Goal: Task Accomplishment & Management: Manage account settings

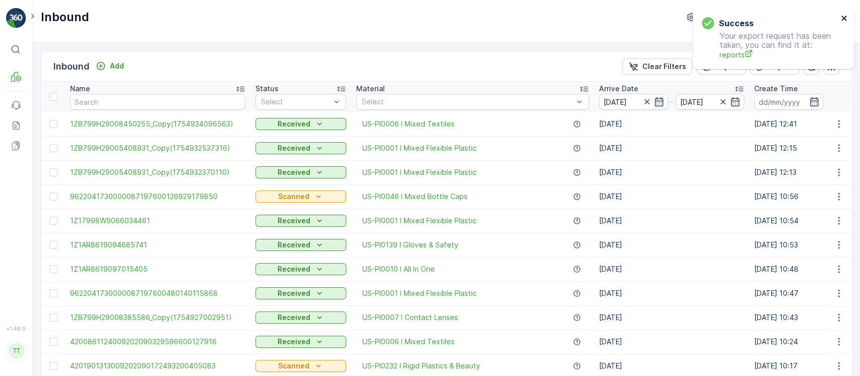
click at [843, 21] on icon "close" at bounding box center [844, 18] width 7 height 8
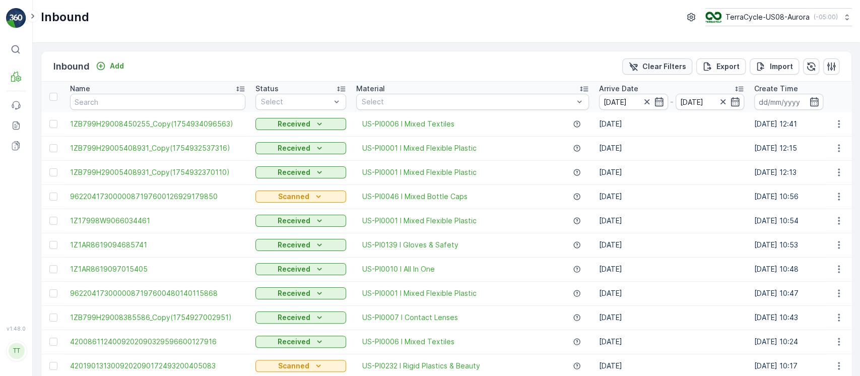
click at [667, 65] on p "Clear Filters" at bounding box center [665, 66] width 44 height 10
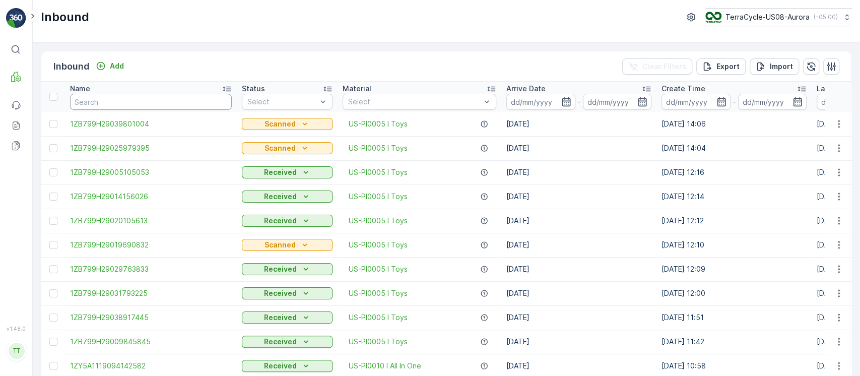
click at [114, 106] on input "text" at bounding box center [151, 102] width 162 height 16
paste input "1730798978216334A"
type input "1730798978216334A"
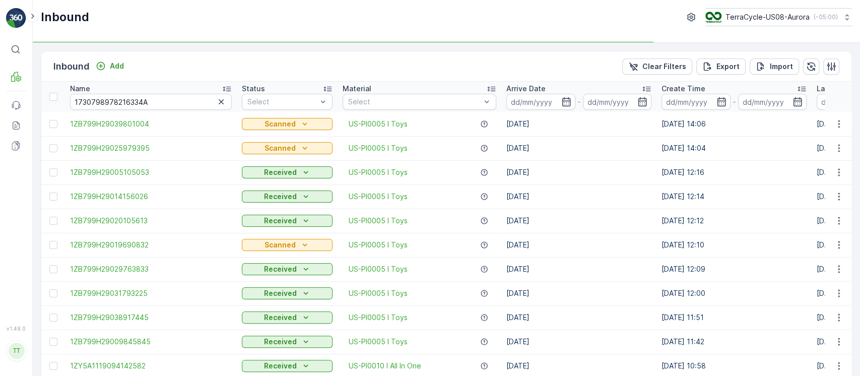
type input "1730798978216334A"
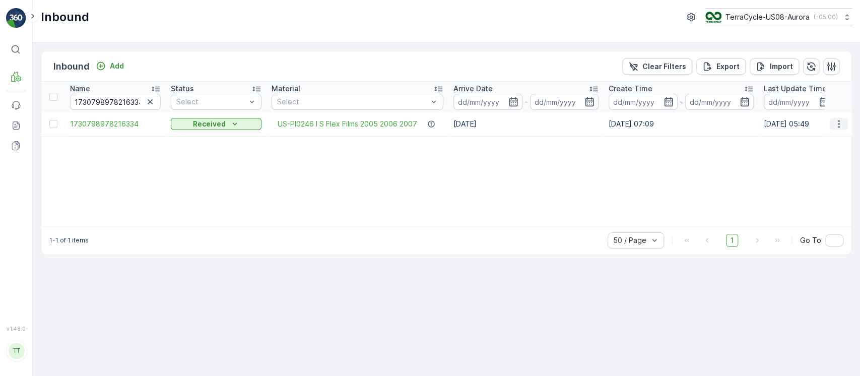
click at [842, 119] on icon "button" at bounding box center [839, 124] width 10 height 10
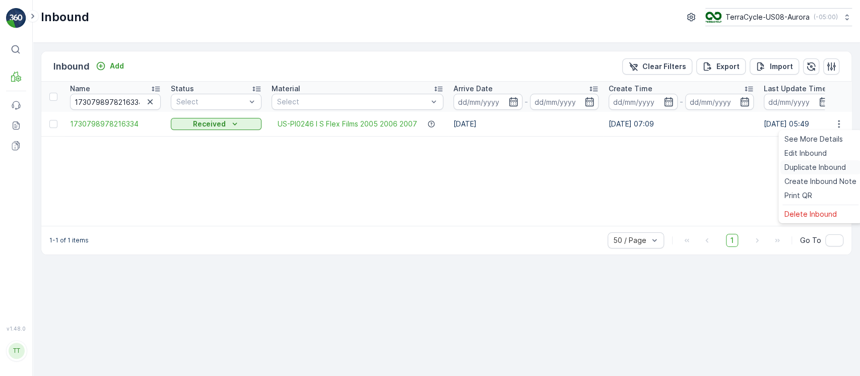
click at [822, 169] on span "Duplicate Inbound" at bounding box center [815, 167] width 61 height 10
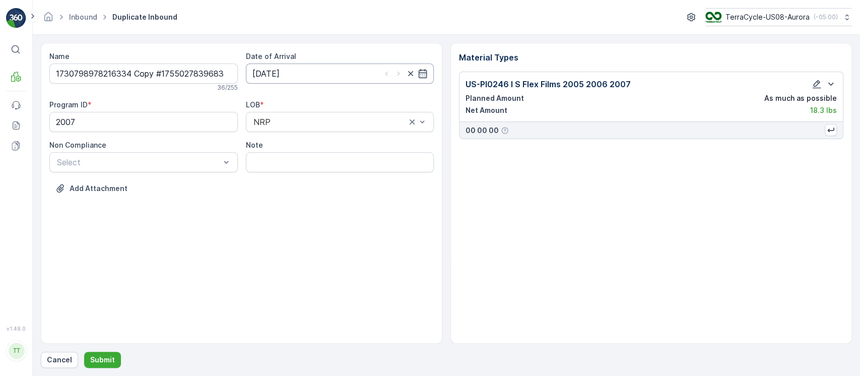
click at [328, 72] on input "23.06.2025" at bounding box center [340, 73] width 188 height 20
click at [350, 94] on p "Today" at bounding box center [352, 98] width 24 height 10
click at [305, 175] on div "12" at bounding box center [299, 178] width 16 height 16
type input "12.08.2025"
click at [815, 85] on icon "button" at bounding box center [817, 84] width 10 height 10
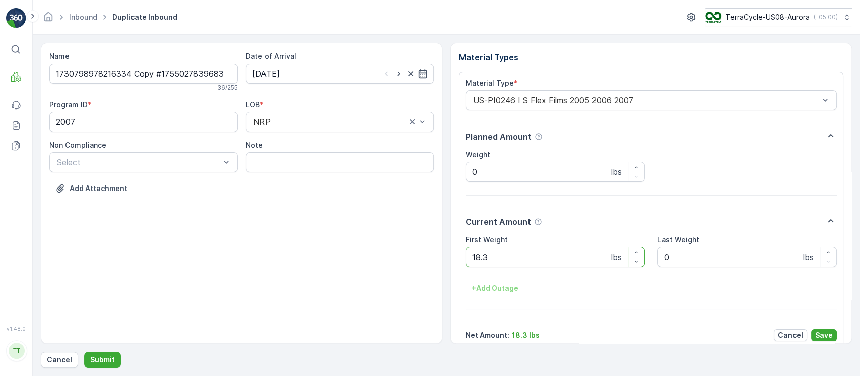
drag, startPoint x: 556, startPoint y: 251, endPoint x: 216, endPoint y: 256, distance: 340.7
click at [216, 256] on div "Name 1730798978216334 Copy #1755027839683 36 / 255 Date of Arrival 12.08.2025 P…" at bounding box center [446, 193] width 811 height 301
paste Weight "35"
type Weight "35"
click at [812, 333] on button "Save" at bounding box center [824, 335] width 26 height 12
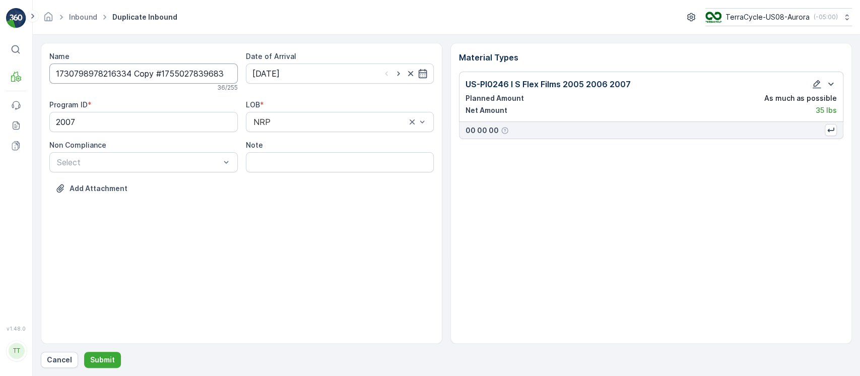
click at [130, 75] on input "1730798978216334 Copy #1755027839683" at bounding box center [143, 73] width 188 height 20
click at [112, 356] on p "Submit" at bounding box center [102, 360] width 25 height 10
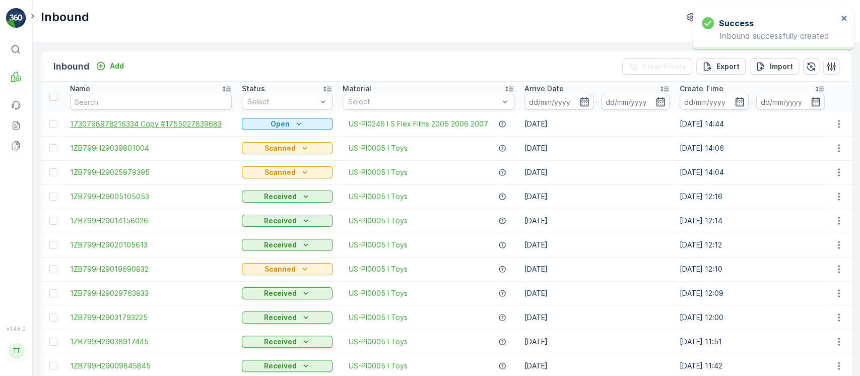
click at [190, 126] on span "1730798978216334 Copy #1755027839683" at bounding box center [151, 124] width 162 height 10
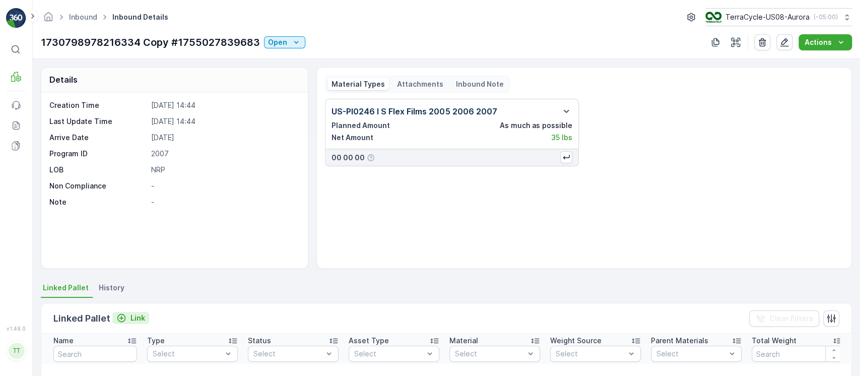
click at [138, 313] on p "Link" at bounding box center [138, 318] width 15 height 10
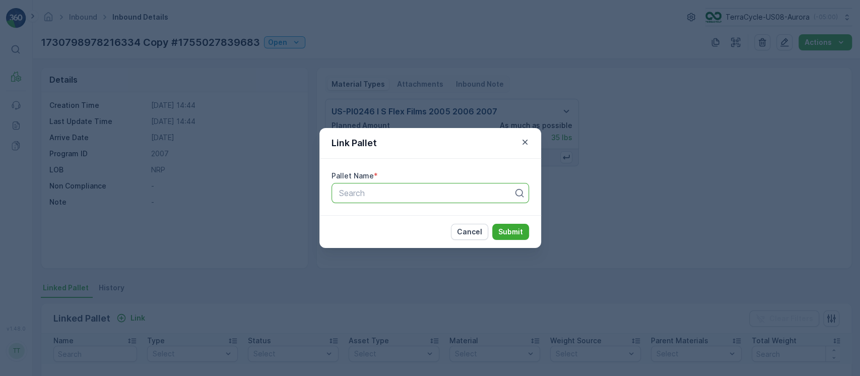
click at [363, 199] on div "Search" at bounding box center [431, 193] width 198 height 20
paste input "FD, TC5346, 05/23/25, #7"
type input "FD, TC5346, 05/23/25, #7"
click at [513, 229] on p "Submit" at bounding box center [510, 232] width 25 height 10
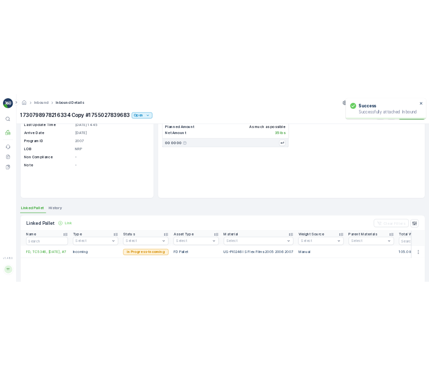
scroll to position [134, 0]
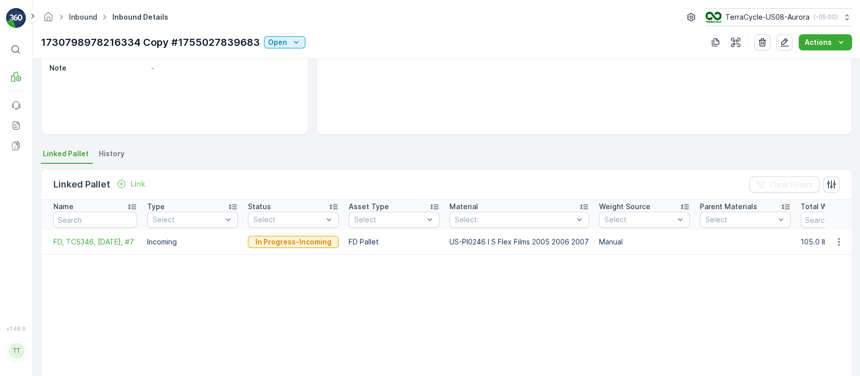
click at [83, 14] on link "Inbound" at bounding box center [83, 17] width 28 height 9
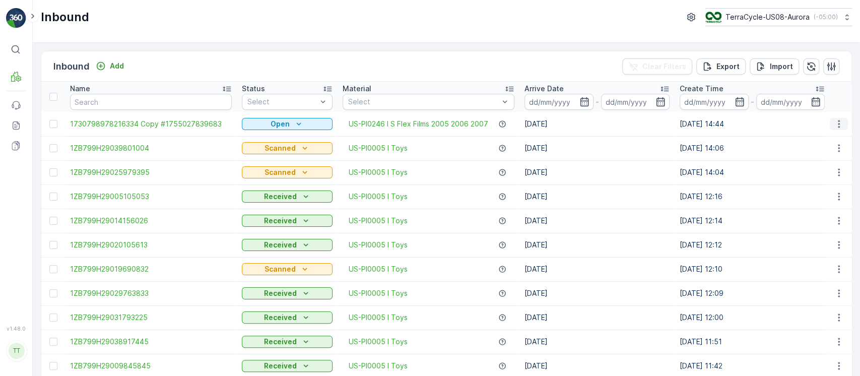
click at [841, 124] on icon "button" at bounding box center [839, 124] width 10 height 10
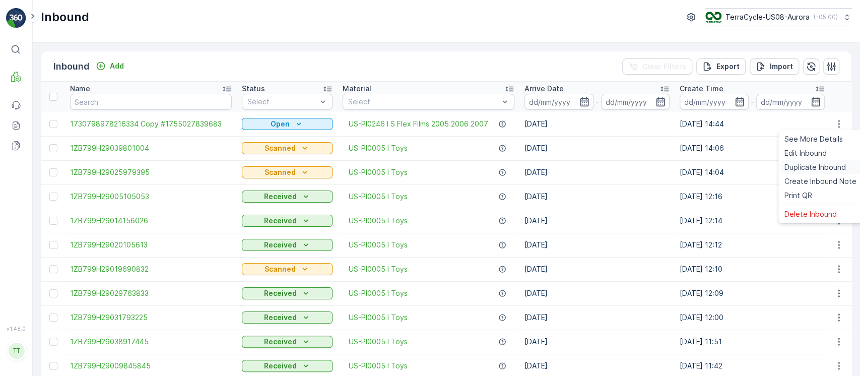
click at [811, 167] on span "Duplicate Inbound" at bounding box center [815, 167] width 61 height 10
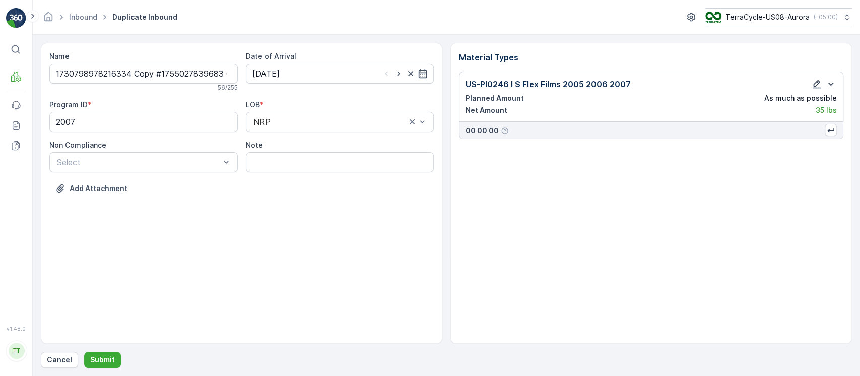
click at [816, 87] on icon "button" at bounding box center [817, 84] width 9 height 9
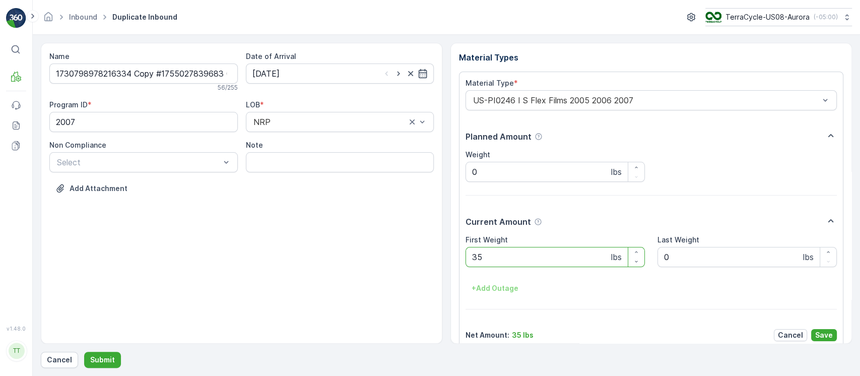
drag, startPoint x: 558, startPoint y: 249, endPoint x: 222, endPoint y: 260, distance: 336.8
click at [187, 264] on div "Name 1730798978216334 Copy #1755027839683 Copy #1755028034704 56 / 255 Date of …" at bounding box center [446, 193] width 811 height 301
paste Weight "60"
type Weight "60"
click at [822, 338] on p "Save" at bounding box center [824, 335] width 18 height 10
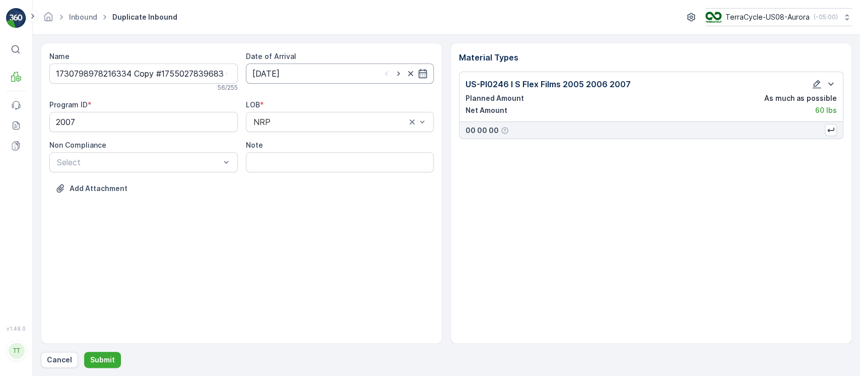
click at [329, 80] on input "12.08.2025" at bounding box center [340, 73] width 188 height 20
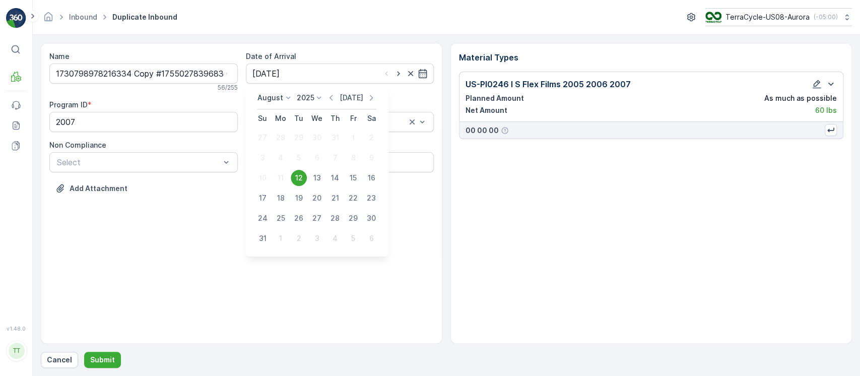
click at [353, 95] on p "Today" at bounding box center [352, 98] width 24 height 10
click at [302, 173] on div "12" at bounding box center [299, 178] width 16 height 16
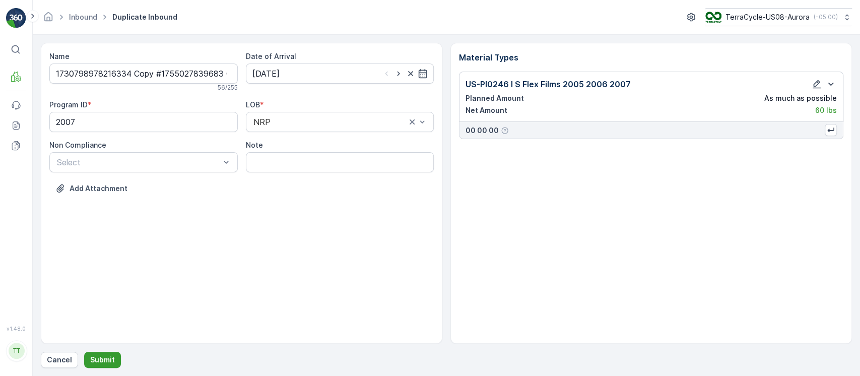
click at [105, 357] on p "Submit" at bounding box center [102, 360] width 25 height 10
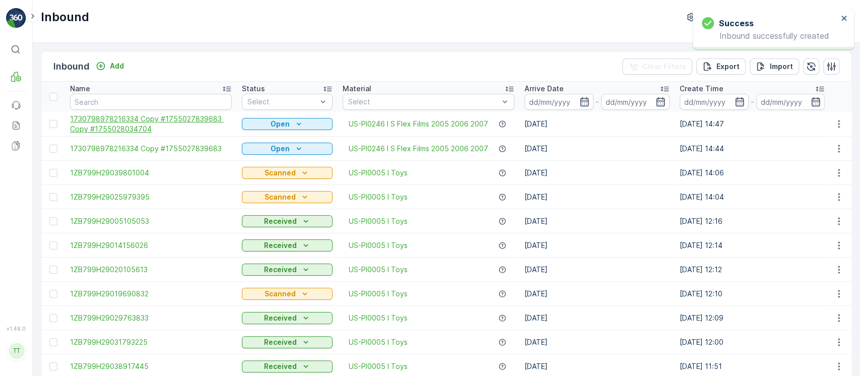
click at [130, 117] on span "1730798978216334 Copy #1755027839683 Copy #1755028034704" at bounding box center [151, 124] width 162 height 20
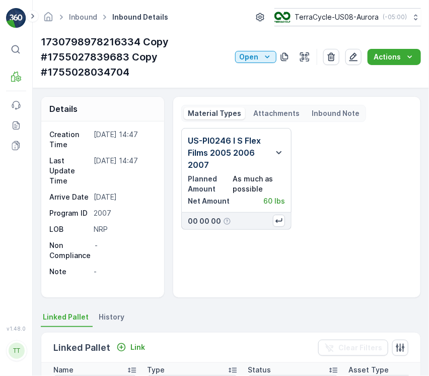
click at [344, 179] on div "US-PI0246 I S Flex Films 2005 2006 2007 Planned Amount As much as possible Net …" at bounding box center [296, 179] width 231 height 102
click at [135, 343] on p "Link" at bounding box center [138, 347] width 15 height 10
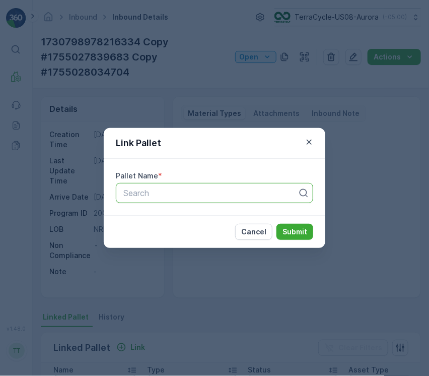
click at [225, 196] on div at bounding box center [210, 192] width 176 height 9
paste input "FD, TC5346, 05/23/25, #6"
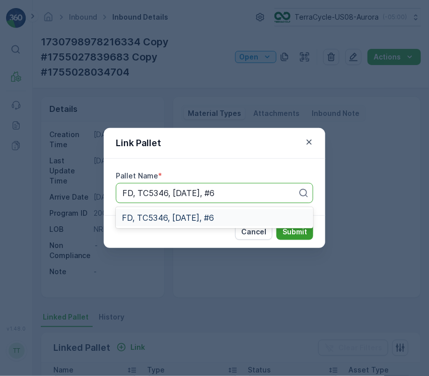
type input "FD, TC5346, 05/23/25, #6"
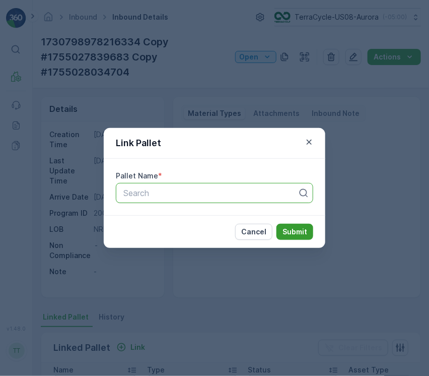
click at [296, 229] on p "Submit" at bounding box center [295, 232] width 25 height 10
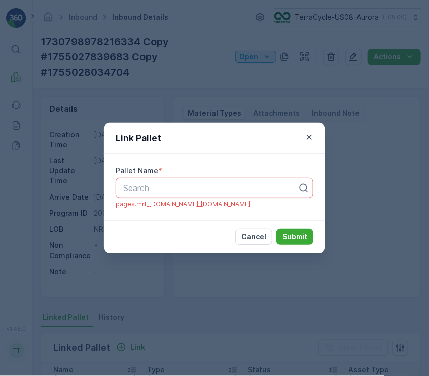
click at [268, 189] on div at bounding box center [210, 187] width 176 height 9
paste input "FD, TC5346, 05/23/25, #6"
type input "FD, TC5346, 05/23/25, #6"
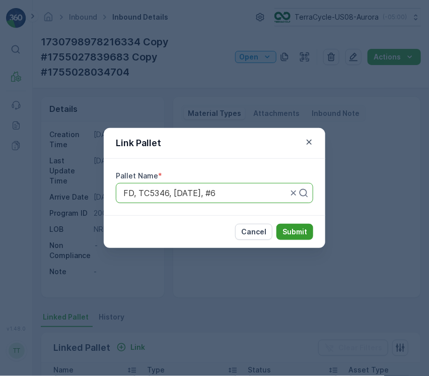
click at [303, 236] on p "Submit" at bounding box center [295, 232] width 25 height 10
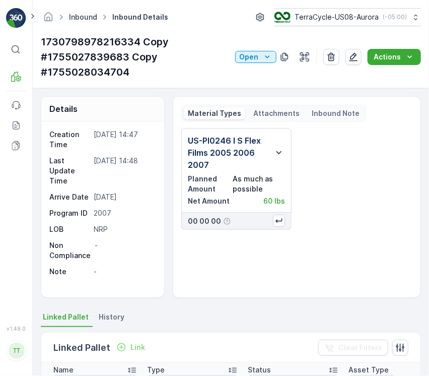
click at [86, 15] on link "Inbound" at bounding box center [83, 17] width 28 height 9
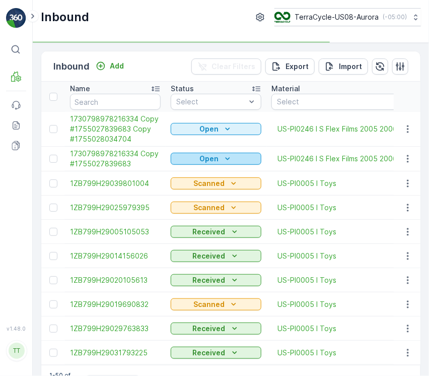
click at [206, 157] on p "Open" at bounding box center [209, 159] width 19 height 10
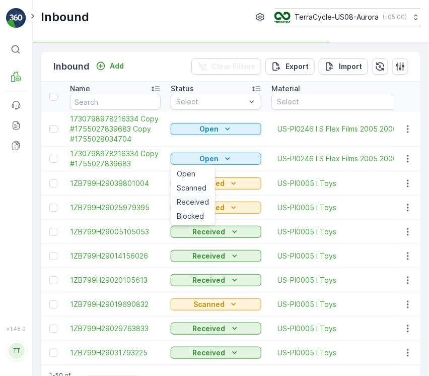
click at [195, 206] on span "Received" at bounding box center [193, 202] width 32 height 10
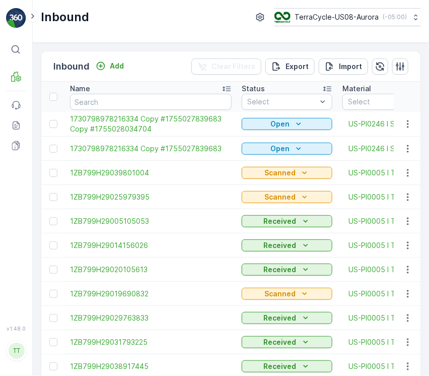
click at [271, 121] on p "Open" at bounding box center [280, 124] width 19 height 10
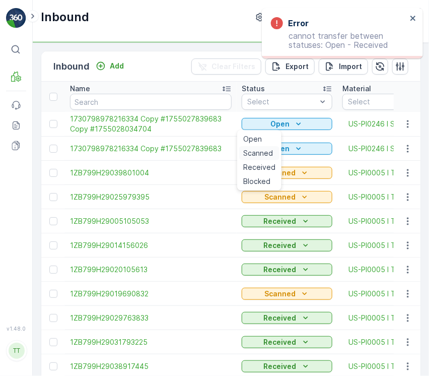
click at [261, 153] on span "Scanned" at bounding box center [258, 153] width 30 height 10
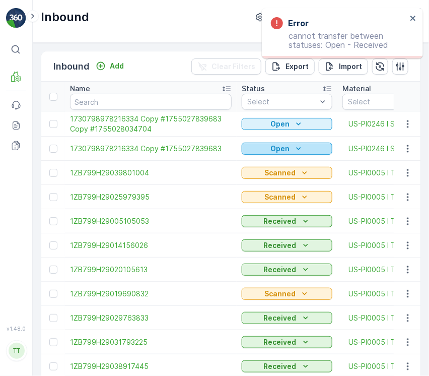
click at [282, 145] on p "Open" at bounding box center [280, 149] width 19 height 10
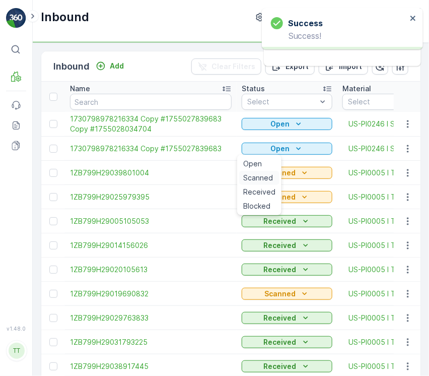
click at [258, 179] on span "Scanned" at bounding box center [258, 178] width 30 height 10
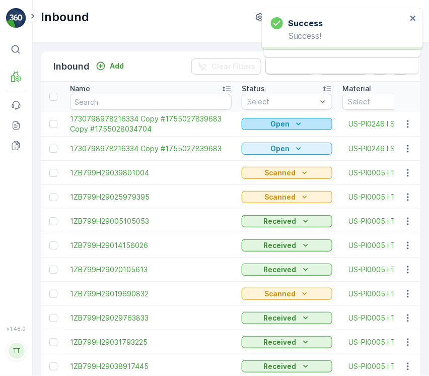
click at [279, 128] on p "Open" at bounding box center [280, 124] width 19 height 10
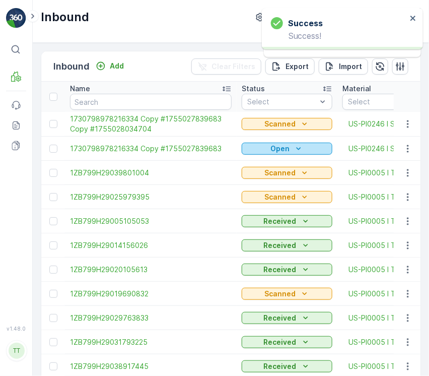
click at [277, 147] on p "Open" at bounding box center [280, 149] width 19 height 10
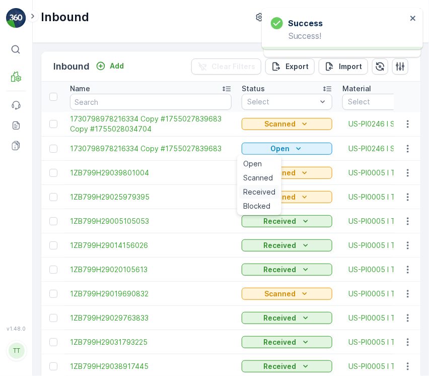
click at [266, 192] on span "Received" at bounding box center [259, 192] width 32 height 10
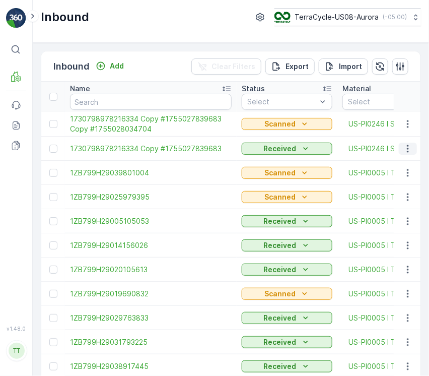
click at [405, 151] on icon "button" at bounding box center [408, 149] width 10 height 10
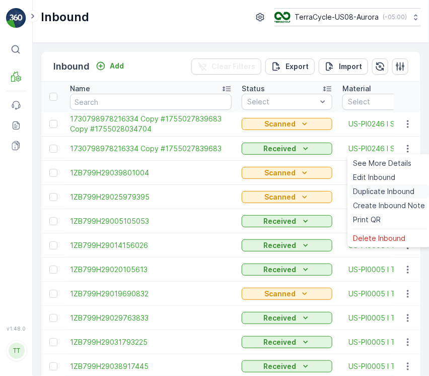
click at [401, 194] on span "Duplicate Inbound" at bounding box center [384, 191] width 61 height 10
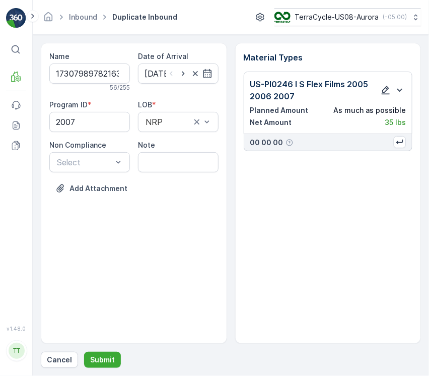
click at [387, 88] on icon "button" at bounding box center [386, 90] width 9 height 9
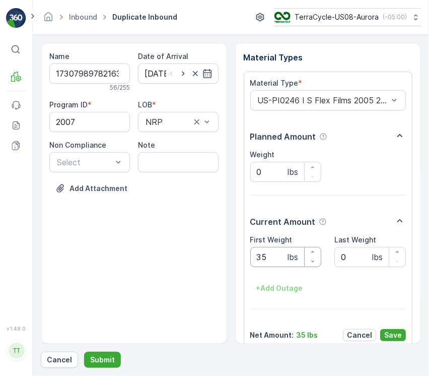
drag, startPoint x: 103, startPoint y: 253, endPoint x: 111, endPoint y: 263, distance: 12.5
click at [102, 253] on div "Name 1730798978216334 Copy #1755027839683 Copy #1755028161561 56 / 255 Date of …" at bounding box center [231, 193] width 380 height 301
paste Weight "80"
type Weight "80"
click at [143, 77] on input "12.08.2025" at bounding box center [178, 73] width 81 height 20
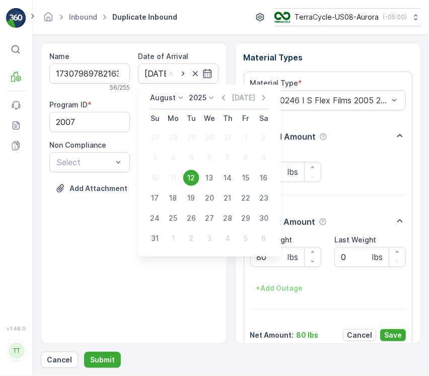
click at [193, 171] on div "12" at bounding box center [191, 178] width 16 height 16
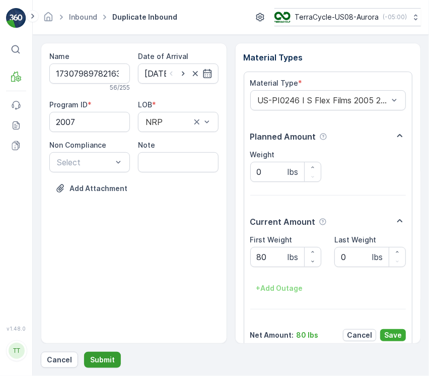
click at [103, 358] on p "Submit" at bounding box center [102, 360] width 25 height 10
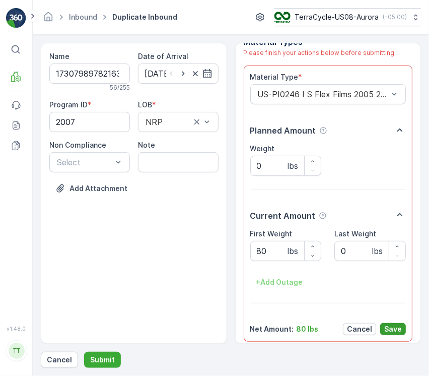
scroll to position [22, 0]
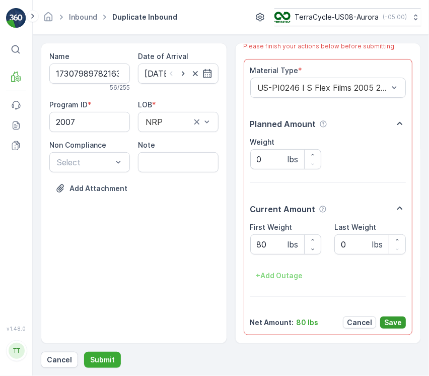
click at [391, 321] on p "Save" at bounding box center [394, 322] width 18 height 10
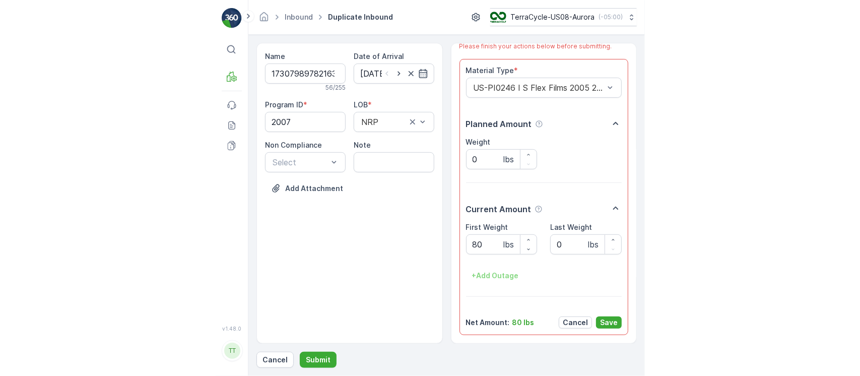
scroll to position [0, 0]
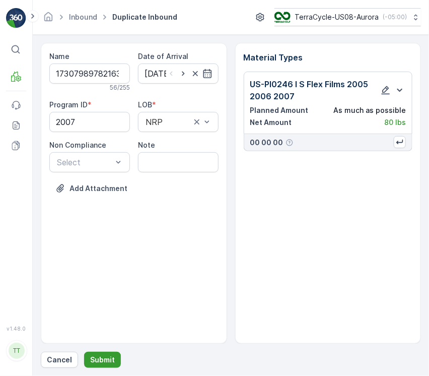
click at [101, 366] on button "Submit" at bounding box center [102, 360] width 37 height 16
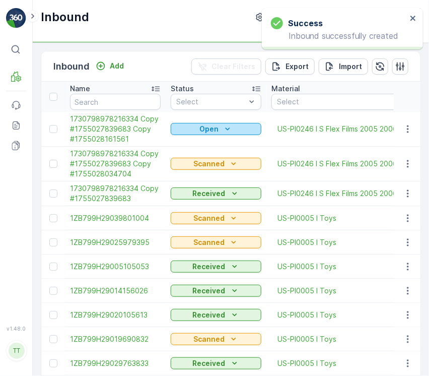
click at [245, 128] on div "Open" at bounding box center [216, 129] width 83 height 10
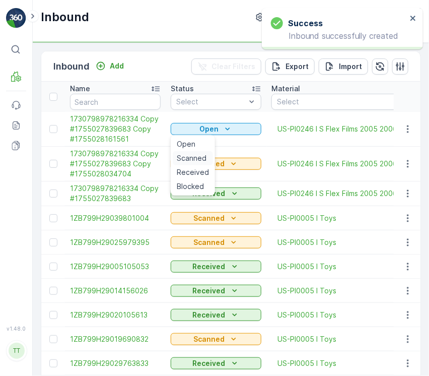
click at [194, 159] on span "Scanned" at bounding box center [192, 158] width 30 height 10
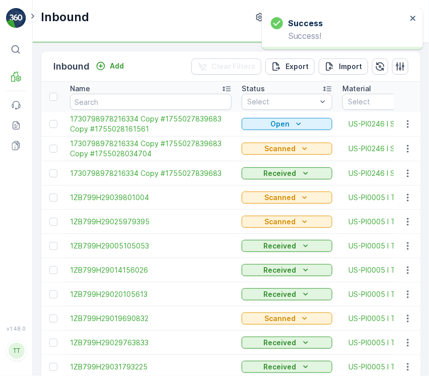
click at [118, 126] on span "1730798978216334 Copy #1755027839683 Copy #1755028161561" at bounding box center [151, 124] width 162 height 20
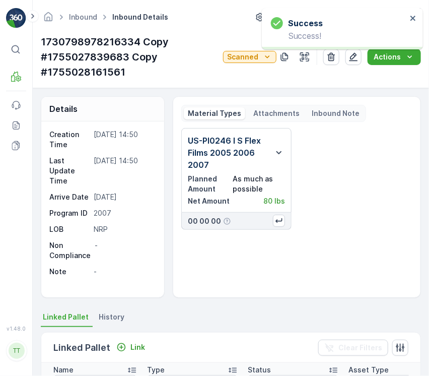
click at [124, 341] on div "Linked Pallet Link" at bounding box center [101, 348] width 96 height 14
click at [139, 341] on button "Link" at bounding box center [130, 347] width 37 height 12
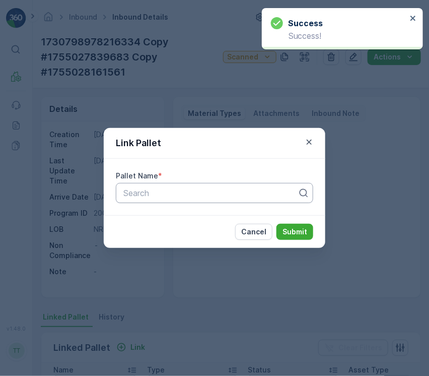
click at [180, 188] on div at bounding box center [210, 192] width 176 height 9
paste input "FD, TC5346, 05/23/25, #5"
type input "FD, TC5346, 05/23/25, #5"
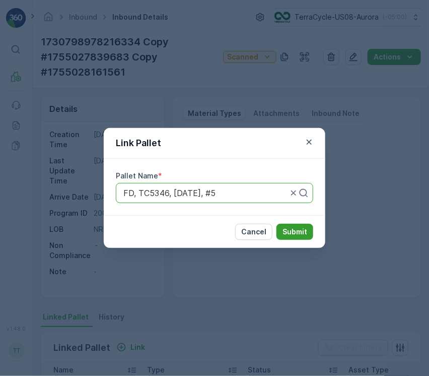
click at [294, 231] on p "Submit" at bounding box center [295, 232] width 25 height 10
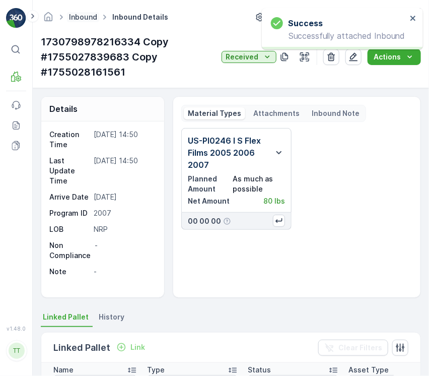
click at [89, 13] on link "Inbound" at bounding box center [83, 17] width 28 height 9
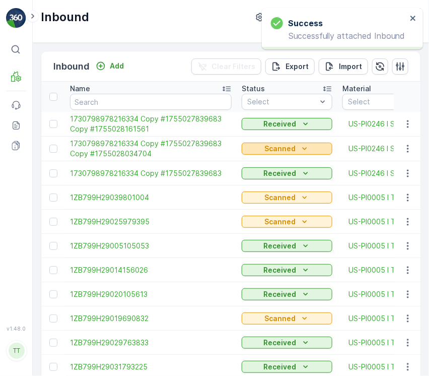
click at [311, 153] on div "Scanned" at bounding box center [287, 149] width 83 height 10
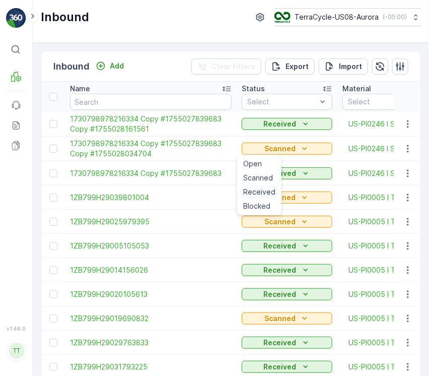
click at [266, 196] on span "Received" at bounding box center [259, 192] width 32 height 10
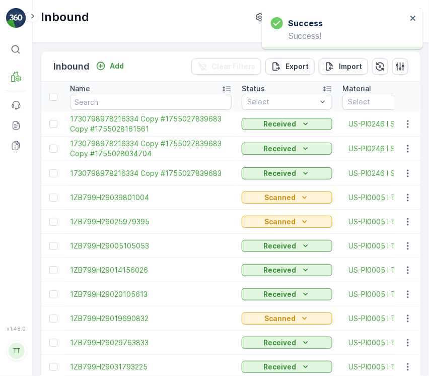
click at [407, 175] on icon "button" at bounding box center [408, 173] width 10 height 10
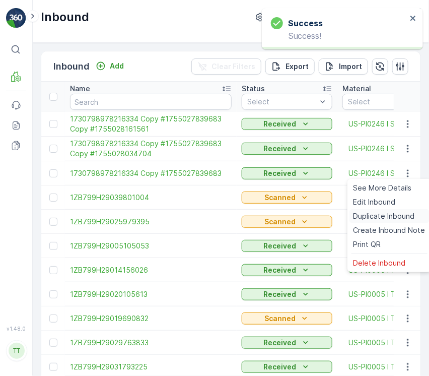
click at [403, 213] on span "Duplicate Inbound" at bounding box center [384, 216] width 61 height 10
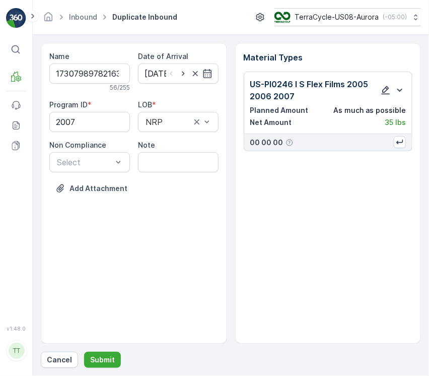
click at [382, 93] on icon "button" at bounding box center [386, 90] width 10 height 10
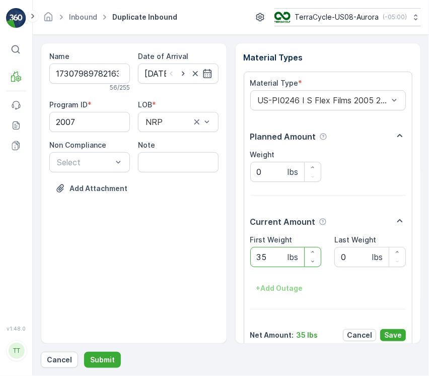
drag, startPoint x: 277, startPoint y: 254, endPoint x: 172, endPoint y: 261, distance: 104.5
click at [168, 258] on div "Name 1730798978216334 Copy #1755027839683 Copy #1755028234622 56 / 255 Date of …" at bounding box center [231, 193] width 380 height 301
paste Weight "50"
type Weight "50"
click at [396, 340] on p "Save" at bounding box center [394, 335] width 18 height 10
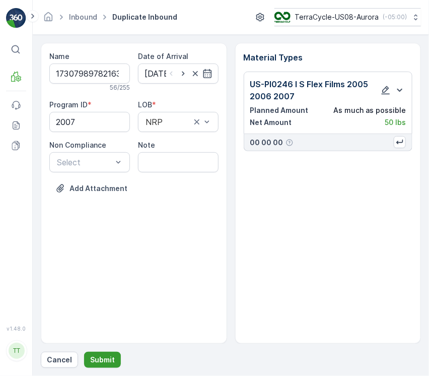
click at [112, 356] on p "Submit" at bounding box center [102, 360] width 25 height 10
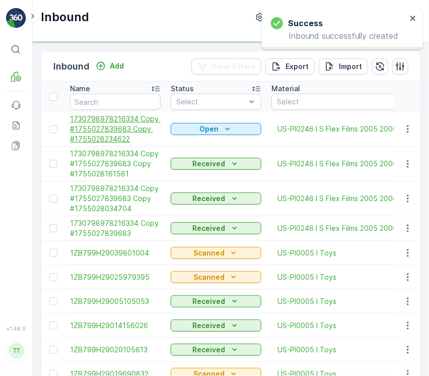
click at [113, 117] on span "1730798978216334 Copy #1755027839683 Copy #1755028234622" at bounding box center [115, 129] width 91 height 30
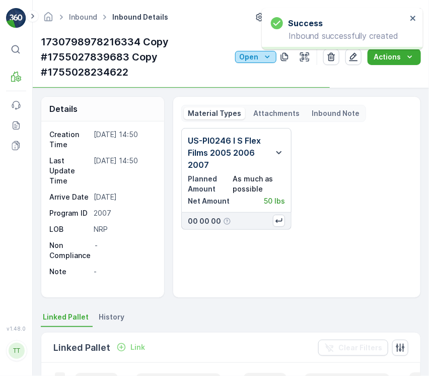
click at [250, 59] on p "Open" at bounding box center [248, 57] width 19 height 10
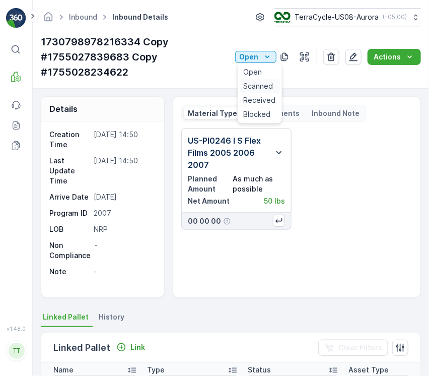
click at [257, 88] on span "Scanned" at bounding box center [259, 86] width 30 height 10
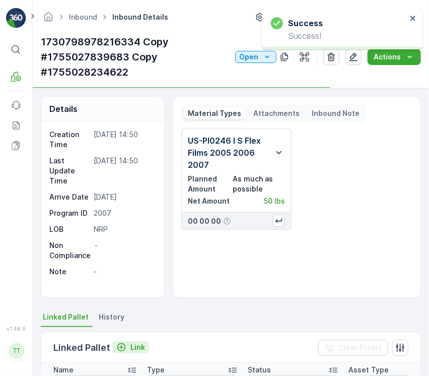
click at [126, 348] on div "Link" at bounding box center [130, 347] width 29 height 10
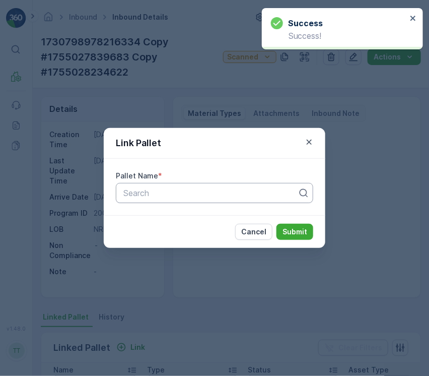
drag, startPoint x: 174, startPoint y: 204, endPoint x: 169, endPoint y: 198, distance: 7.6
click at [173, 201] on div "Pallet Name * Search" at bounding box center [215, 187] width 222 height 56
paste input "FD, TC5346, 05/23/25, #4"
type input "FD, TC5346, 05/23/25, #4"
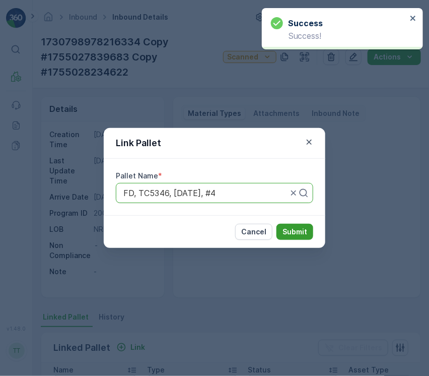
click at [289, 230] on p "Submit" at bounding box center [295, 232] width 25 height 10
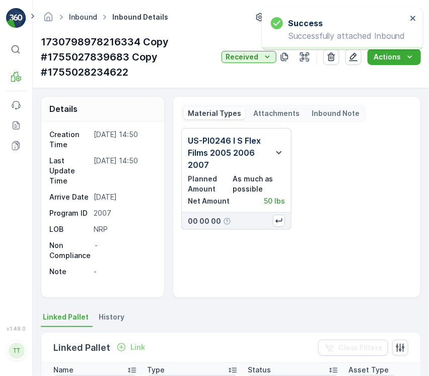
click at [91, 18] on link "Inbound" at bounding box center [83, 17] width 28 height 9
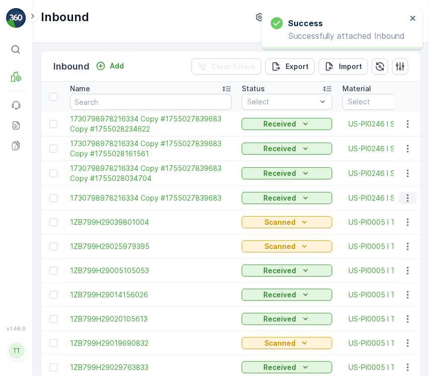
click at [412, 197] on button "button" at bounding box center [408, 198] width 18 height 12
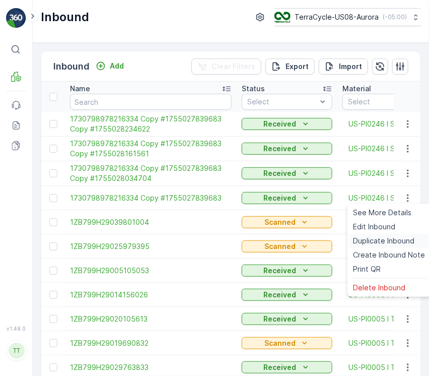
click at [397, 242] on span "Duplicate Inbound" at bounding box center [384, 241] width 61 height 10
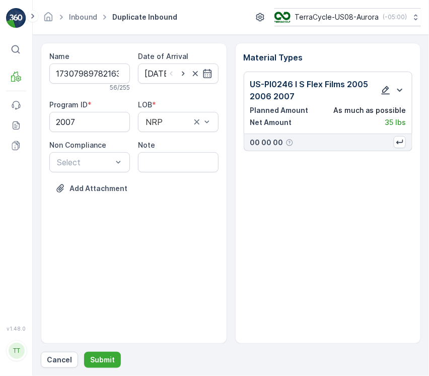
click at [383, 91] on icon "button" at bounding box center [386, 90] width 9 height 9
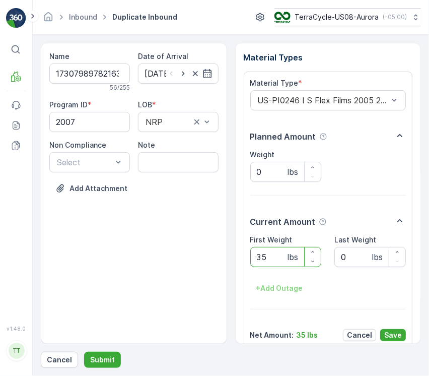
drag, startPoint x: 284, startPoint y: 252, endPoint x: 157, endPoint y: 252, distance: 126.5
click at [157, 252] on div "Name 1730798978216334 Copy #1755027839683 Copy #1755028274041 56 / 255 Date of …" at bounding box center [231, 193] width 380 height 301
paste Weight "60"
type Weight "60"
drag, startPoint x: 402, startPoint y: 332, endPoint x: 393, endPoint y: 328, distance: 9.5
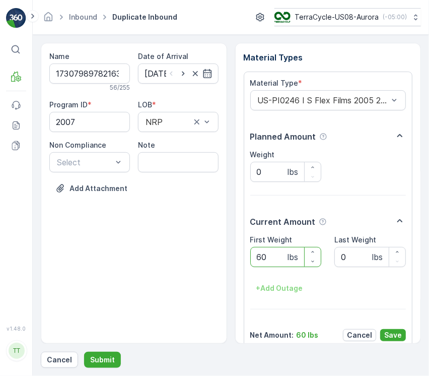
click at [401, 332] on button "Save" at bounding box center [393, 335] width 26 height 12
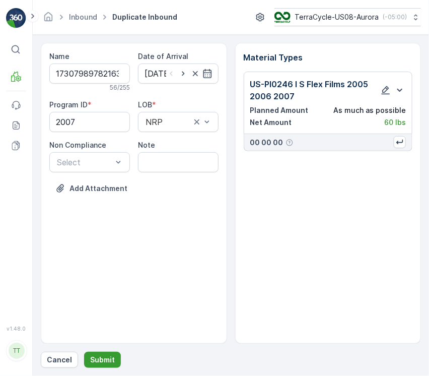
click at [108, 358] on p "Submit" at bounding box center [102, 360] width 25 height 10
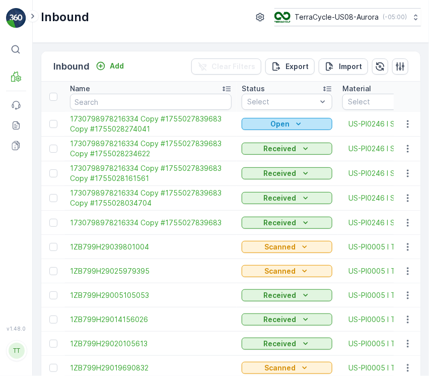
click at [310, 121] on div "Open" at bounding box center [287, 124] width 83 height 10
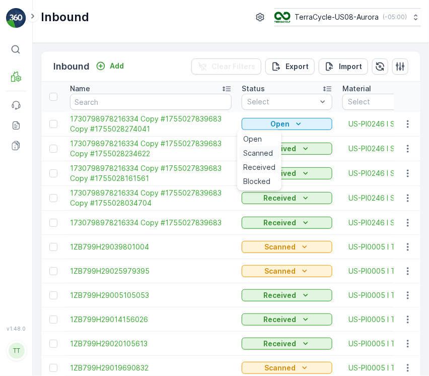
click at [255, 155] on span "Scanned" at bounding box center [258, 153] width 30 height 10
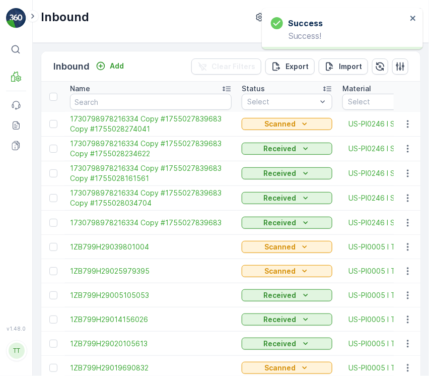
click at [152, 124] on span "1730798978216334 Copy #1755027839683 Copy #1755028274041" at bounding box center [151, 124] width 162 height 20
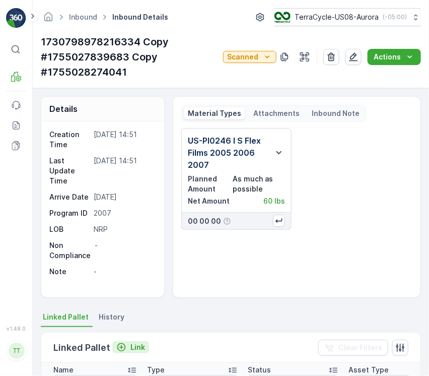
click at [135, 351] on p "Link" at bounding box center [138, 347] width 15 height 10
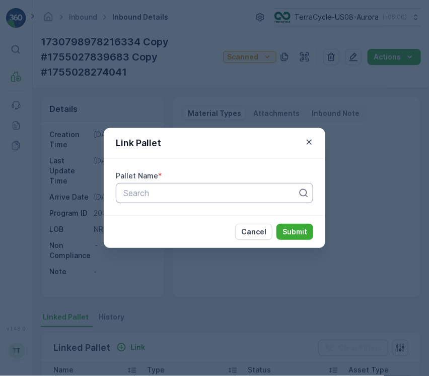
click at [282, 194] on div at bounding box center [210, 192] width 176 height 9
paste input "FD, TC5346, 05/23/25, #3"
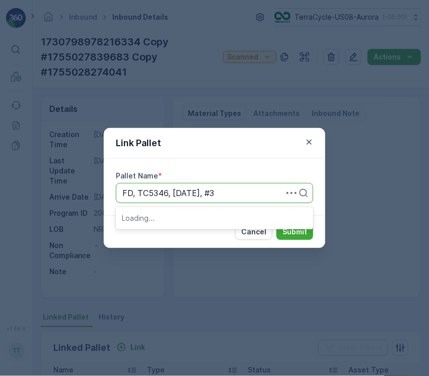
type input "FD, TC5346, 05/23/25, #3"
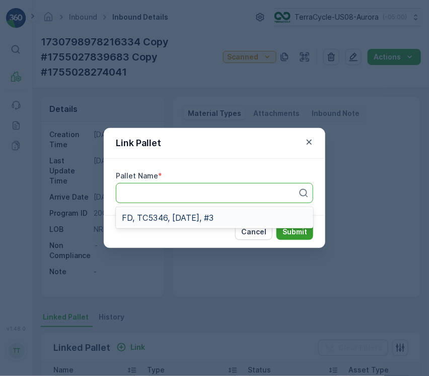
click at [277, 224] on button "Submit" at bounding box center [295, 232] width 37 height 16
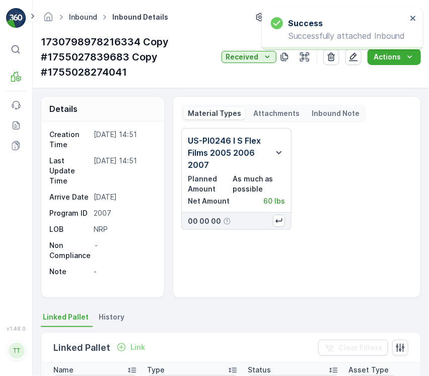
click at [90, 17] on link "Inbound" at bounding box center [83, 17] width 28 height 9
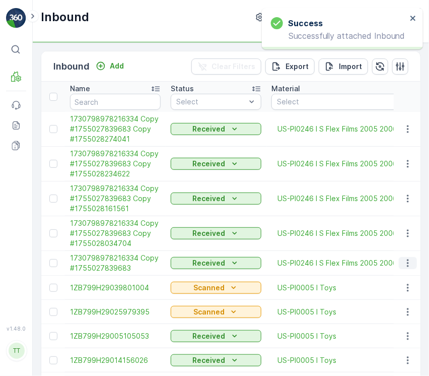
click at [407, 266] on icon "button" at bounding box center [408, 263] width 10 height 10
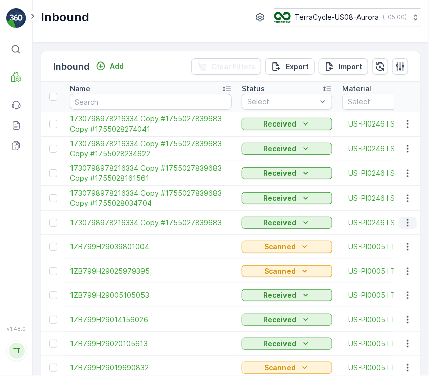
click at [405, 226] on icon "button" at bounding box center [408, 223] width 10 height 10
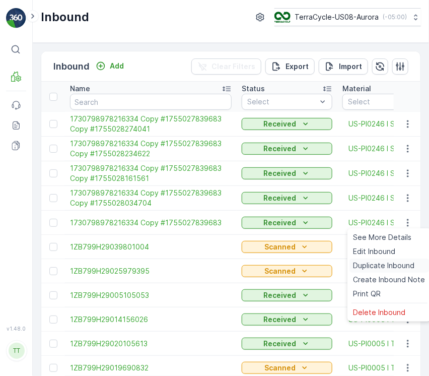
click at [402, 264] on span "Duplicate Inbound" at bounding box center [384, 266] width 61 height 10
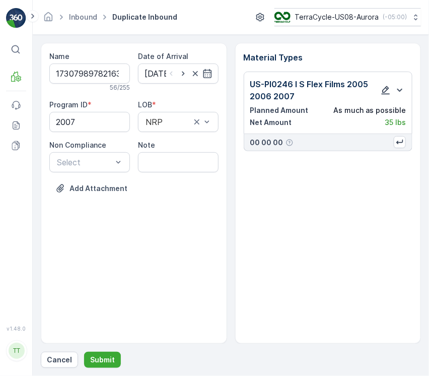
click at [386, 87] on icon "button" at bounding box center [386, 90] width 9 height 9
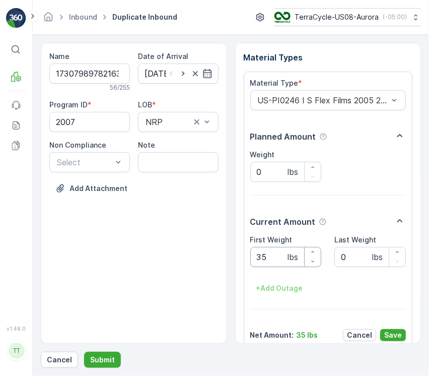
drag, startPoint x: 274, startPoint y: 258, endPoint x: 16, endPoint y: 272, distance: 258.4
click at [0, 269] on html "⌘B MRF Events Reports Documents v 1.48.0 TT TC.GLOBAL clemence.vasseur@terracyc…" at bounding box center [214, 188] width 429 height 376
paste Weight "60"
type Weight "60"
click at [399, 331] on p "Save" at bounding box center [394, 335] width 18 height 10
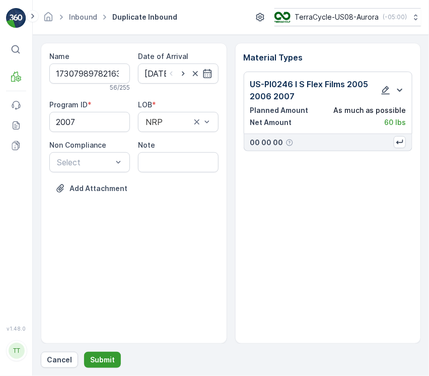
click at [108, 358] on p "Submit" at bounding box center [102, 360] width 25 height 10
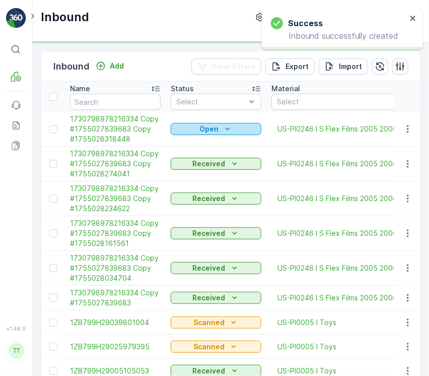
click at [230, 124] on icon "Open" at bounding box center [228, 129] width 10 height 10
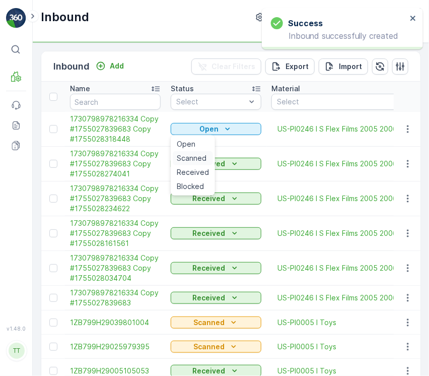
click at [179, 157] on span "Scanned" at bounding box center [192, 158] width 30 height 10
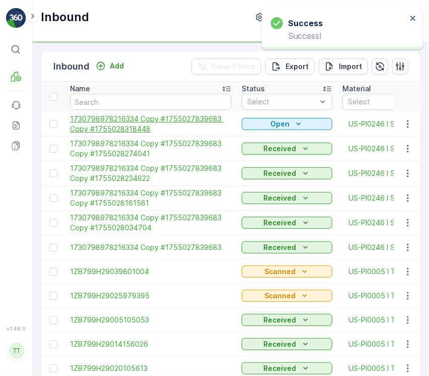
click at [126, 125] on span "1730798978216334 Copy #1755027839683 Copy #1755028318448" at bounding box center [151, 124] width 162 height 20
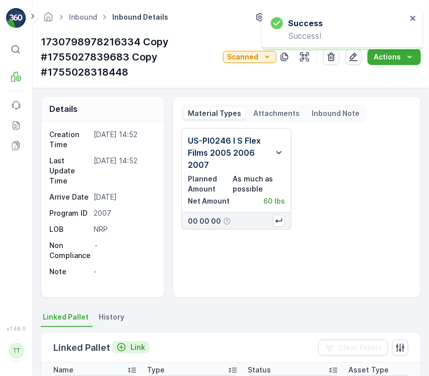
click at [137, 346] on p "Link" at bounding box center [138, 347] width 15 height 10
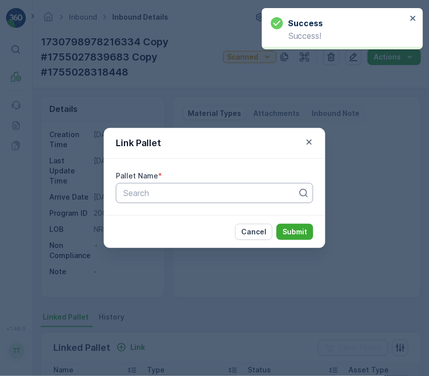
drag, startPoint x: 188, startPoint y: 189, endPoint x: 192, endPoint y: 194, distance: 6.1
click at [190, 193] on div at bounding box center [210, 192] width 176 height 9
paste input "FD, TC5346, 05/23/25, #2"
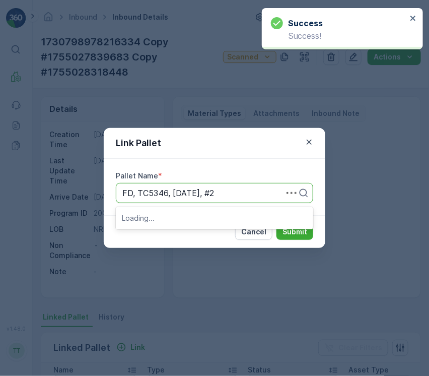
type input "FD, TC5346, 05/23/25, #2"
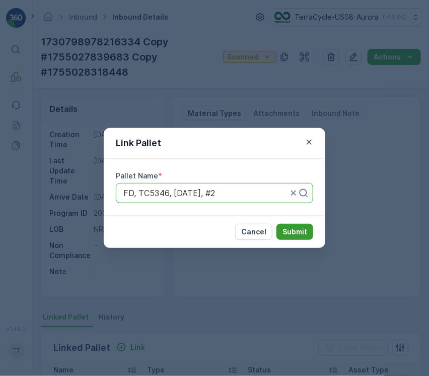
click at [294, 231] on p "Submit" at bounding box center [295, 232] width 25 height 10
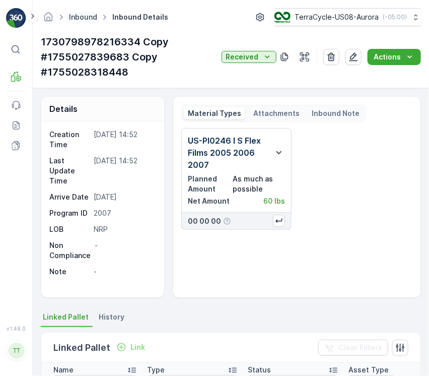
click at [96, 17] on link "Inbound" at bounding box center [83, 17] width 28 height 9
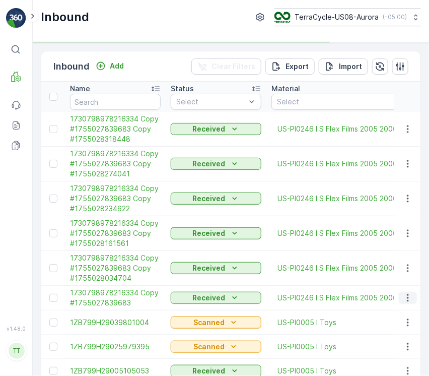
click at [403, 294] on icon "button" at bounding box center [408, 298] width 10 height 10
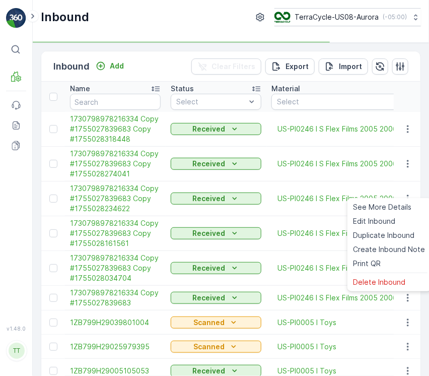
drag, startPoint x: 391, startPoint y: 250, endPoint x: 393, endPoint y: 232, distance: 18.3
click at [394, 251] on td at bounding box center [407, 268] width 27 height 35
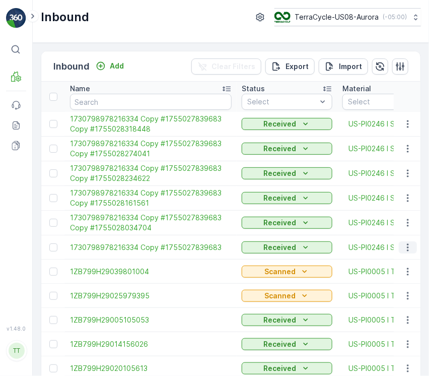
click at [403, 247] on icon "button" at bounding box center [408, 247] width 10 height 10
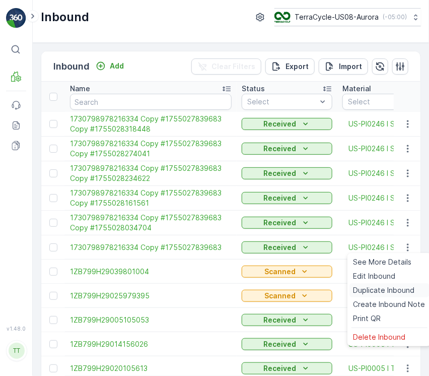
click at [391, 287] on span "Duplicate Inbound" at bounding box center [384, 290] width 61 height 10
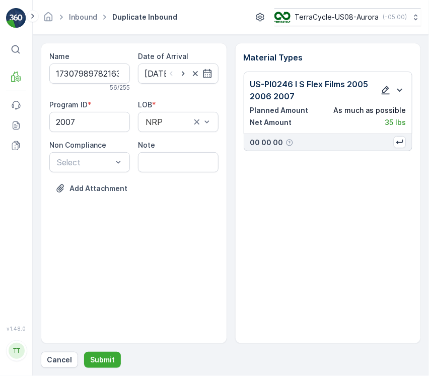
click at [382, 92] on icon "button" at bounding box center [386, 90] width 10 height 10
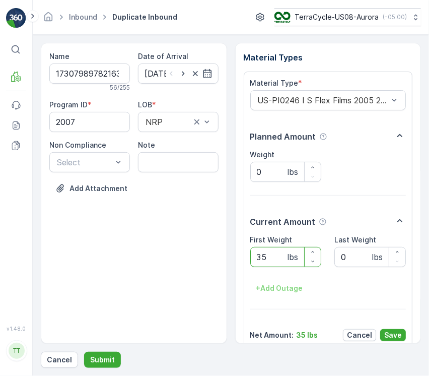
drag, startPoint x: 273, startPoint y: 255, endPoint x: 157, endPoint y: 261, distance: 116.1
click at [157, 261] on div "Name 1730798978216334 Copy #1755027839683 Copy #1755028360635 56 / 255 Date of …" at bounding box center [231, 193] width 380 height 301
paste Weight "7"
type Weight "75"
click at [399, 341] on div "Material Type * US-PI0246 I S Flex Films 2005 2006 2007 Planned Amount Weight 0…" at bounding box center [328, 210] width 169 height 276
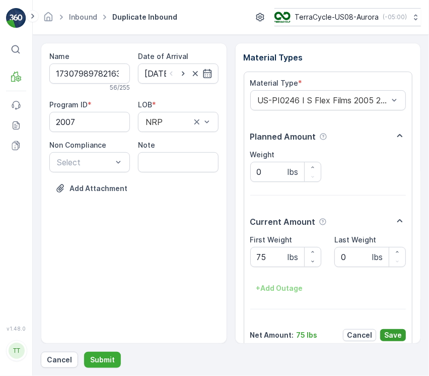
click at [396, 337] on p "Save" at bounding box center [394, 335] width 18 height 10
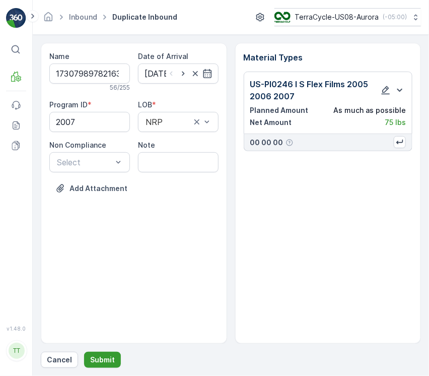
click at [93, 358] on p "Submit" at bounding box center [102, 360] width 25 height 10
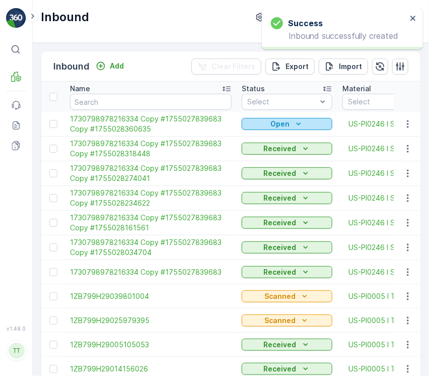
click at [272, 124] on p "Open" at bounding box center [280, 124] width 19 height 10
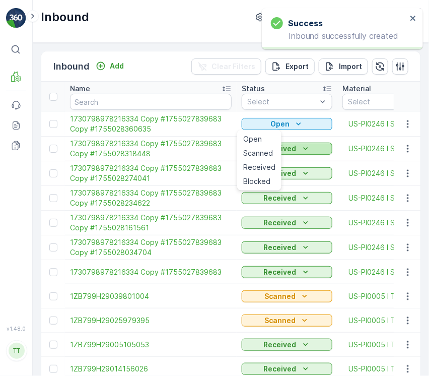
drag, startPoint x: 264, startPoint y: 151, endPoint x: 250, endPoint y: 152, distance: 13.6
click at [263, 151] on span "Scanned" at bounding box center [258, 153] width 30 height 10
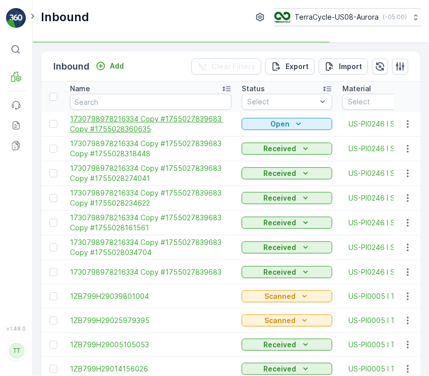
click at [147, 119] on span "1730798978216334 Copy #1755027839683 Copy #1755028360635" at bounding box center [151, 124] width 162 height 20
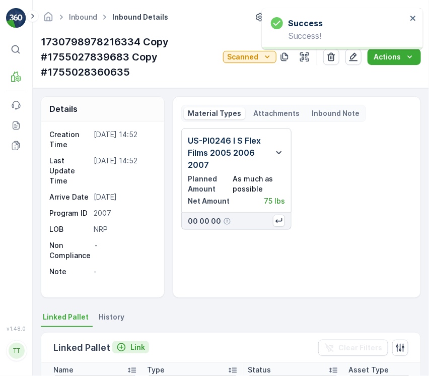
click at [121, 348] on icon "Link" at bounding box center [121, 347] width 10 height 10
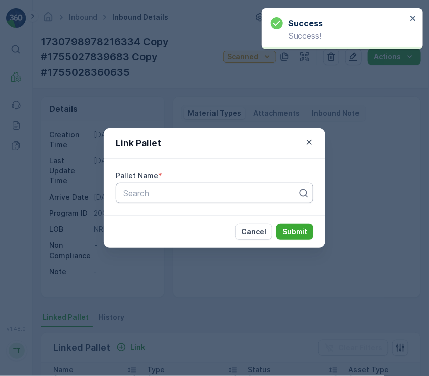
click at [197, 203] on div "Pallet Name * Search" at bounding box center [215, 187] width 222 height 56
paste input "FD, TC5346, 05/23/25, #1"
click at [186, 195] on div at bounding box center [210, 192] width 176 height 9
type input "FD, TC5346, 05/23/25, #1"
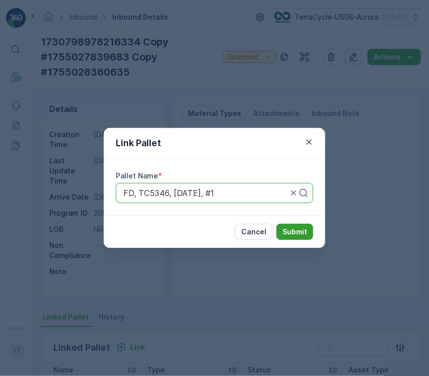
click at [301, 232] on p "Submit" at bounding box center [295, 232] width 25 height 10
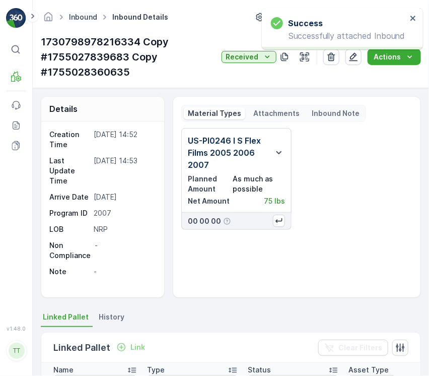
click at [76, 15] on link "Inbound" at bounding box center [83, 17] width 28 height 9
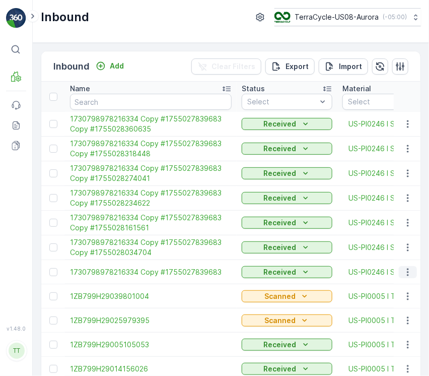
click at [406, 273] on icon "button" at bounding box center [408, 272] width 10 height 10
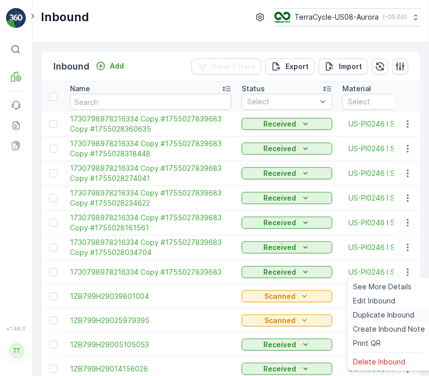
click at [385, 312] on span "Duplicate Inbound" at bounding box center [384, 315] width 61 height 10
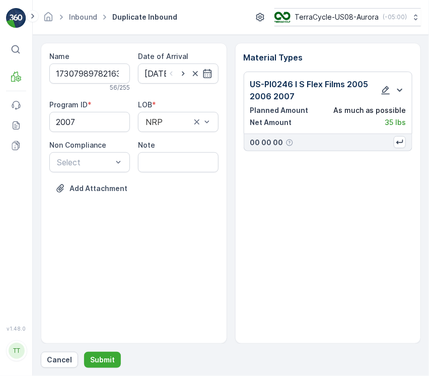
click at [389, 97] on div at bounding box center [391, 90] width 30 height 24
click at [389, 90] on icon "button" at bounding box center [386, 90] width 10 height 10
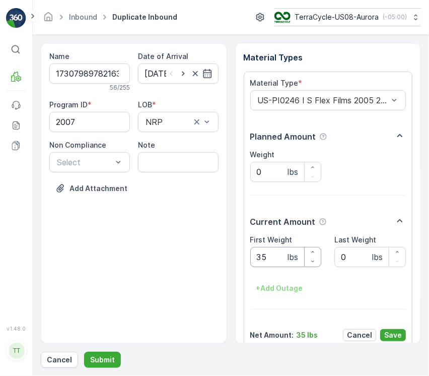
drag, startPoint x: 267, startPoint y: 260, endPoint x: 155, endPoint y: 262, distance: 111.9
click at [165, 262] on div "Name 1730798978216334 Copy #1755027839683 Copy #1755028544103 56 / 255 Date of …" at bounding box center [231, 193] width 380 height 301
paste Weight "9"
type Weight "95"
click at [395, 337] on p "Save" at bounding box center [394, 335] width 18 height 10
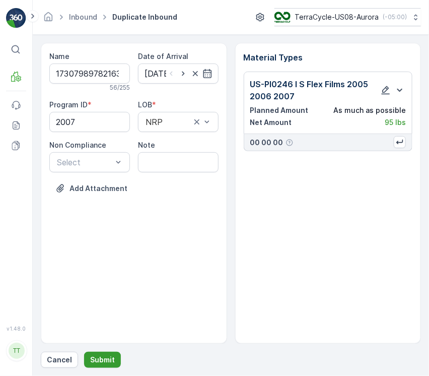
click at [113, 357] on button "Submit" at bounding box center [102, 360] width 37 height 16
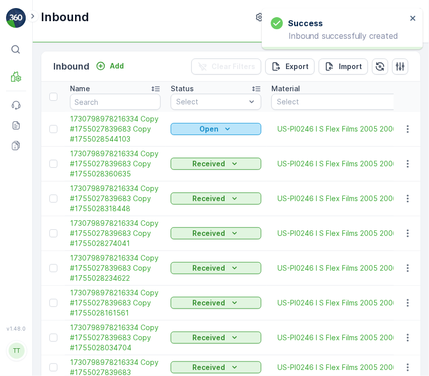
drag, startPoint x: 203, startPoint y: 127, endPoint x: 203, endPoint y: 134, distance: 7.1
click at [203, 127] on p "Open" at bounding box center [209, 129] width 19 height 10
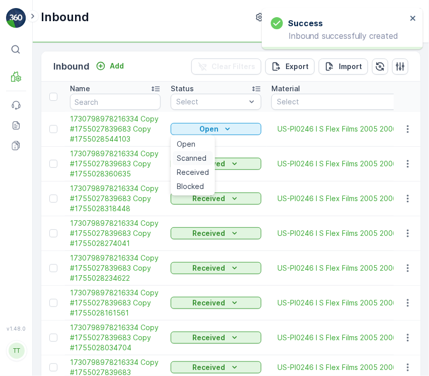
click at [185, 159] on span "Scanned" at bounding box center [192, 158] width 30 height 10
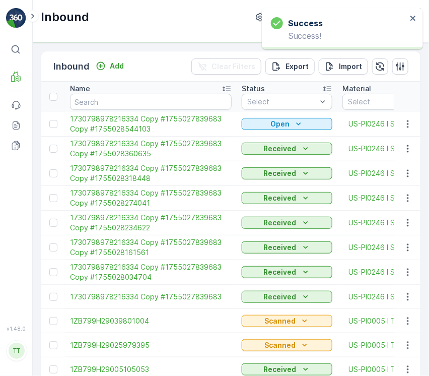
click at [129, 120] on span "1730798978216334 Copy #1755027839683 Copy #1755028544103" at bounding box center [151, 124] width 162 height 20
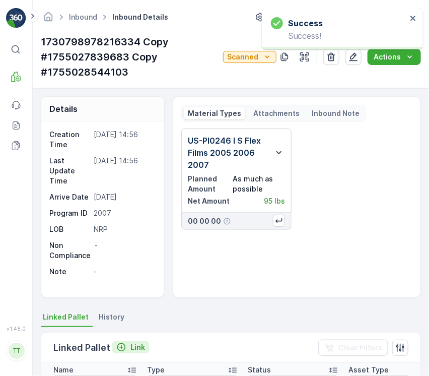
click at [133, 341] on button "Link" at bounding box center [130, 347] width 37 height 12
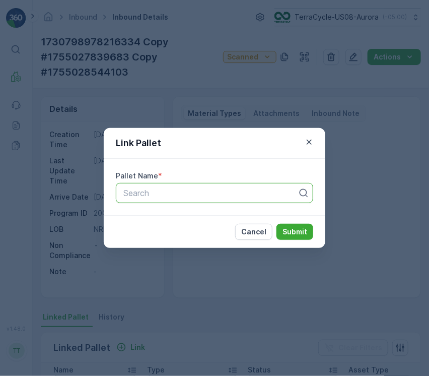
click at [209, 185] on div "Search" at bounding box center [215, 193] width 198 height 20
paste input "FD, TC5382, 7/25/25, #10"
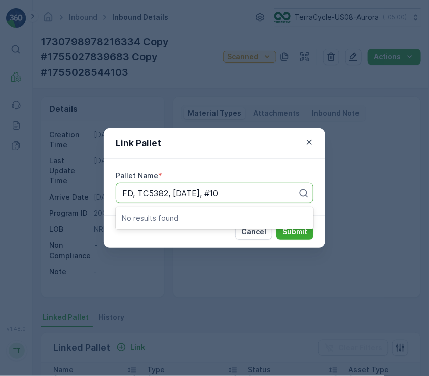
type input "FD, TC5382, 7/25/25, #10"
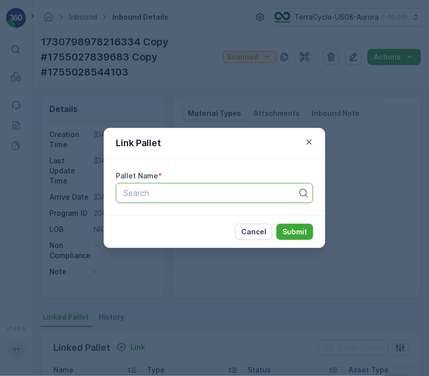
click at [244, 195] on div at bounding box center [210, 192] width 176 height 9
paste input "FD, TC5382, 7/25/25, #10"
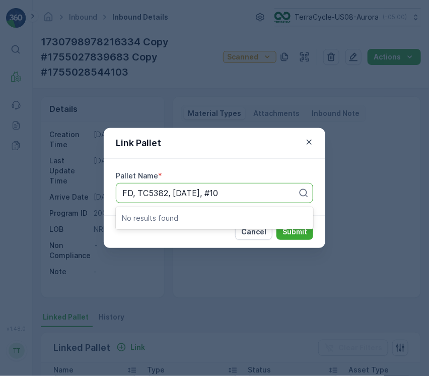
drag, startPoint x: 173, startPoint y: 193, endPoint x: 423, endPoint y: 182, distance: 250.2
click at [423, 182] on div "Link Pallet Pallet Name * Use Up and Down to choose options, press Enter to sel…" at bounding box center [214, 188] width 429 height 376
type input "TC5382"
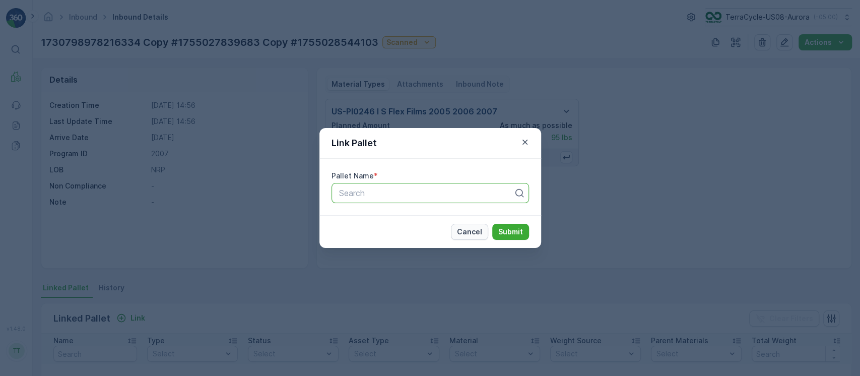
paste input "FD, TC5382, 7/25/25, Master"
type input "FD, TC5382, 7/25/25, Master"
click at [475, 235] on p "Cancel" at bounding box center [469, 232] width 25 height 10
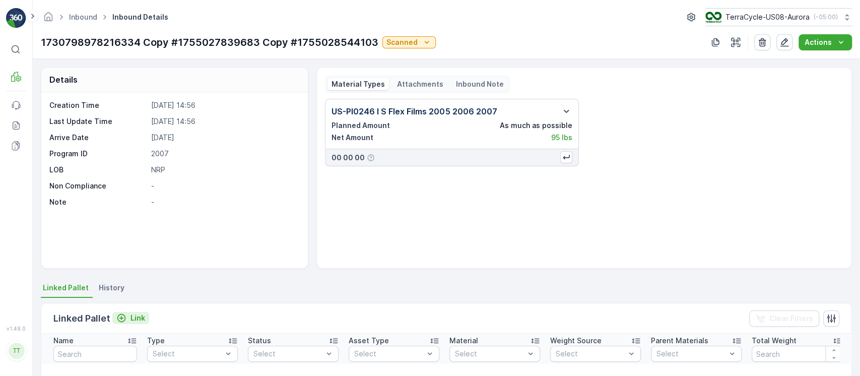
click at [136, 318] on p "Link" at bounding box center [138, 318] width 15 height 10
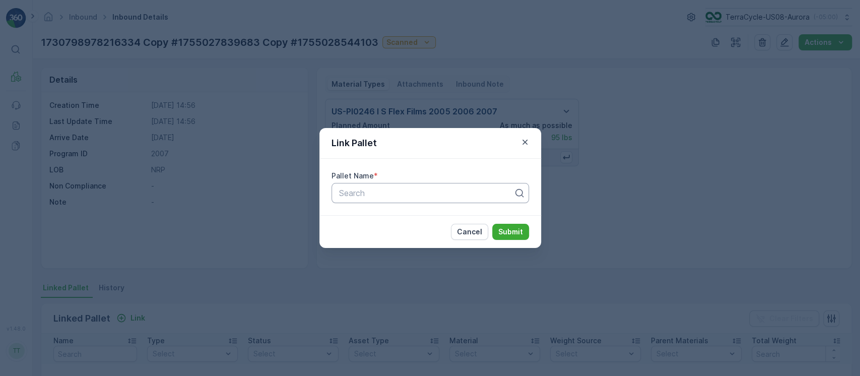
drag, startPoint x: 379, startPoint y: 209, endPoint x: 380, endPoint y: 199, distance: 10.1
click at [380, 208] on div "Pallet Name * Search" at bounding box center [430, 187] width 222 height 56
paste input "FD, TC5382, 7/25/25, Master"
type input "FD, TC5382, 7/25/25, Master"
click at [522, 230] on p "Submit" at bounding box center [510, 232] width 25 height 10
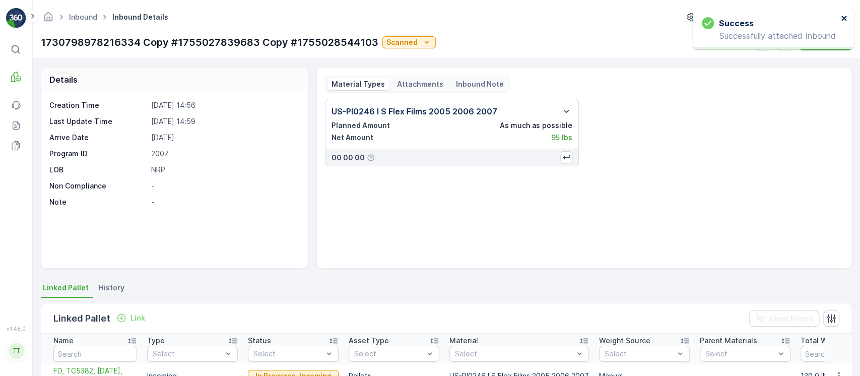
click at [844, 19] on icon "close" at bounding box center [844, 18] width 5 height 5
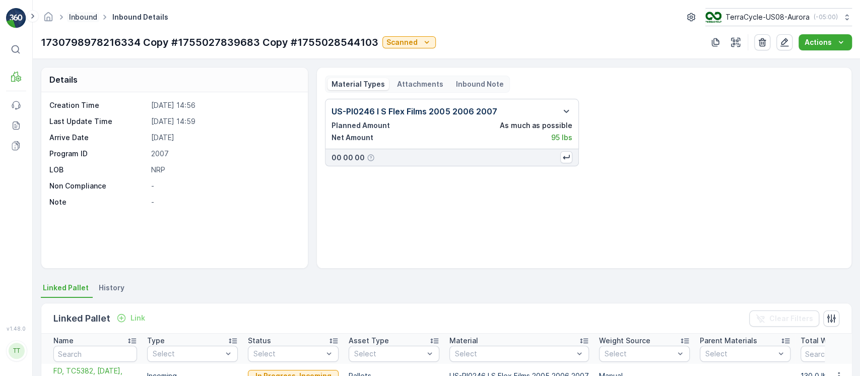
click at [89, 14] on link "Inbound" at bounding box center [83, 17] width 28 height 9
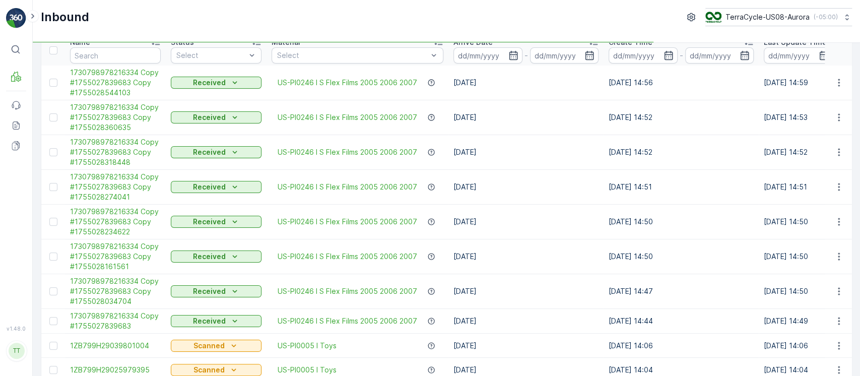
scroll to position [67, 0]
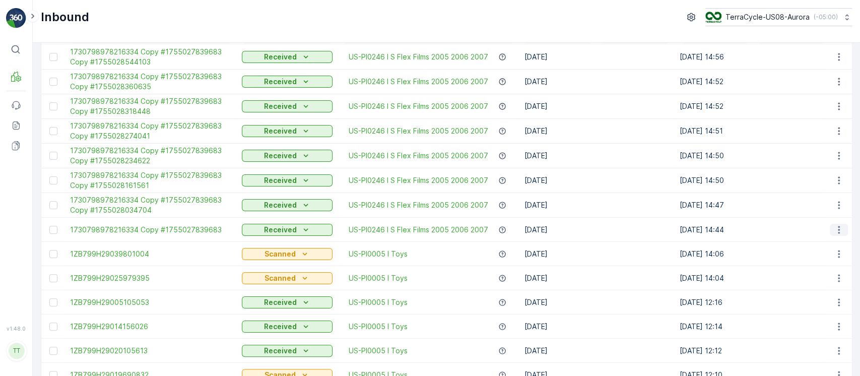
click at [836, 231] on icon "button" at bounding box center [839, 230] width 10 height 10
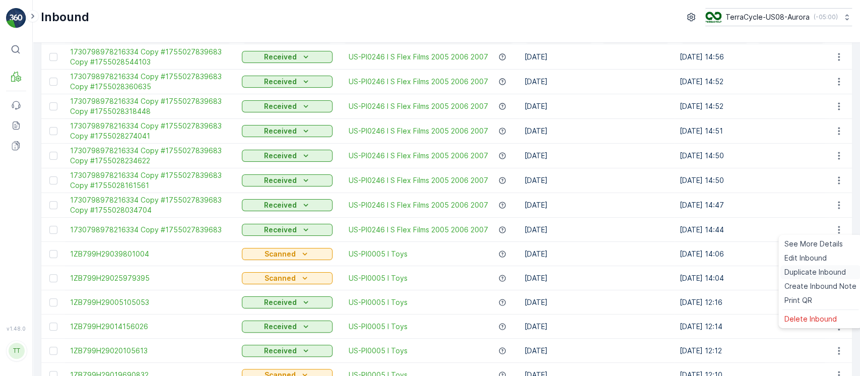
click at [825, 270] on span "Duplicate Inbound" at bounding box center [815, 272] width 61 height 10
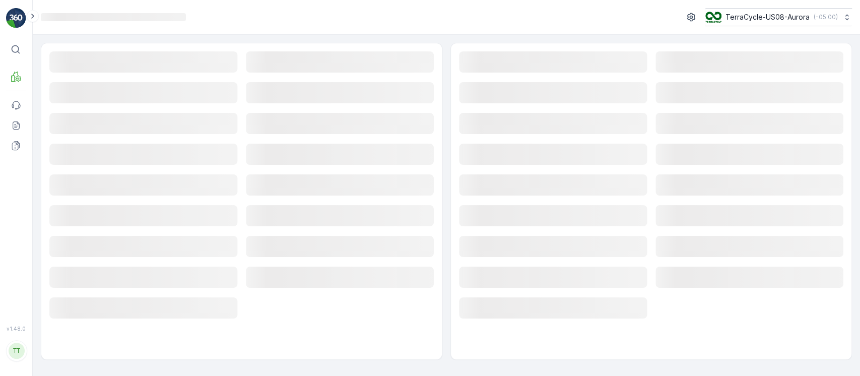
click at [339, 27] on div "Loading... TerraCycle-US08-Aurora ( -05:00 )" at bounding box center [446, 17] width 827 height 35
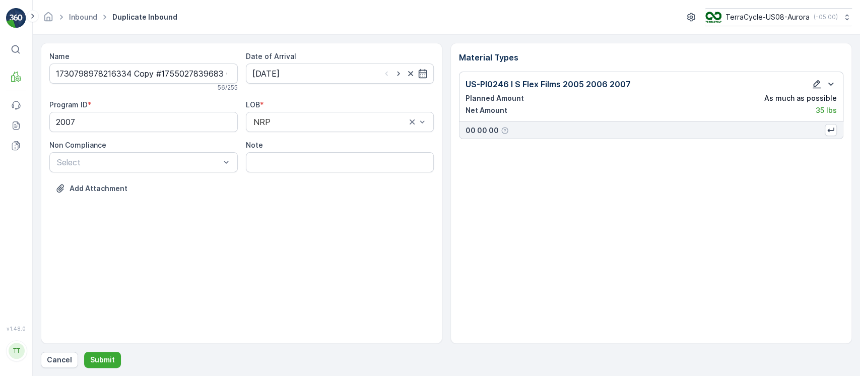
click at [818, 85] on icon "button" at bounding box center [817, 84] width 10 height 10
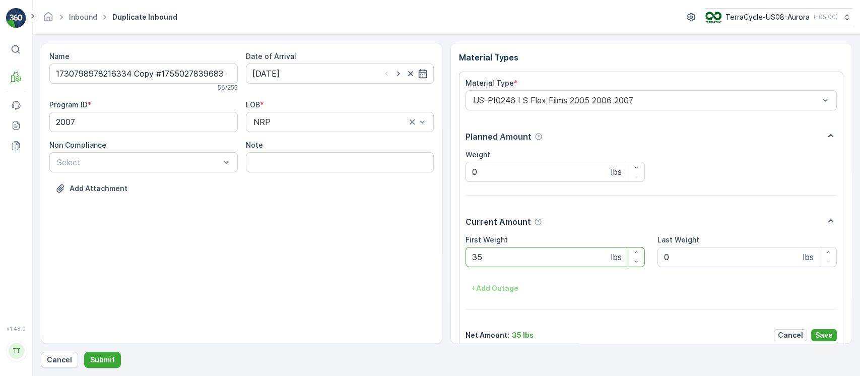
drag, startPoint x: 501, startPoint y: 265, endPoint x: 409, endPoint y: 257, distance: 92.6
click at [407, 254] on div "Name 1730798978216334 Copy #1755027839683 Copy #1755028774477 56 / 255 Date of …" at bounding box center [446, 193] width 811 height 301
paste Weight "80"
type Weight "80"
click at [826, 333] on p "Save" at bounding box center [824, 335] width 18 height 10
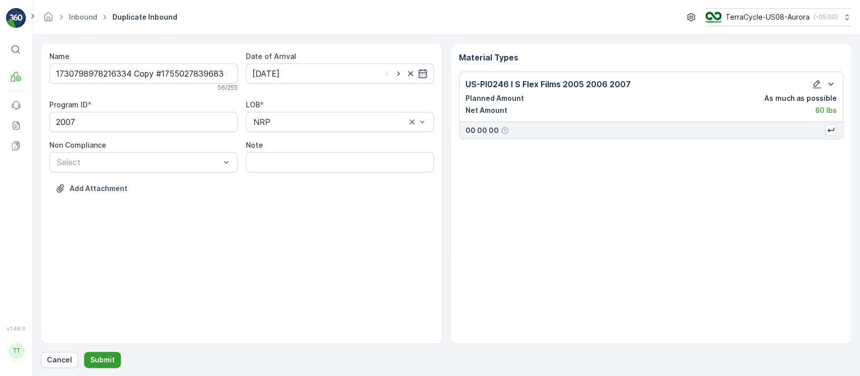
click at [104, 360] on p "Submit" at bounding box center [102, 360] width 25 height 10
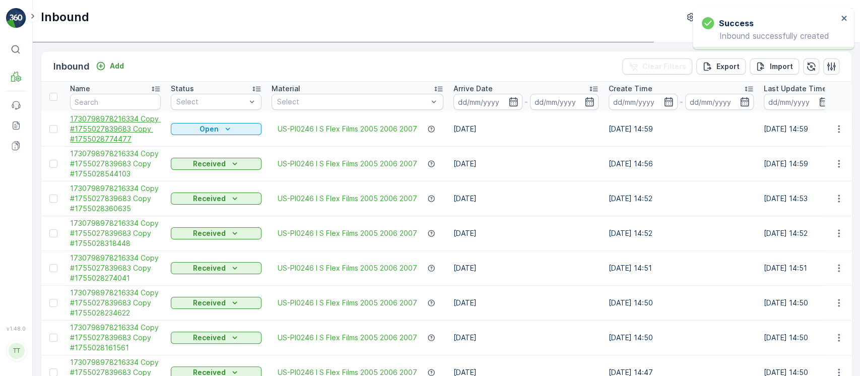
click at [104, 122] on span "1730798978216334 Copy #1755027839683 Copy #1755028774477" at bounding box center [115, 129] width 91 height 30
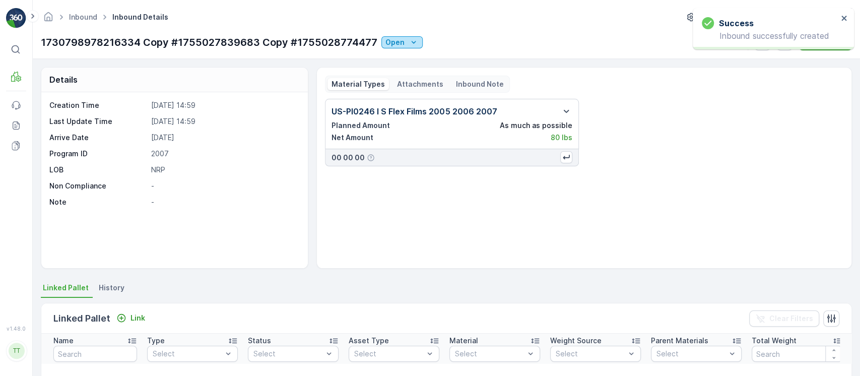
click at [399, 48] on button "Open" at bounding box center [401, 42] width 41 height 12
click at [403, 68] on span "Scanned" at bounding box center [400, 72] width 30 height 10
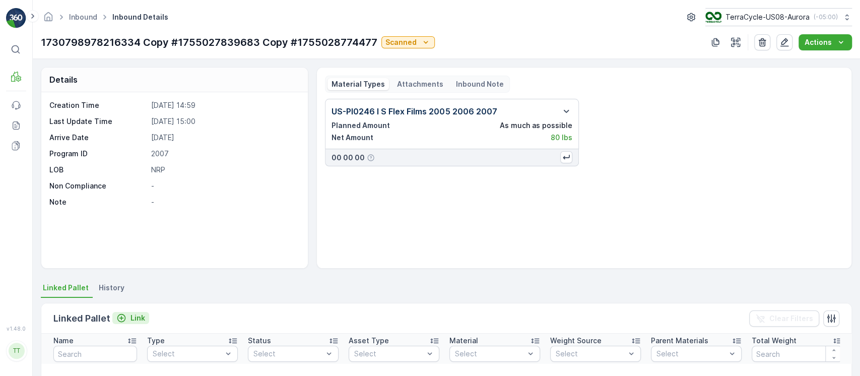
click at [136, 316] on p "Link" at bounding box center [138, 318] width 15 height 10
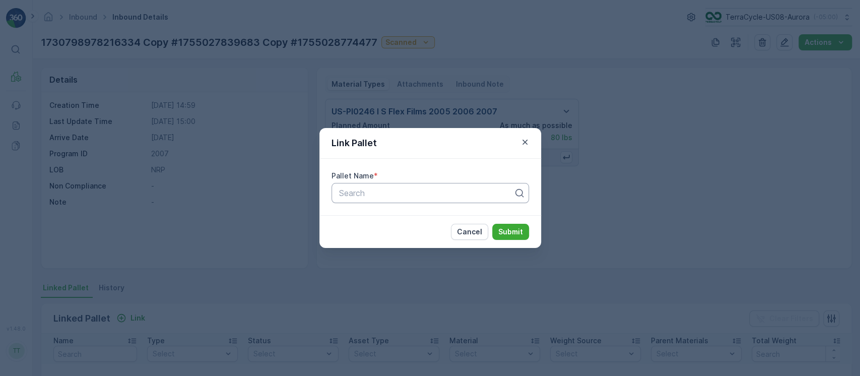
click at [349, 199] on div "Search" at bounding box center [431, 193] width 198 height 20
paste input "FD, TC5382, 7/25/25, Master"
type input "FD, TC5382, 7/25/25, Master"
click at [518, 232] on p "Submit" at bounding box center [510, 232] width 25 height 10
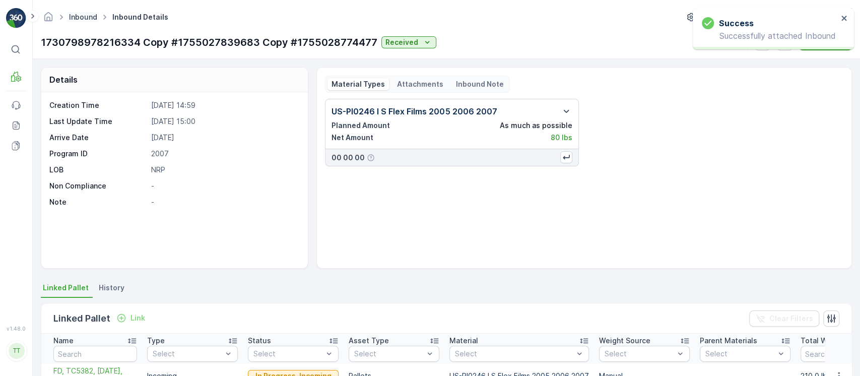
click at [87, 14] on link "Inbound" at bounding box center [83, 17] width 28 height 9
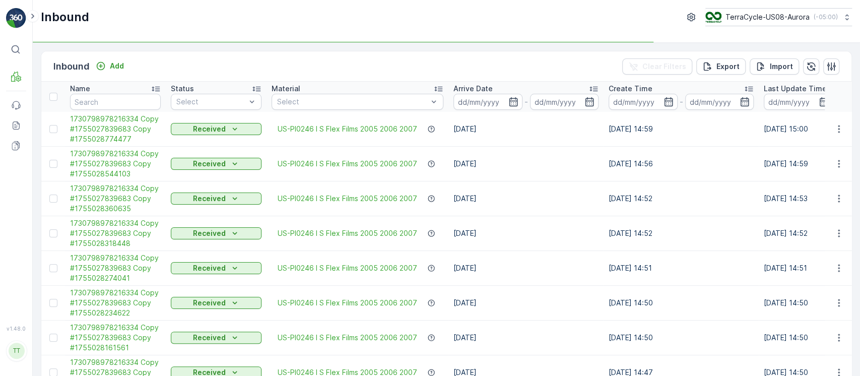
scroll to position [67, 0]
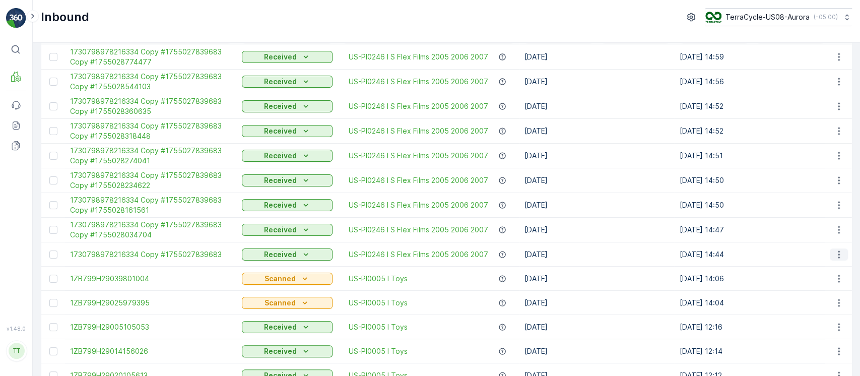
click at [834, 255] on icon "button" at bounding box center [839, 254] width 10 height 10
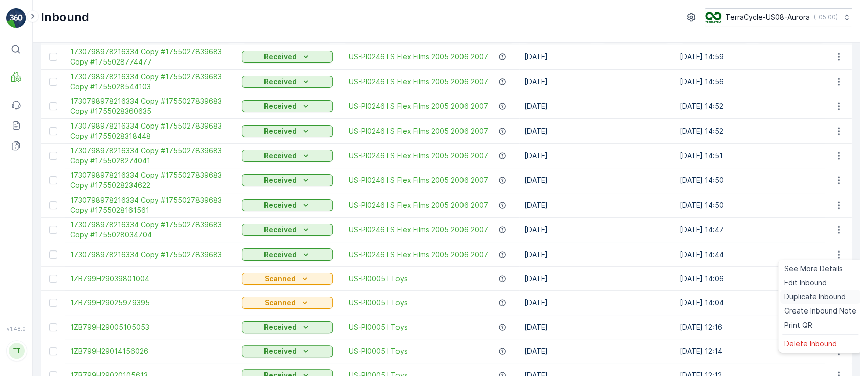
click at [833, 294] on span "Duplicate Inbound" at bounding box center [815, 297] width 61 height 10
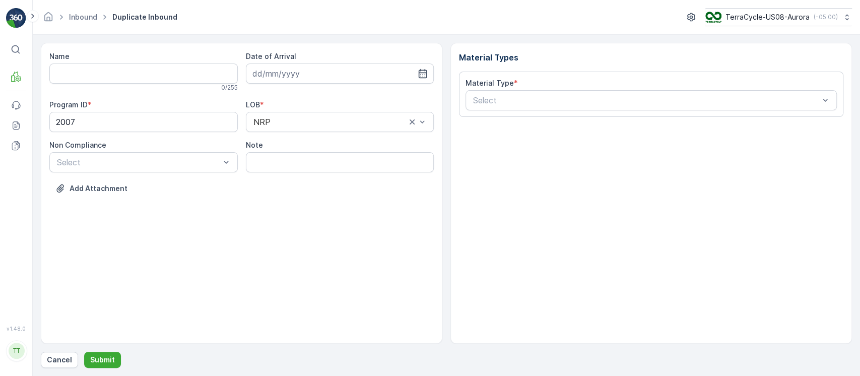
type input "1730798978216334 Copy #1755027839683 Copy #1755028825017"
type input "12.08.2025"
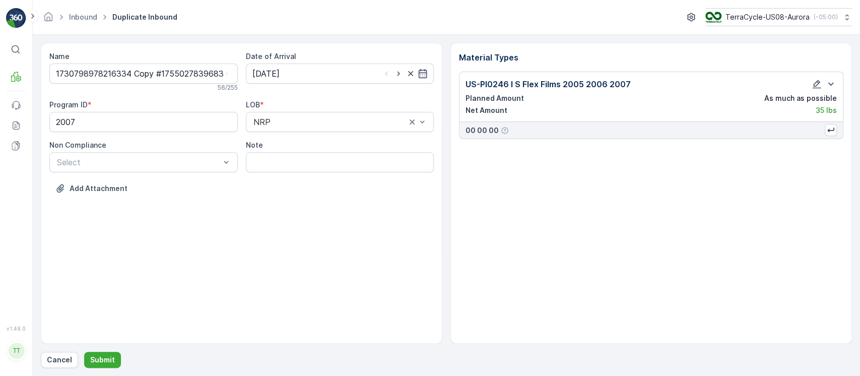
click at [393, 217] on div "Name 1730798978216334 Copy #1755027839683 Copy #1755028825017 56 / 255 Date of …" at bounding box center [242, 193] width 402 height 301
click at [813, 86] on icon "button" at bounding box center [817, 84] width 9 height 9
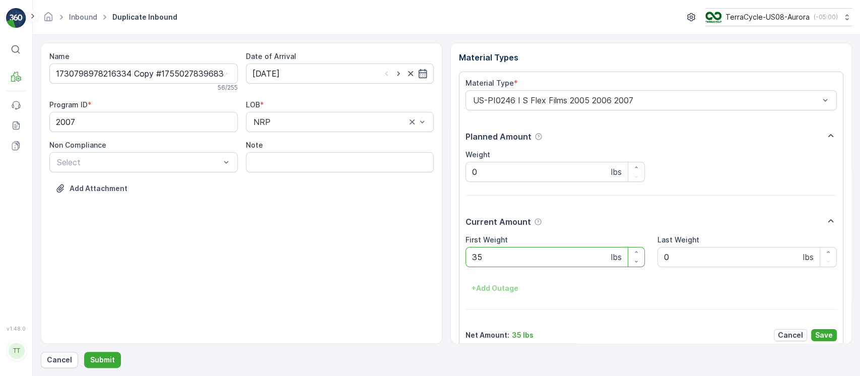
drag, startPoint x: 506, startPoint y: 253, endPoint x: 343, endPoint y: 258, distance: 163.8
click at [279, 253] on div "Name 1730798978216334 Copy #1755027839683 Copy #1755028825017 56 / 255 Date of …" at bounding box center [446, 193] width 811 height 301
paste Weight "110"
type Weight "110"
click at [818, 334] on p "Save" at bounding box center [824, 335] width 18 height 10
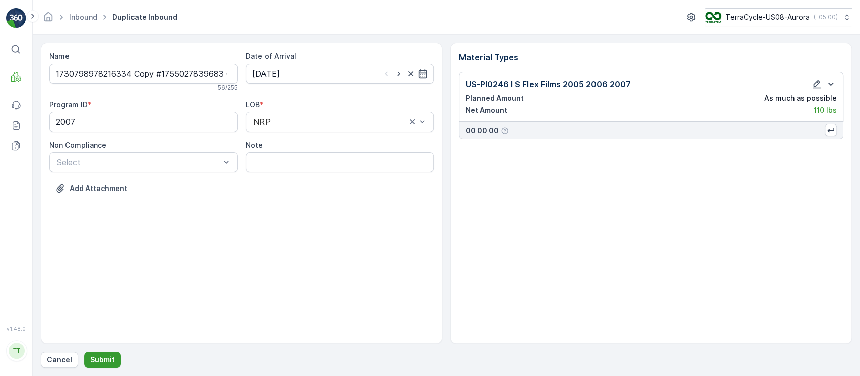
click at [113, 352] on button "Submit" at bounding box center [102, 360] width 37 height 16
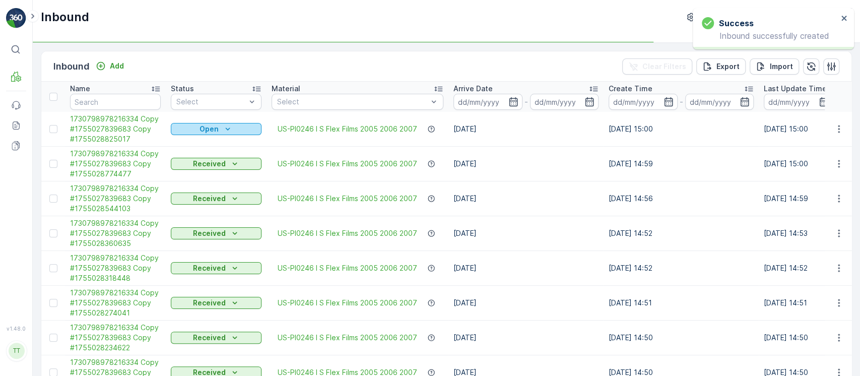
click at [191, 133] on div "Open" at bounding box center [216, 129] width 83 height 10
click at [198, 160] on span "Scanned" at bounding box center [192, 158] width 30 height 10
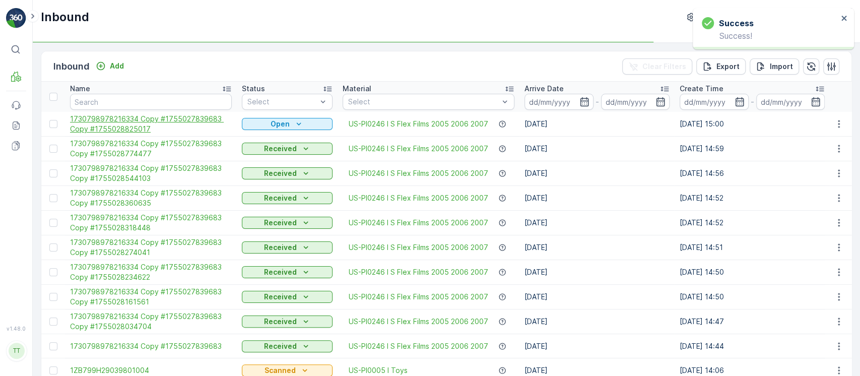
click at [122, 120] on span "1730798978216334 Copy #1755027839683 Copy #1755028825017" at bounding box center [151, 124] width 162 height 20
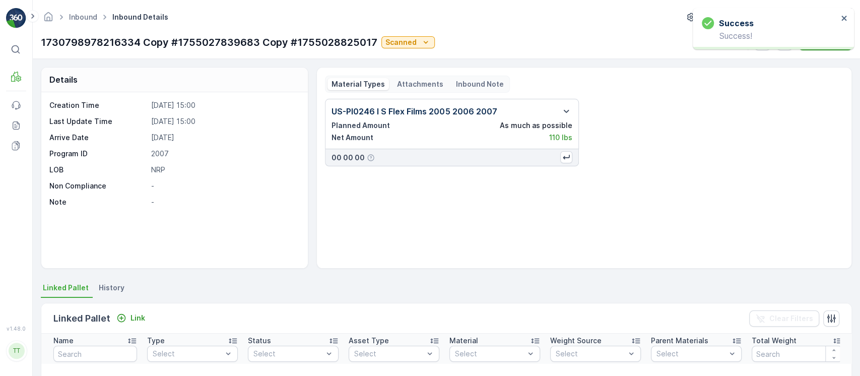
click at [149, 310] on div "Linked Pallet Link Clear Filters" at bounding box center [446, 318] width 810 height 30
click at [131, 315] on p "Link" at bounding box center [138, 318] width 15 height 10
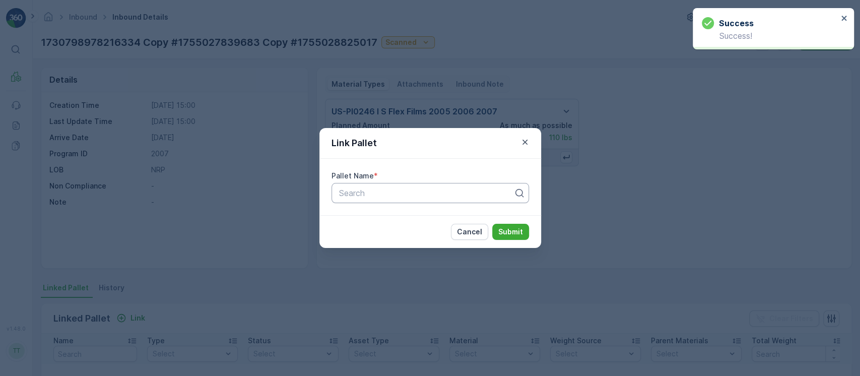
paste input "FD, TC5382, 7/25/25, Master"
click at [350, 190] on div at bounding box center [426, 192] width 176 height 9
type input "FD, TC5382, 7/25/25, Master"
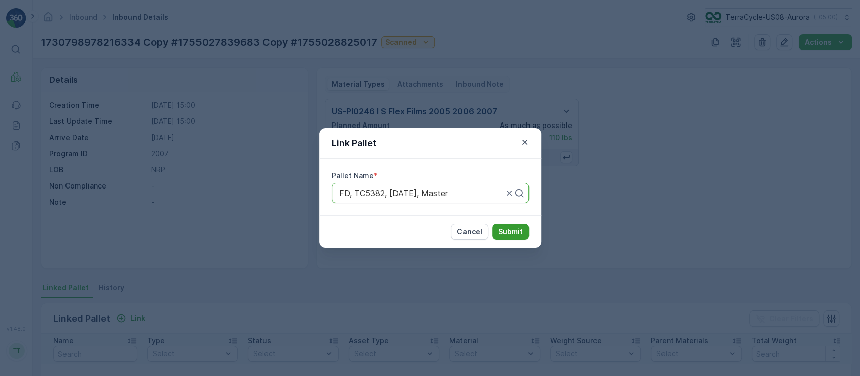
click at [512, 235] on p "Submit" at bounding box center [510, 232] width 25 height 10
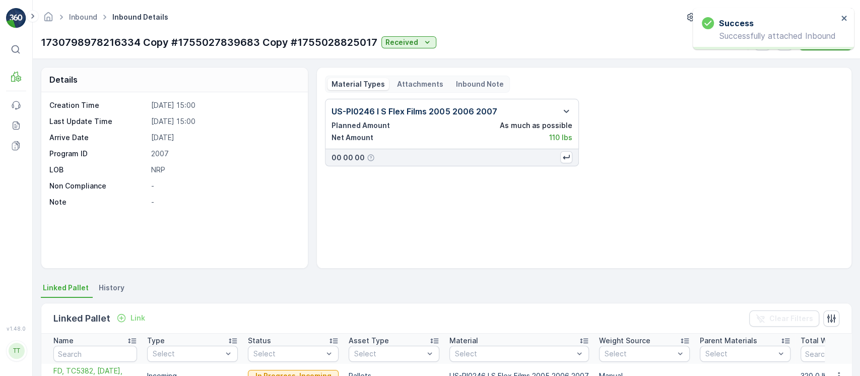
click at [268, 223] on div "Creation Time 12.08.2025 15:00 Last Update Time 12.08.2025 15:00 Arrive Date 12…" at bounding box center [174, 180] width 267 height 176
click at [80, 16] on link "Inbound" at bounding box center [83, 17] width 28 height 9
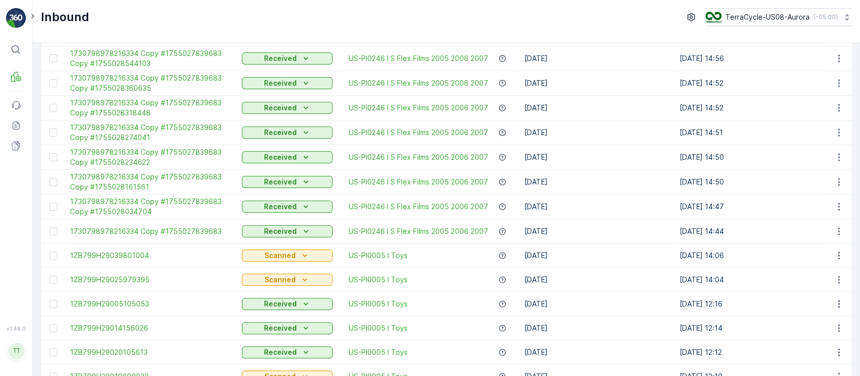
scroll to position [105, 0]
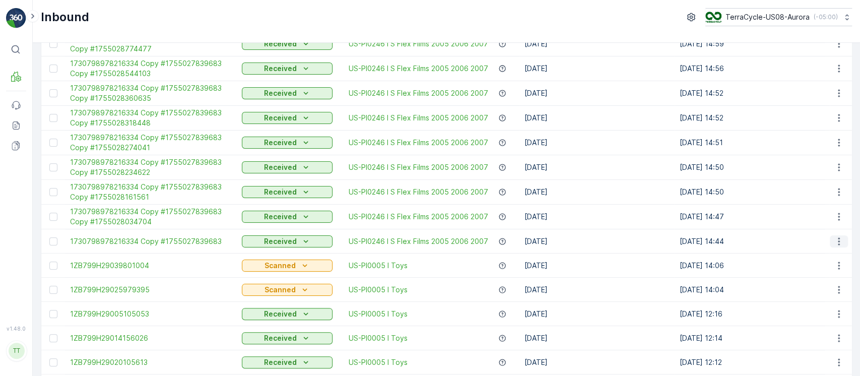
click at [830, 241] on button "button" at bounding box center [839, 241] width 18 height 12
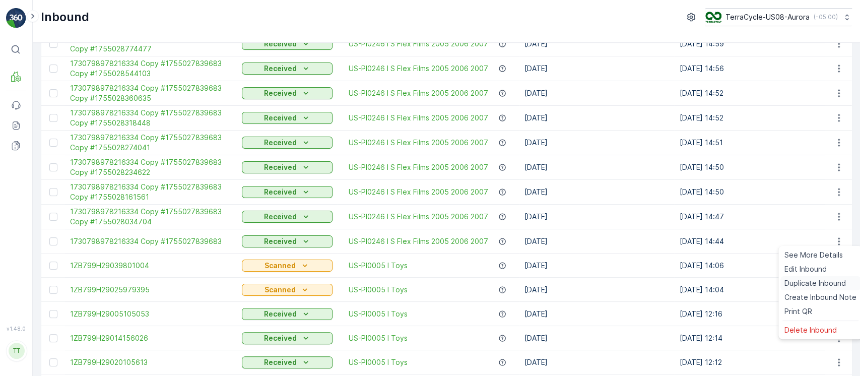
click at [822, 283] on span "Duplicate Inbound" at bounding box center [815, 283] width 61 height 10
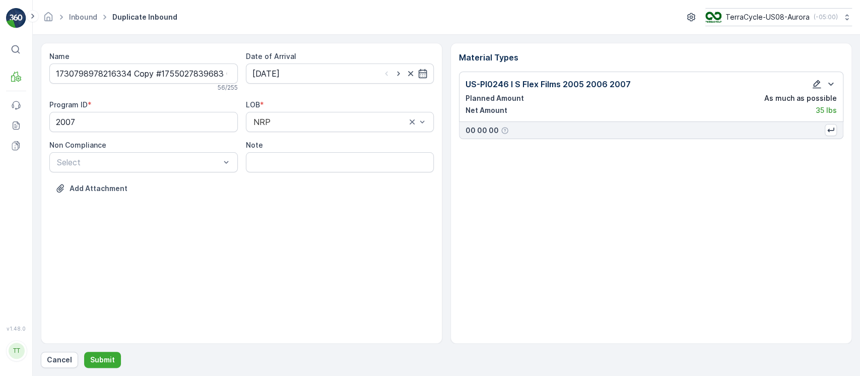
click at [816, 89] on button "button" at bounding box center [817, 84] width 12 height 12
click at [815, 84] on icon "button" at bounding box center [817, 84] width 10 height 10
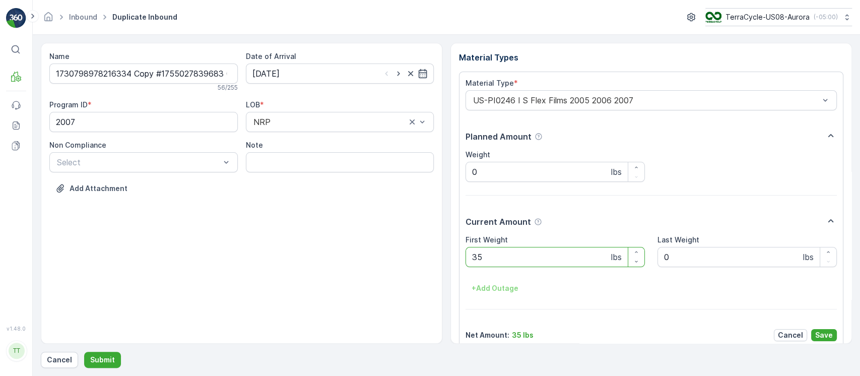
drag, startPoint x: 552, startPoint y: 254, endPoint x: 130, endPoint y: 266, distance: 422.5
click at [114, 260] on div "Name 1730798978216334 Copy #1755027839683 Copy #1755028867390 56 / 255 Date of …" at bounding box center [446, 193] width 811 height 301
paste Weight "11"
type Weight "115"
click at [818, 332] on p "Save" at bounding box center [824, 335] width 18 height 10
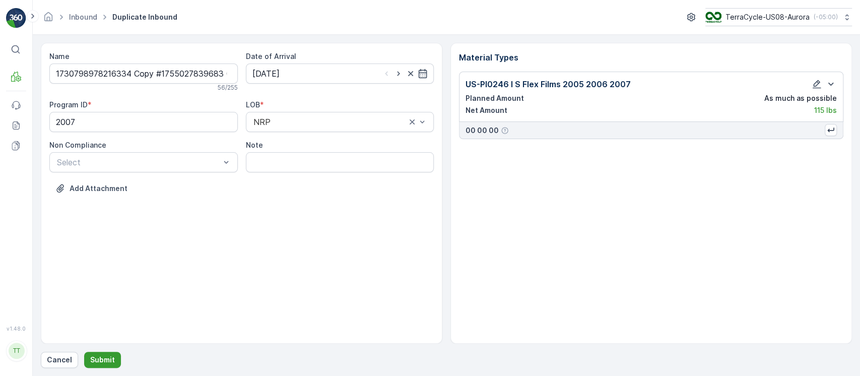
click at [116, 357] on button "Submit" at bounding box center [102, 360] width 37 height 16
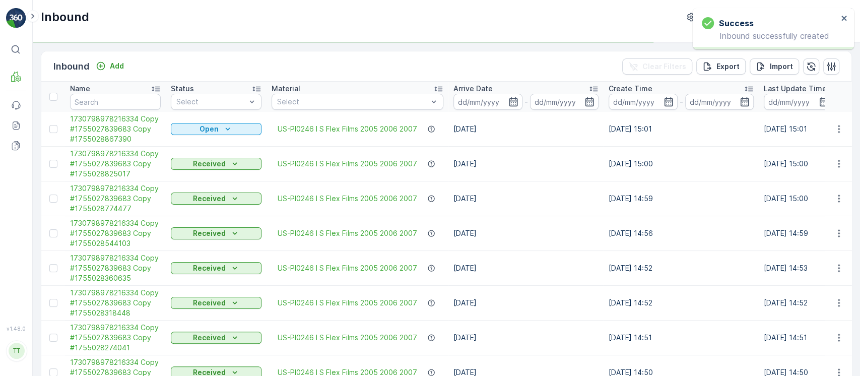
click at [270, 27] on div "Inbound TerraCycle-US08-Aurora ( -05:00 )" at bounding box center [446, 21] width 827 height 43
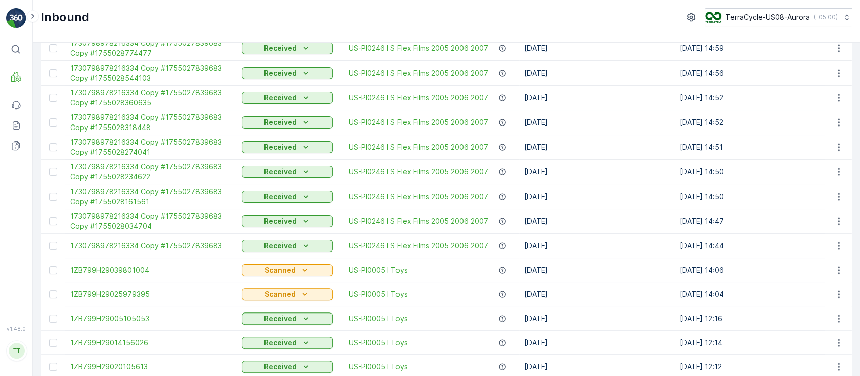
scroll to position [115, 0]
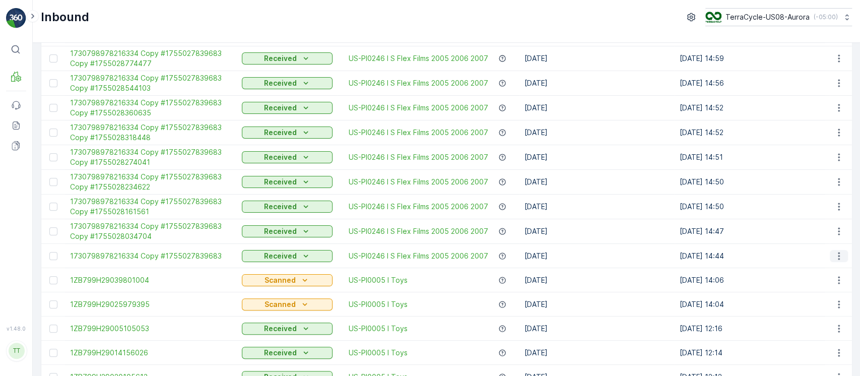
click at [838, 260] on button "button" at bounding box center [839, 256] width 18 height 12
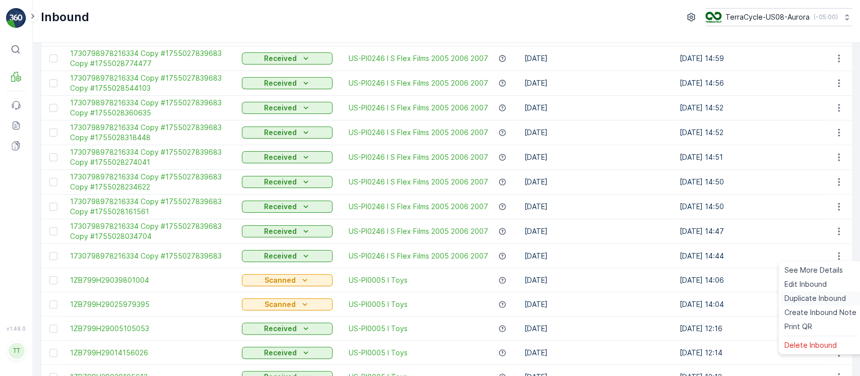
click at [817, 296] on span "Duplicate Inbound" at bounding box center [815, 298] width 61 height 10
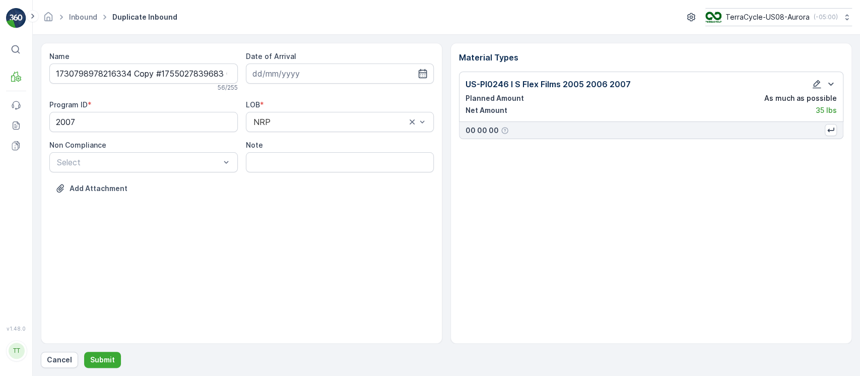
type input "12.08.2025"
click at [814, 84] on icon "button" at bounding box center [817, 84] width 10 height 10
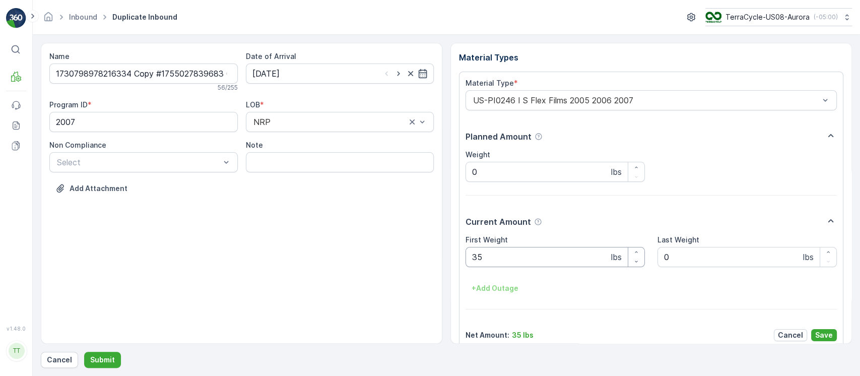
drag, startPoint x: 507, startPoint y: 254, endPoint x: 196, endPoint y: 262, distance: 312.0
click at [238, 261] on div "Name 1730798978216334 Copy #1755027839683 Copy #1755028889516 56 / 255 Date of …" at bounding box center [446, 193] width 811 height 301
paste Weight "100"
type Weight "100"
click at [826, 337] on p "Save" at bounding box center [824, 335] width 18 height 10
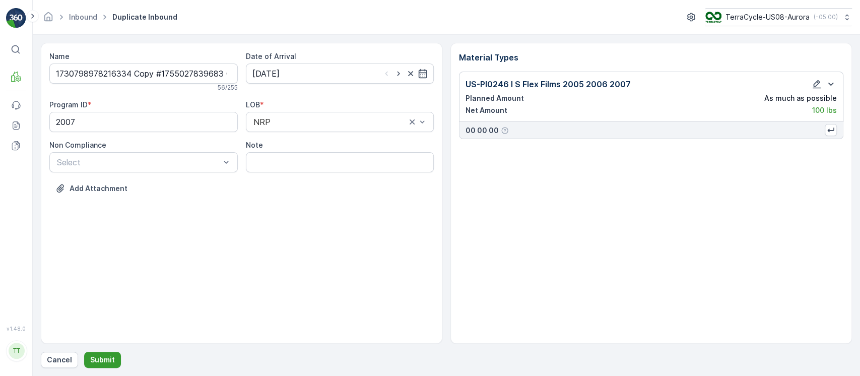
click at [106, 357] on p "Submit" at bounding box center [102, 360] width 25 height 10
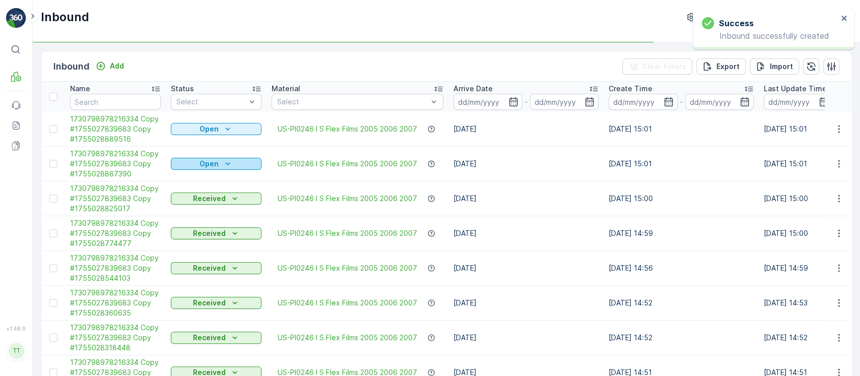
click at [203, 161] on p "Open" at bounding box center [209, 164] width 19 height 10
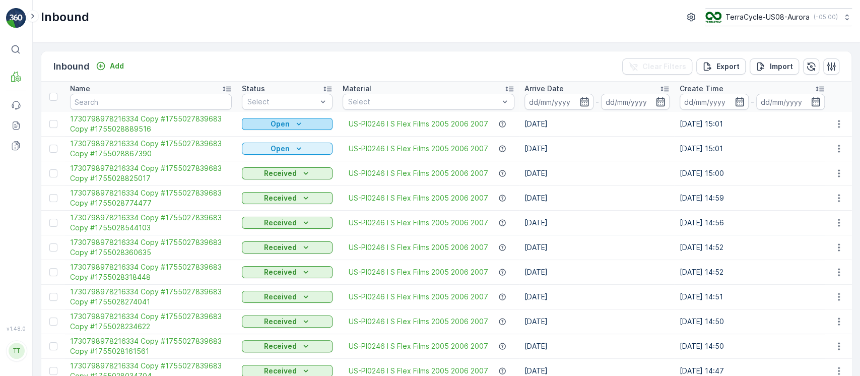
click at [259, 126] on div "Open" at bounding box center [287, 124] width 83 height 10
click at [253, 155] on span "Scanned" at bounding box center [258, 153] width 30 height 10
click at [287, 149] on div "Open" at bounding box center [287, 149] width 83 height 10
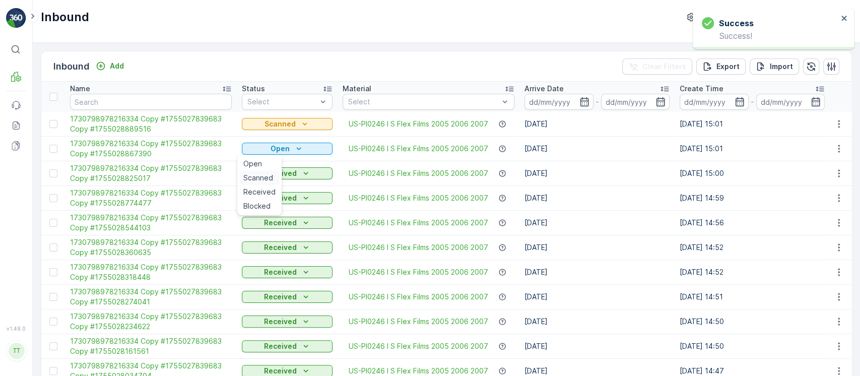
click at [273, 175] on div "Scanned" at bounding box center [259, 178] width 40 height 14
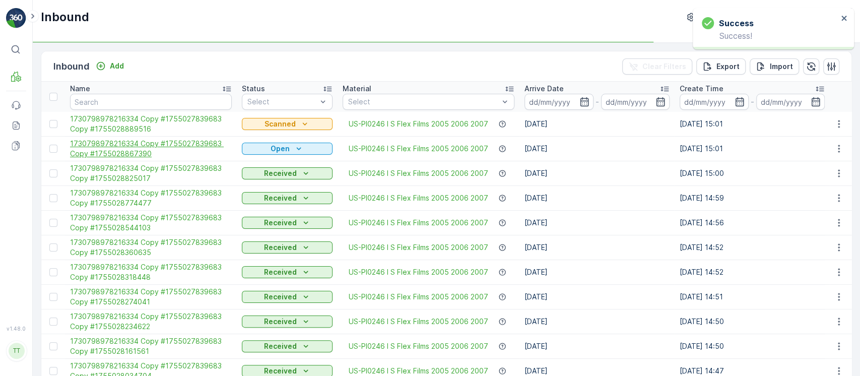
click at [124, 146] on span "1730798978216334 Copy #1755027839683 Copy #1755028867390" at bounding box center [151, 149] width 162 height 20
click at [121, 126] on span "1730798978216334 Copy #1755027839683 Copy #1755028889516" at bounding box center [151, 124] width 162 height 20
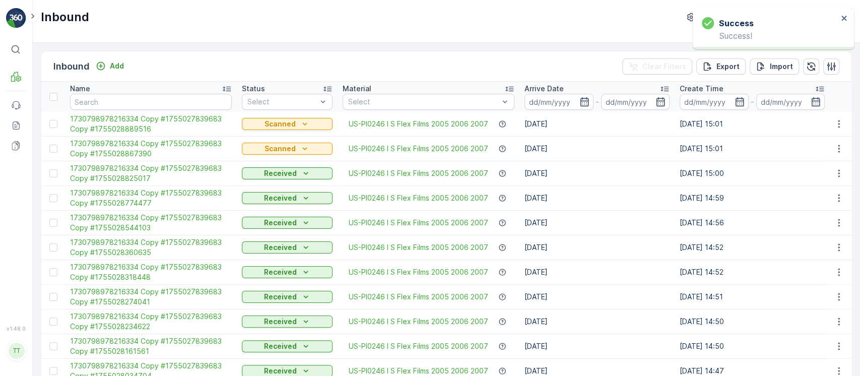
scroll to position [134, 0]
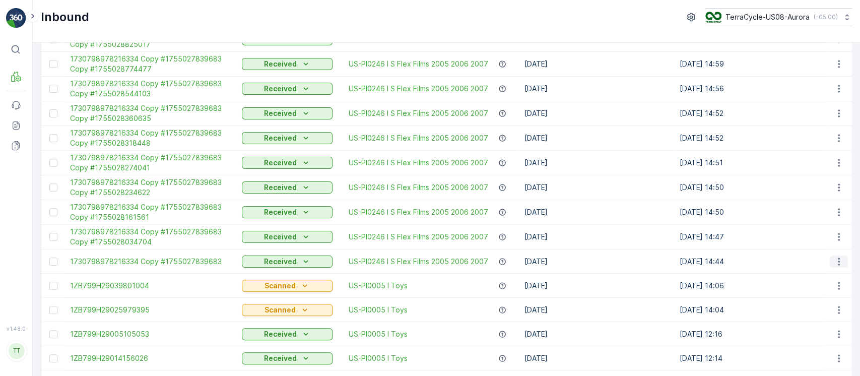
click at [835, 259] on icon "button" at bounding box center [839, 262] width 10 height 10
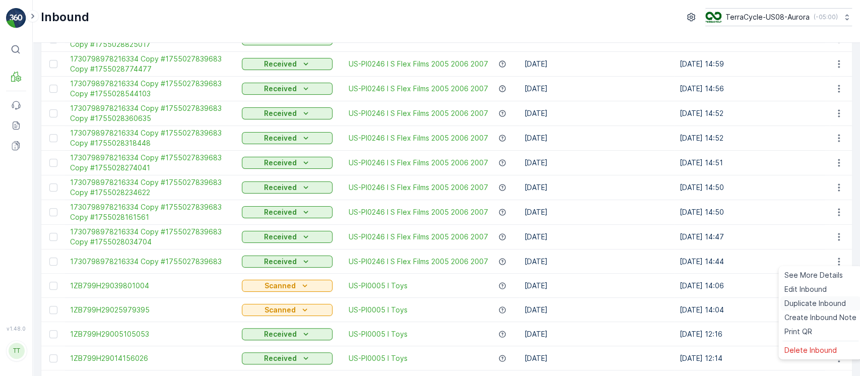
click at [830, 300] on span "Duplicate Inbound" at bounding box center [815, 303] width 61 height 10
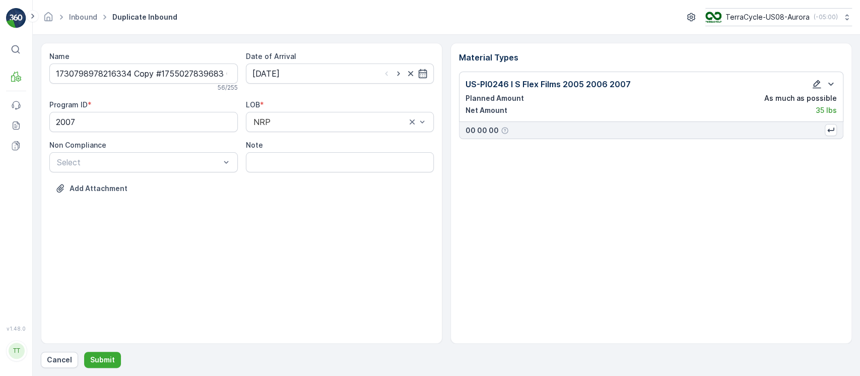
click at [818, 85] on icon "button" at bounding box center [817, 84] width 10 height 10
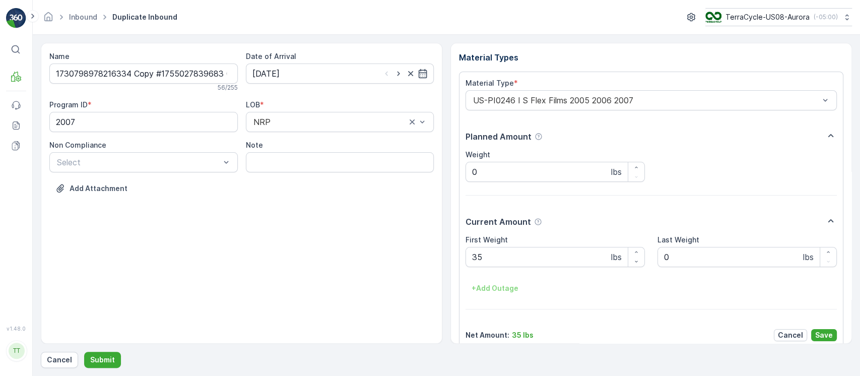
click at [306, 252] on div "Name 1730798978216334 Copy #1755027839683 Copy #1755028946574 56 / 255 Date of …" at bounding box center [242, 193] width 402 height 301
click at [560, 248] on div "First Weight 35 lbs" at bounding box center [555, 251] width 179 height 32
drag, startPoint x: 557, startPoint y: 254, endPoint x: 225, endPoint y: 267, distance: 332.8
click at [235, 267] on div "Name 1730798978216334 Copy #1755027839683 Copy #1755028946574 56 / 255 Date of …" at bounding box center [446, 193] width 811 height 301
paste Weight "10"
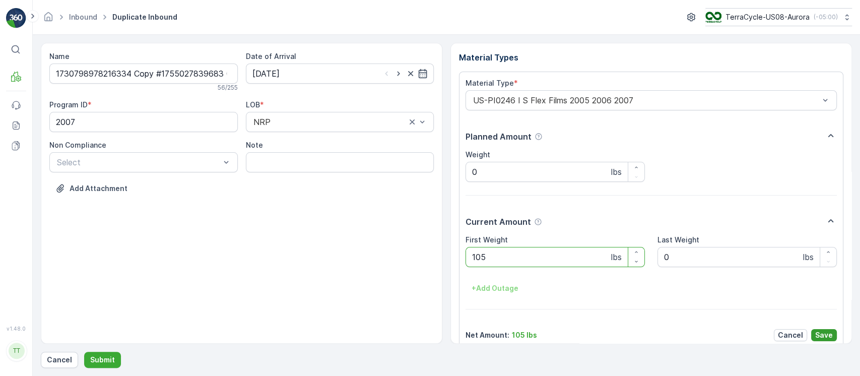
type Weight "105"
click at [826, 338] on p "Save" at bounding box center [824, 335] width 18 height 10
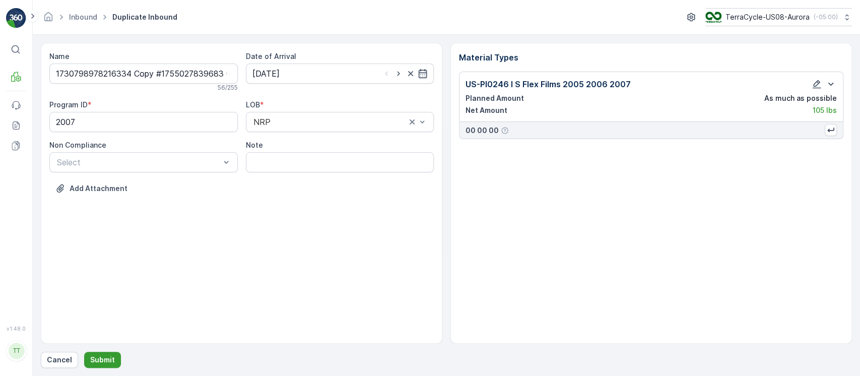
click at [98, 357] on p "Submit" at bounding box center [102, 360] width 25 height 10
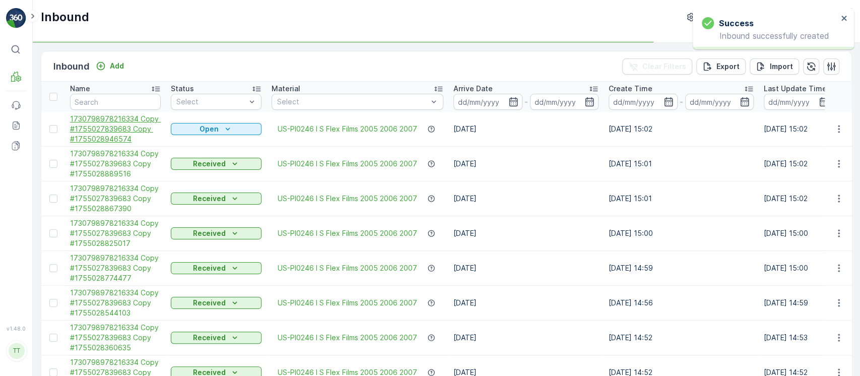
click at [97, 117] on span "1730798978216334 Copy #1755027839683 Copy #1755028946574" at bounding box center [115, 129] width 91 height 30
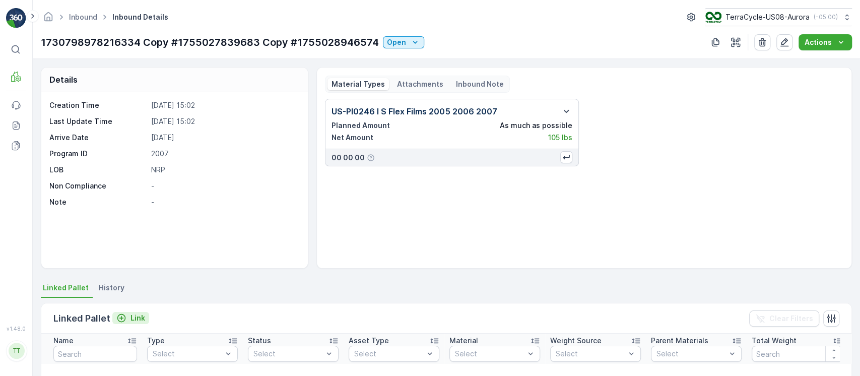
click at [136, 319] on p "Link" at bounding box center [138, 318] width 15 height 10
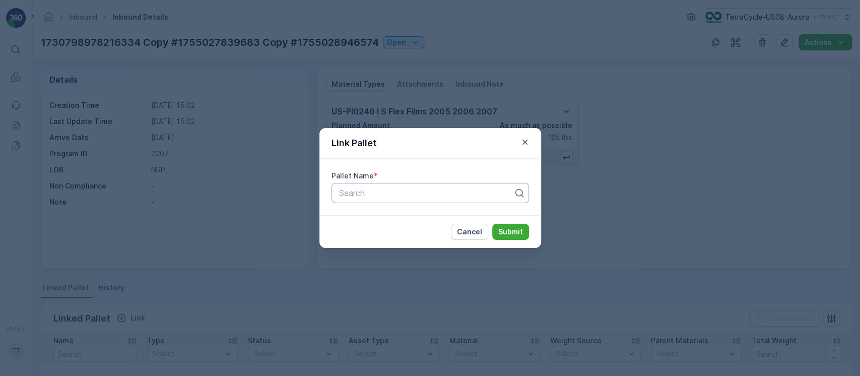
paste input "FD, TC5382, 7/25/25, Master"
type input "FD, TC5382, 7/25/25, Master"
click at [518, 229] on p "Submit" at bounding box center [510, 232] width 25 height 10
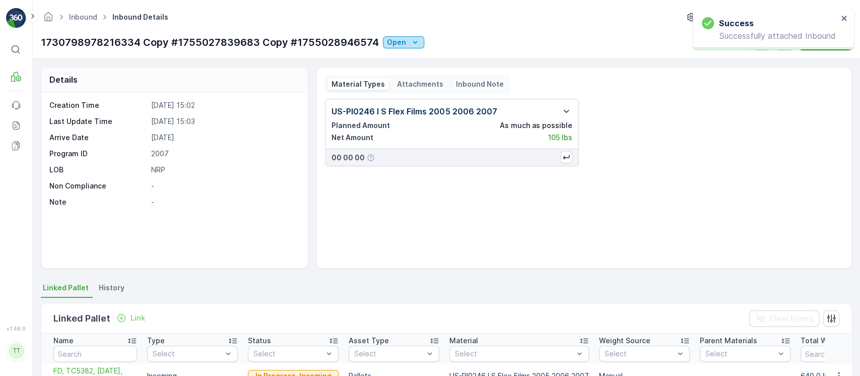
click at [418, 36] on button "Open" at bounding box center [403, 42] width 41 height 12
click at [401, 69] on span "Scanned" at bounding box center [401, 72] width 30 height 10
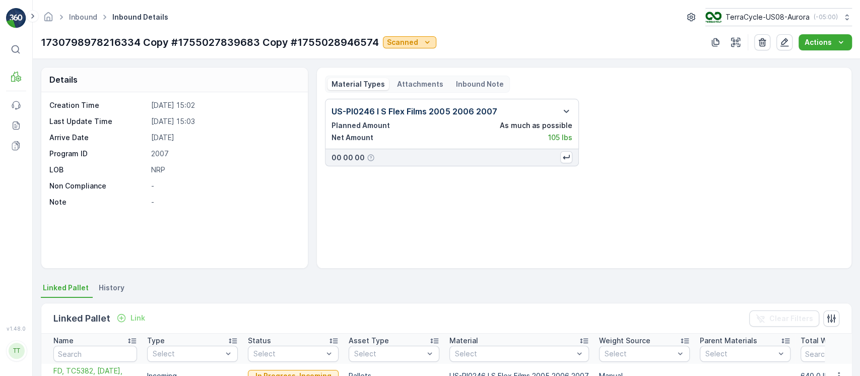
click at [395, 43] on p "Scanned" at bounding box center [402, 42] width 31 height 10
click at [405, 85] on span "Received" at bounding box center [402, 86] width 32 height 10
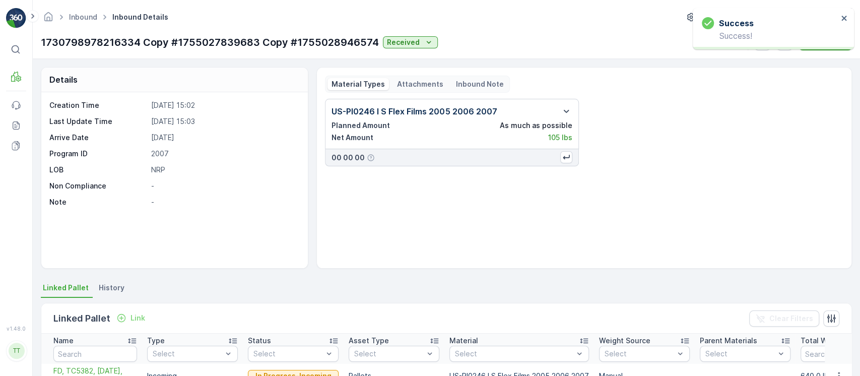
click at [350, 224] on div "US-PI0246 I S Flex Films 2005 2006 2007 Planned Amount As much as possible Net …" at bounding box center [584, 179] width 519 height 161
click at [85, 17] on link "Inbound" at bounding box center [83, 17] width 28 height 9
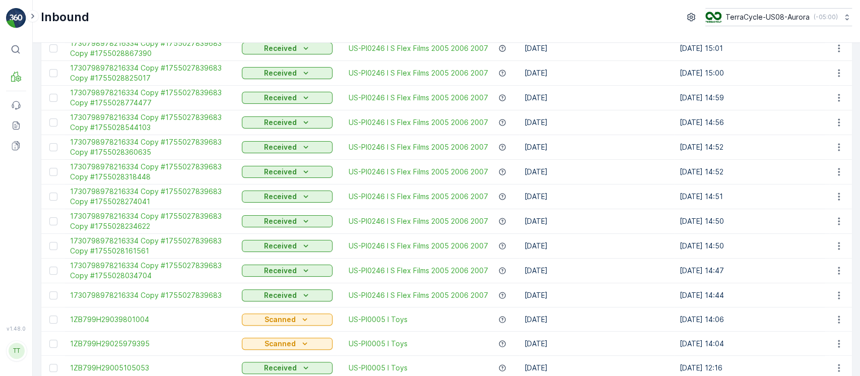
scroll to position [115, 0]
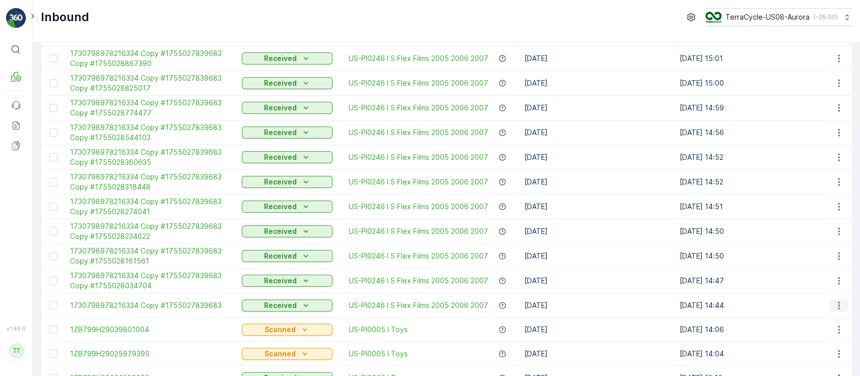
click at [830, 303] on button "button" at bounding box center [839, 305] width 18 height 12
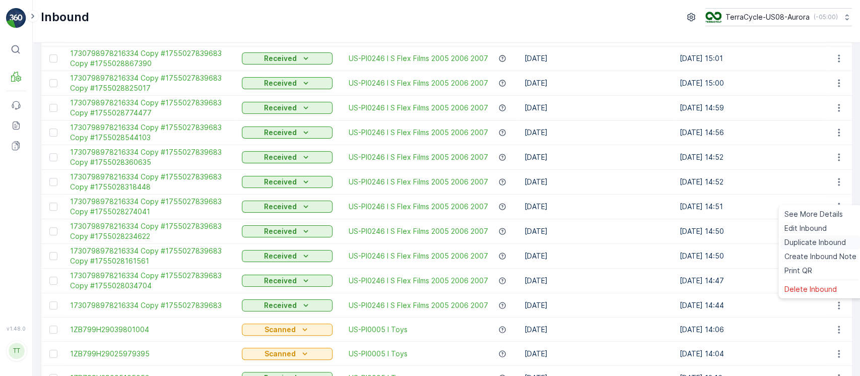
click at [809, 244] on span "Duplicate Inbound" at bounding box center [815, 242] width 61 height 10
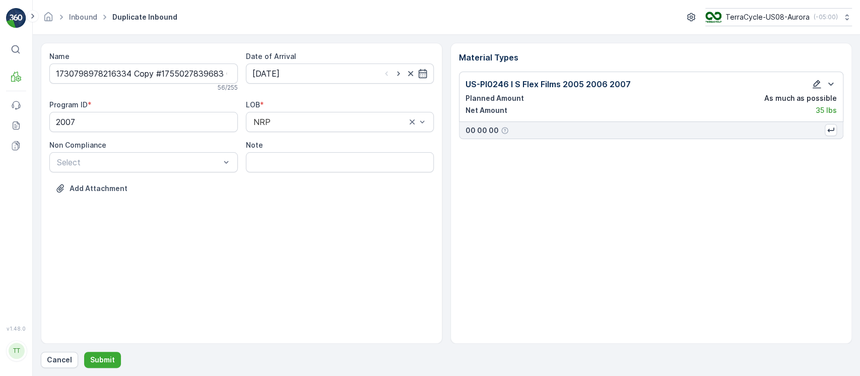
click at [816, 82] on icon "button" at bounding box center [817, 84] width 9 height 9
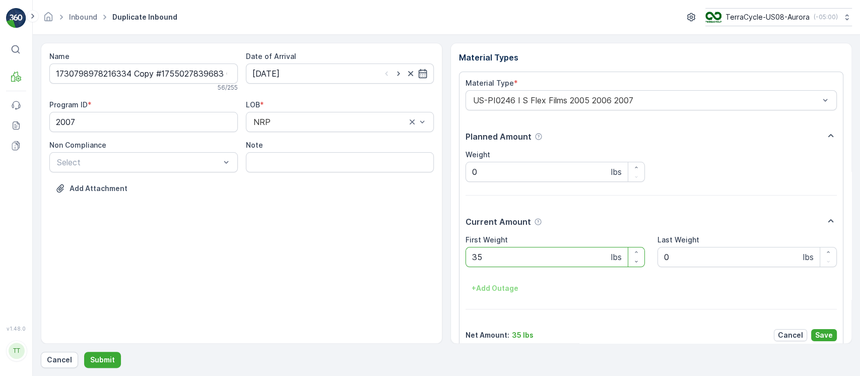
drag, startPoint x: 525, startPoint y: 250, endPoint x: 256, endPoint y: 250, distance: 268.6
click at [271, 250] on div "Name 1730798978216334 Copy #1755027839683 Copy #1755029030067 56 / 255 Date of …" at bounding box center [446, 193] width 811 height 301
paste Weight "11"
type Weight "115"
click at [821, 333] on p "Save" at bounding box center [824, 335] width 18 height 10
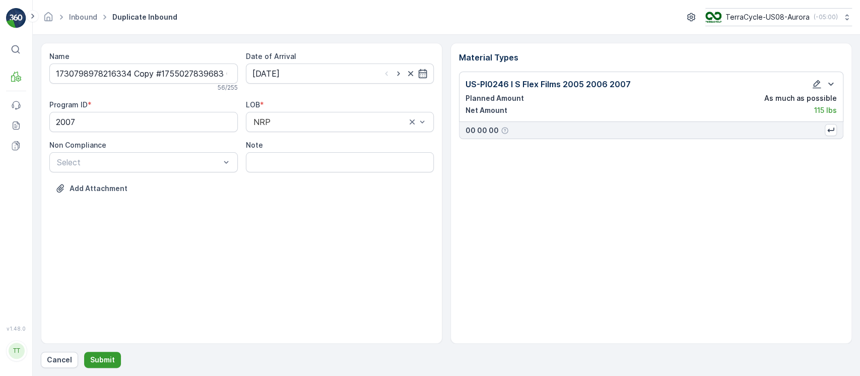
click at [109, 357] on p "Submit" at bounding box center [102, 360] width 25 height 10
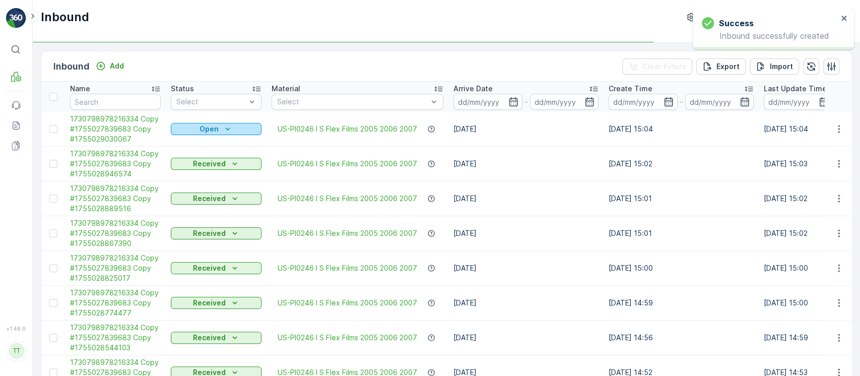
click at [224, 130] on icon "Open" at bounding box center [228, 129] width 10 height 10
click at [199, 158] on span "Scanned" at bounding box center [192, 158] width 30 height 10
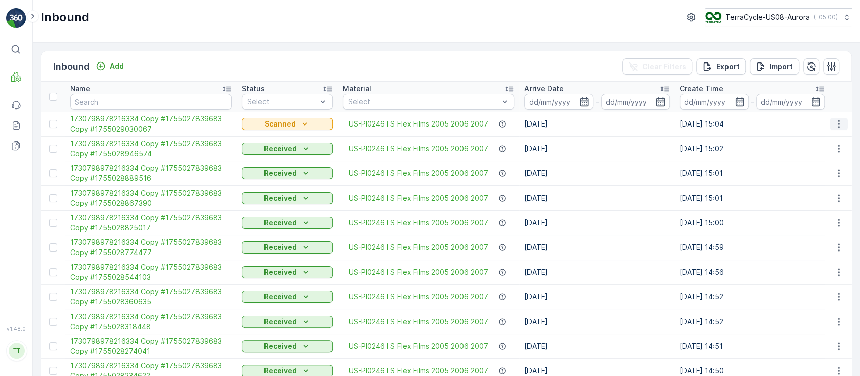
click at [843, 122] on button "button" at bounding box center [839, 124] width 18 height 12
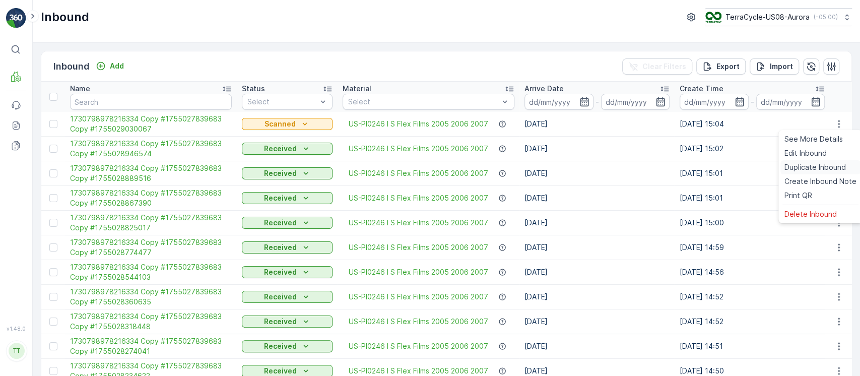
click at [827, 169] on span "Duplicate Inbound" at bounding box center [815, 167] width 61 height 10
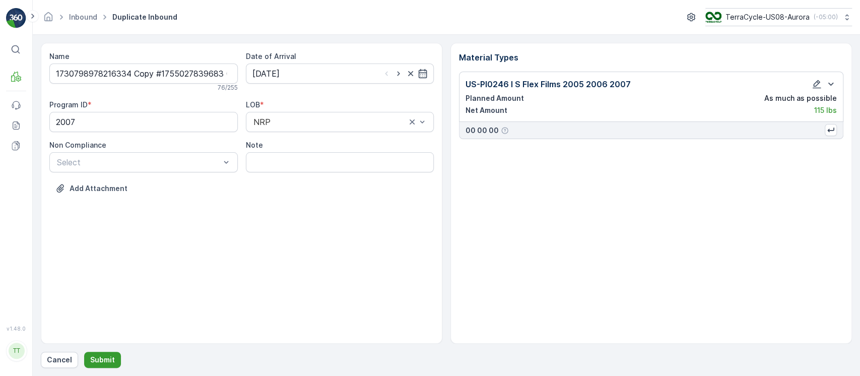
click at [113, 354] on button "Submit" at bounding box center [102, 360] width 37 height 16
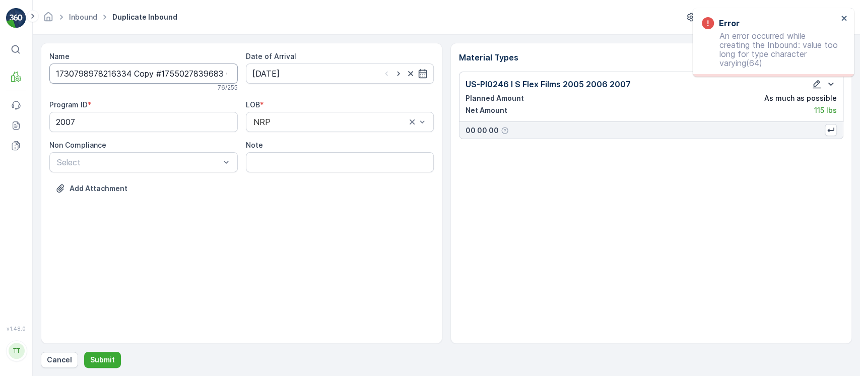
click at [181, 72] on input "1730798978216334 Copy #1755027839683 Copy #1755029030067 Copy #1755029073384" at bounding box center [143, 73] width 188 height 20
drag, startPoint x: 191, startPoint y: 73, endPoint x: 284, endPoint y: 73, distance: 93.2
click at [284, 73] on div "Name 1730798978216334 Copy #1755027839683 Copy #1755029030067 Copy #17550290733…" at bounding box center [241, 129] width 385 height 157
click at [171, 73] on input "1730798978216334 Copy #1755027839683 Copy #1755029030067 Copy #1755029073384" at bounding box center [143, 73] width 188 height 20
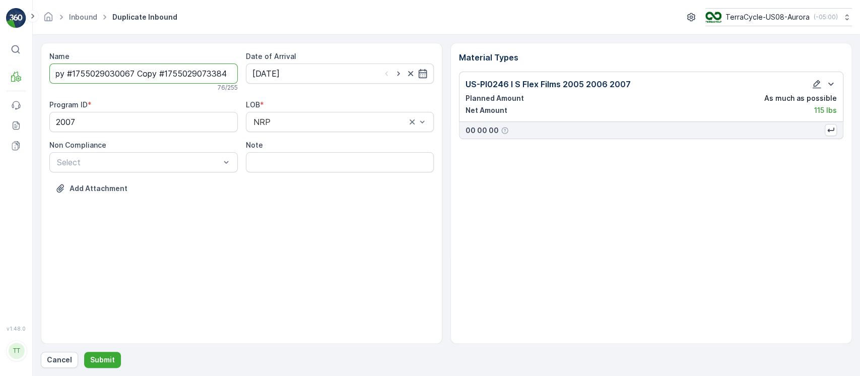
click at [107, 73] on input "1730798978216334 Copy #1755027839683 Copy #1755029030067 Copy #1755029073384" at bounding box center [143, 73] width 188 height 20
type input "1730798978216334 Copy #1755027839683 Copy #1755029073384"
click at [84, 352] on button "Submit" at bounding box center [102, 360] width 37 height 16
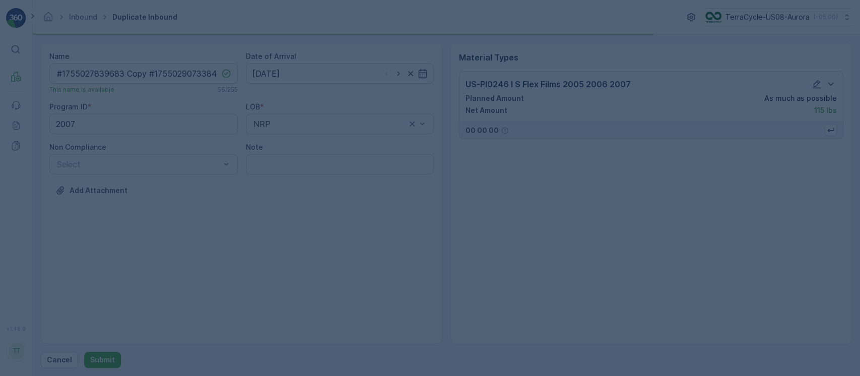
scroll to position [0, 0]
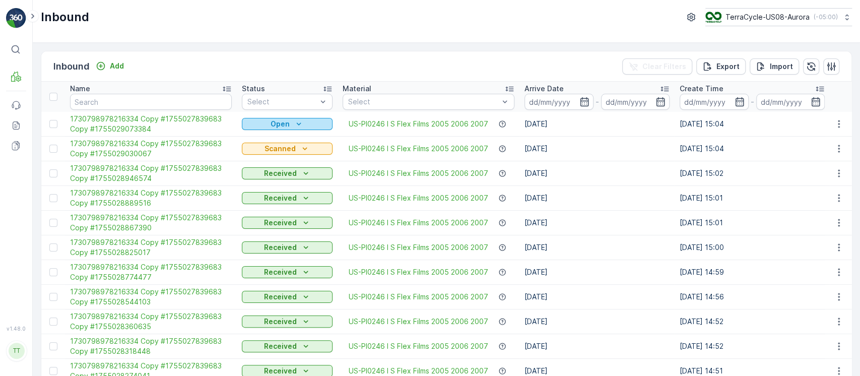
click at [253, 129] on button "Open" at bounding box center [287, 124] width 91 height 12
click at [259, 155] on span "Scanned" at bounding box center [258, 153] width 30 height 10
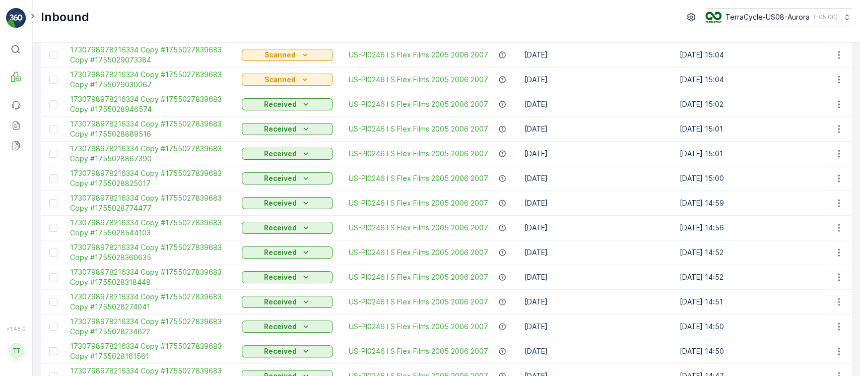
scroll to position [134, 0]
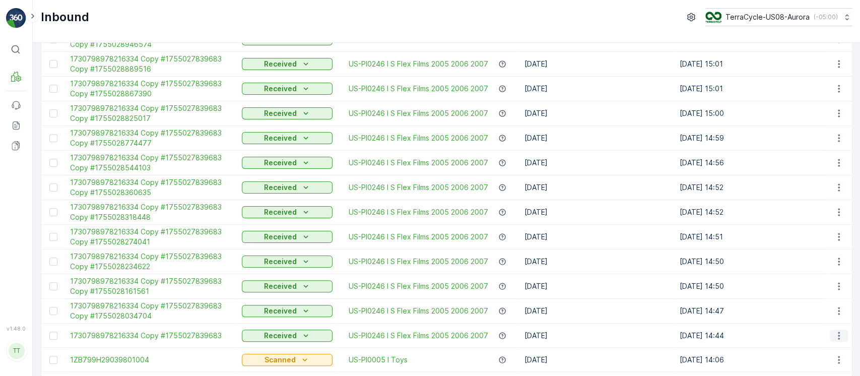
click at [842, 332] on icon "button" at bounding box center [839, 336] width 10 height 10
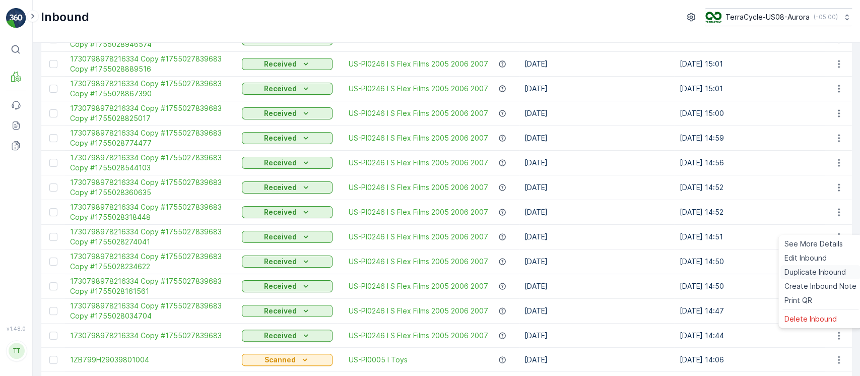
click at [812, 269] on span "Duplicate Inbound" at bounding box center [815, 272] width 61 height 10
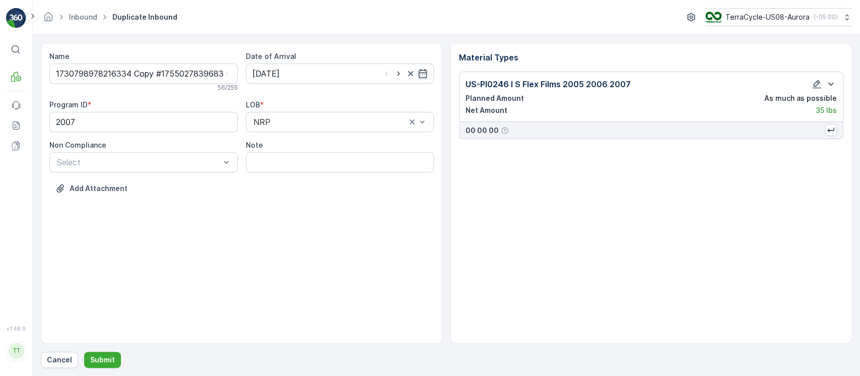
drag, startPoint x: 252, startPoint y: 264, endPoint x: 491, endPoint y: 180, distance: 252.9
click at [252, 264] on div "Name 1730798978216334 Copy #1755027839683 Copy #1755029150920 56 / 255 Date of …" at bounding box center [242, 193] width 402 height 301
click at [818, 81] on icon "button" at bounding box center [817, 84] width 9 height 9
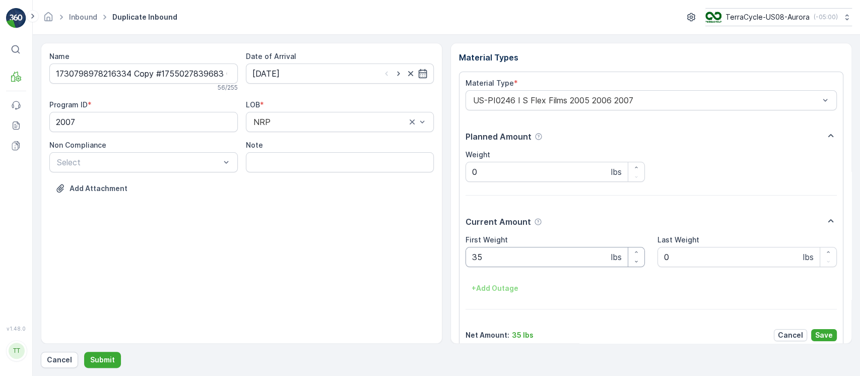
drag, startPoint x: 567, startPoint y: 261, endPoint x: 141, endPoint y: 265, distance: 426.4
click at [142, 265] on div "Name 1730798978216334 Copy #1755027839683 Copy #1755029150920 56 / 255 Date of …" at bounding box center [446, 193] width 811 height 301
paste Weight "100"
type Weight "100"
click at [822, 329] on button "Save" at bounding box center [824, 335] width 26 height 12
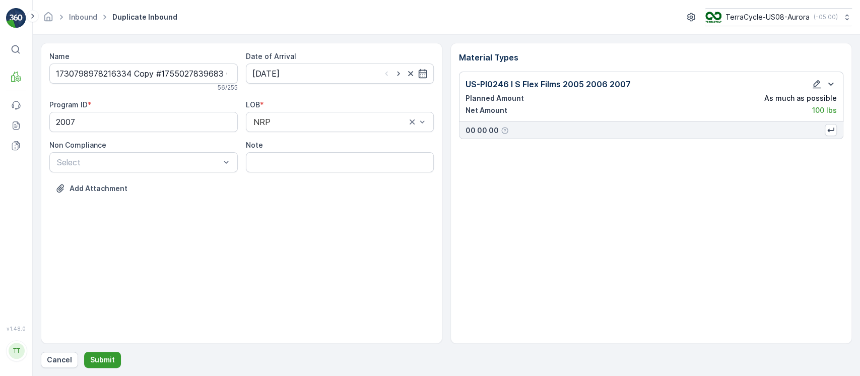
click at [110, 360] on p "Submit" at bounding box center [102, 360] width 25 height 10
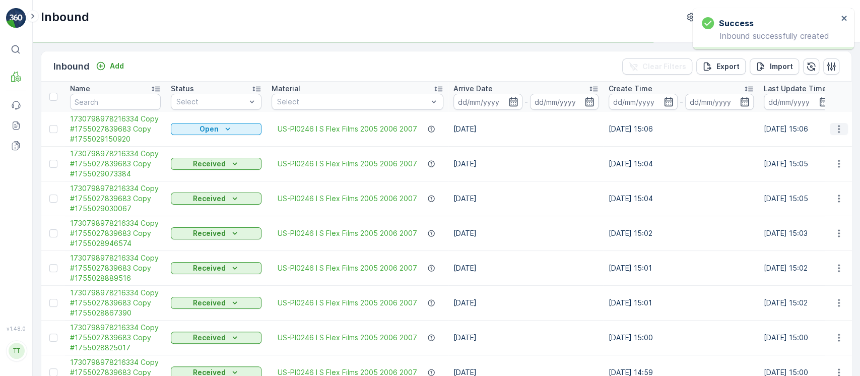
click at [835, 132] on icon "button" at bounding box center [839, 129] width 10 height 10
click at [249, 137] on td "Open" at bounding box center [216, 129] width 101 height 35
click at [245, 135] on button "Open" at bounding box center [216, 129] width 91 height 12
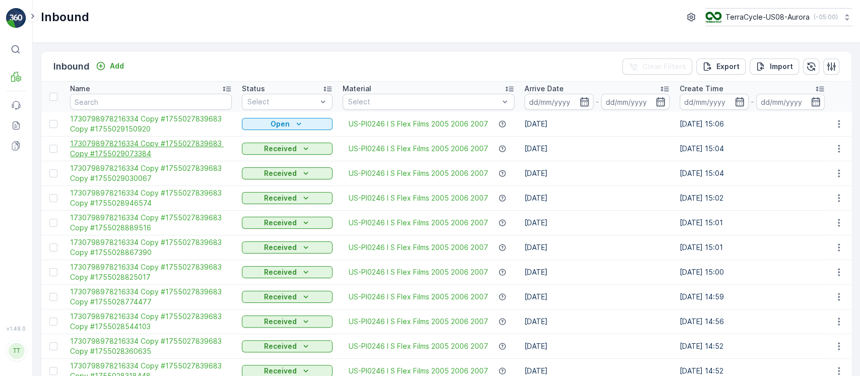
click at [201, 158] on span "1730798978216334 Copy #1755027839683 Copy #1755029073384" at bounding box center [151, 149] width 162 height 20
click at [297, 130] on div "Open" at bounding box center [287, 124] width 91 height 14
click at [283, 122] on p "Open" at bounding box center [280, 124] width 19 height 10
click at [271, 156] on span "Scanned" at bounding box center [258, 153] width 30 height 10
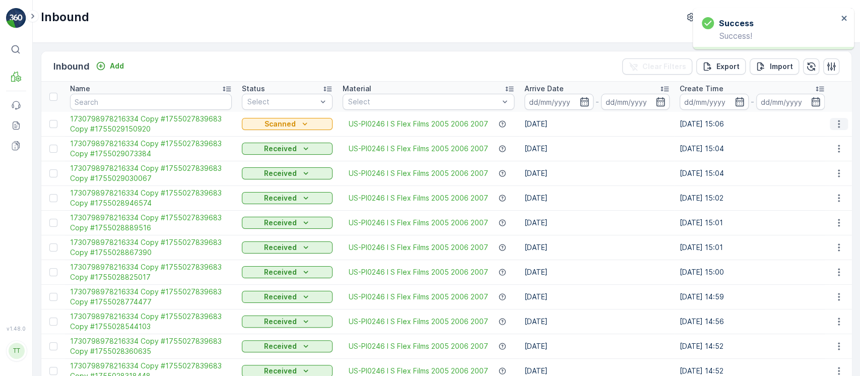
click at [838, 123] on icon "button" at bounding box center [839, 124] width 10 height 10
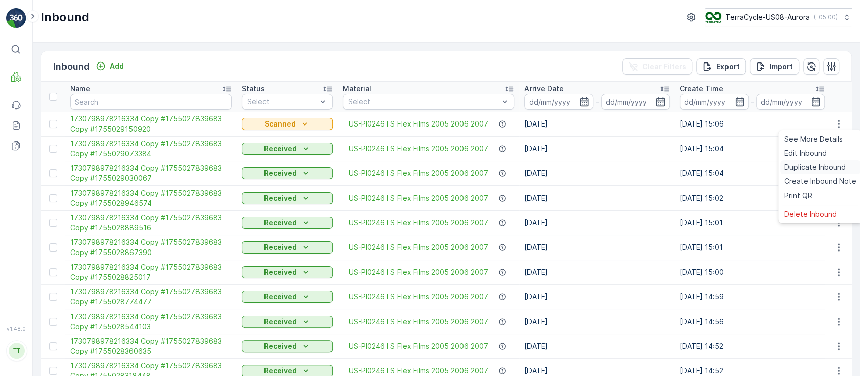
click at [814, 162] on span "Duplicate Inbound" at bounding box center [815, 167] width 61 height 10
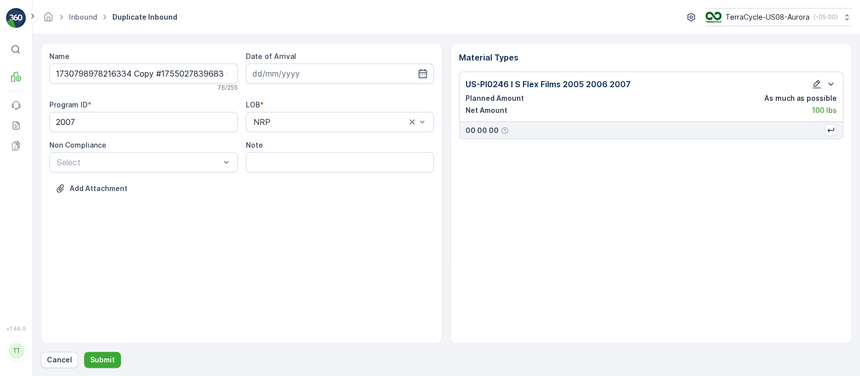
type input "12.08.2025"
click at [101, 361] on p "Submit" at bounding box center [102, 360] width 25 height 10
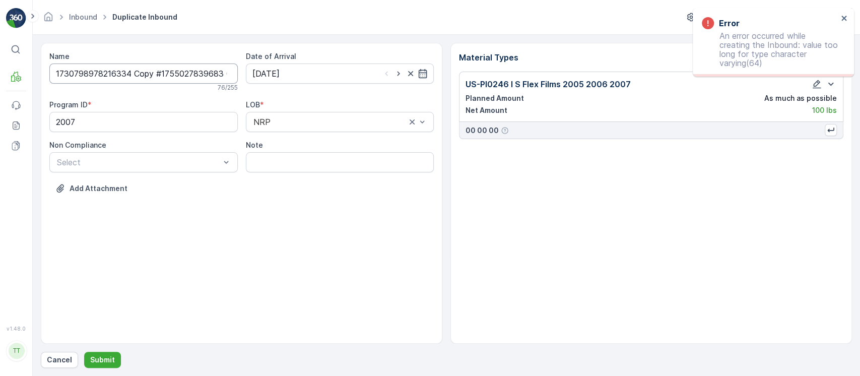
click at [164, 74] on input "1730798978216334 Copy #1755027839683 Copy #1755029150920 Copy #1755029182757" at bounding box center [143, 73] width 188 height 20
type input "1730798978216334 Copy #1755029150920 Copy #1755029182757"
click at [84, 352] on button "Submit" at bounding box center [102, 360] width 37 height 16
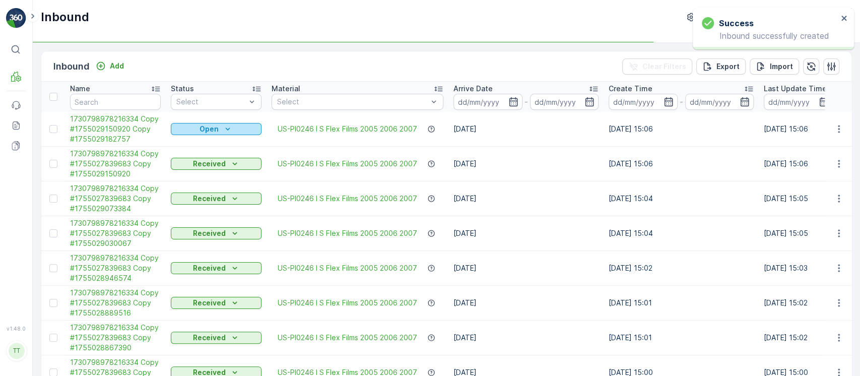
click at [206, 133] on p "Open" at bounding box center [209, 129] width 19 height 10
click at [201, 155] on span "Scanned" at bounding box center [192, 158] width 30 height 10
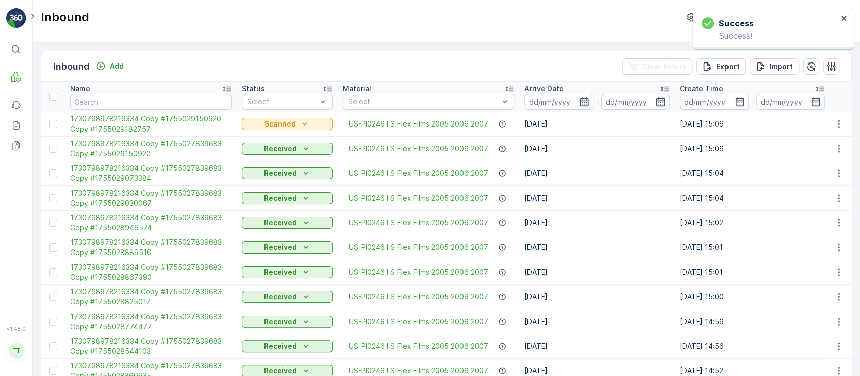
click at [111, 120] on span "1730798978216334 Copy #1755029150920 Copy #1755029182757" at bounding box center [151, 124] width 162 height 20
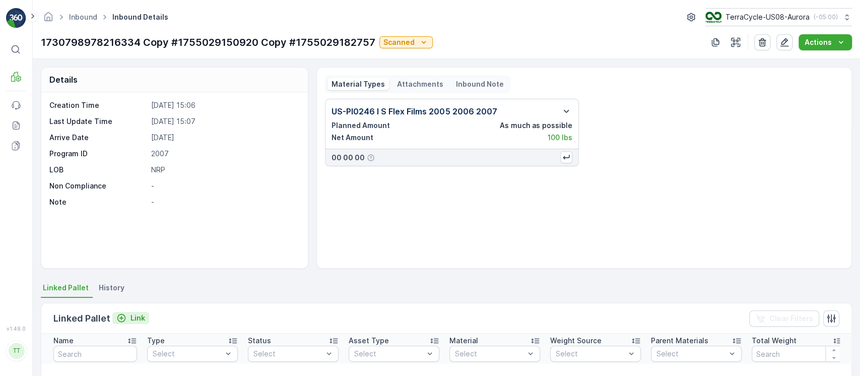
click at [136, 315] on p "Link" at bounding box center [138, 318] width 15 height 10
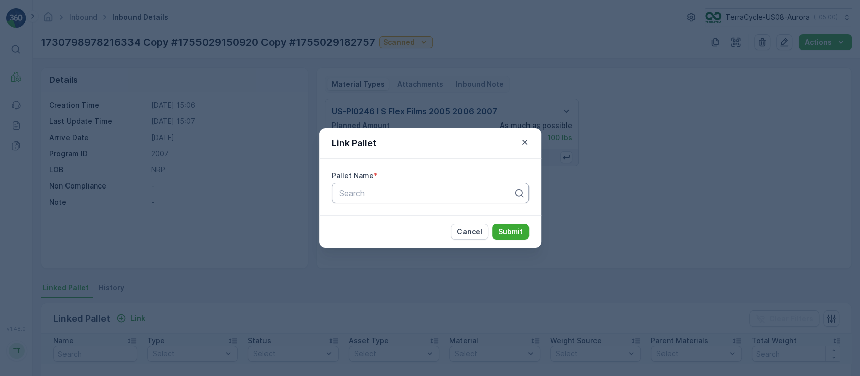
click at [360, 199] on div "Search" at bounding box center [431, 193] width 198 height 20
paste input "FD, TC5382, 7/25/25, Master"
type input "FD, TC5382, 7/25/25, Master"
click at [518, 236] on p "Submit" at bounding box center [510, 232] width 25 height 10
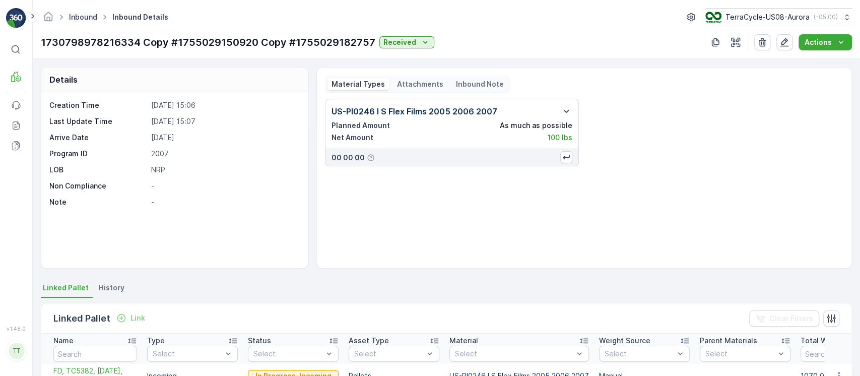
click at [84, 18] on link "Inbound" at bounding box center [83, 17] width 28 height 9
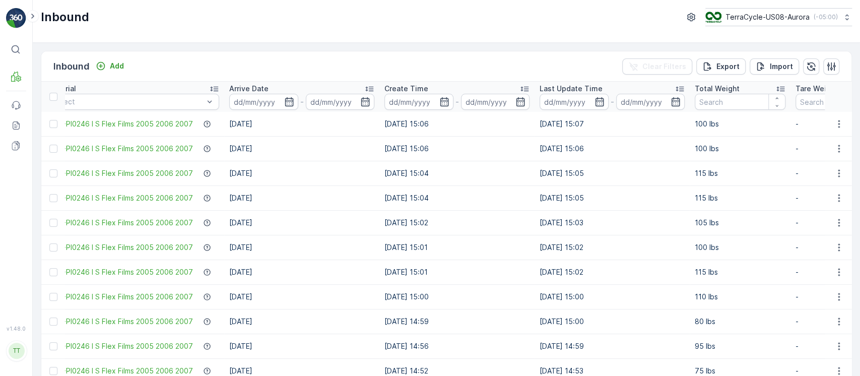
scroll to position [0, 416]
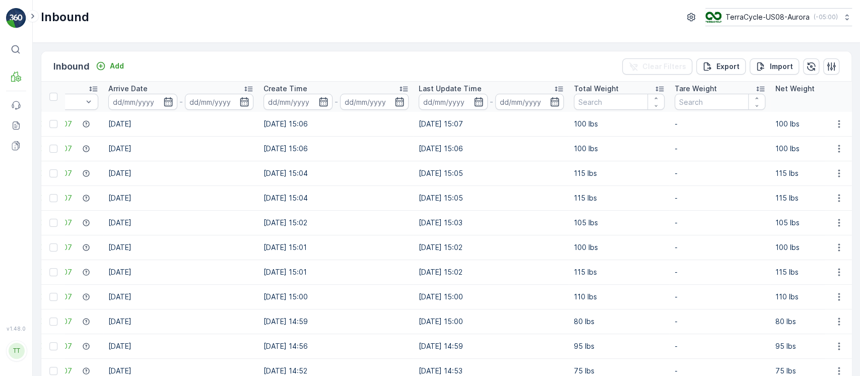
click at [284, 295] on td "12.08.2025 15:00" at bounding box center [336, 297] width 155 height 25
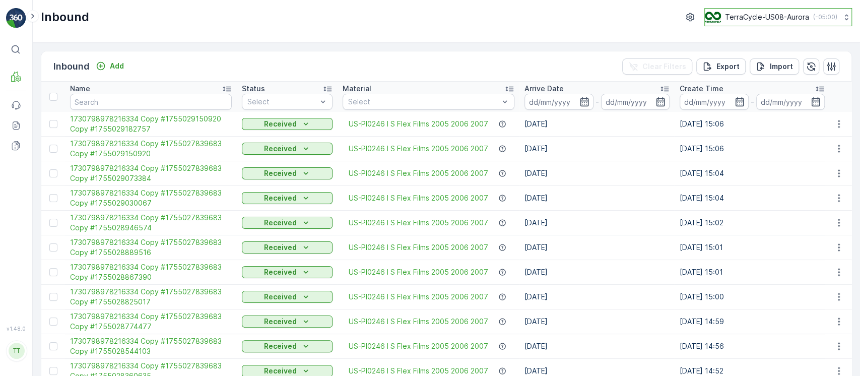
click at [774, 11] on button "TerraCycle-US08-Aurora ( -05:00 )" at bounding box center [778, 17] width 148 height 18
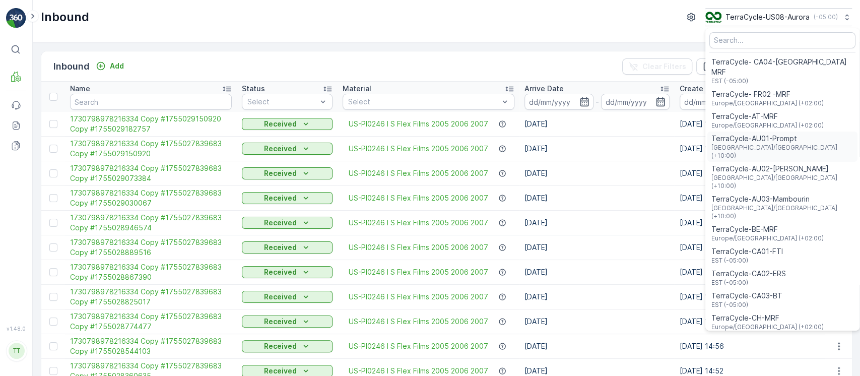
scroll to position [724, 0]
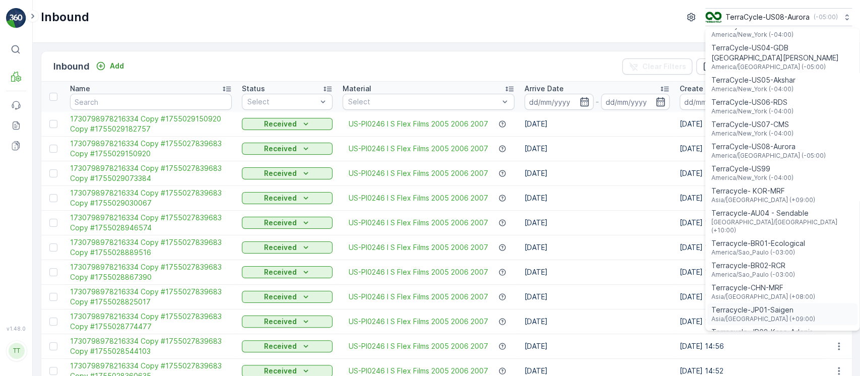
click at [763, 305] on span "Terracycle-JP01-Saigen" at bounding box center [764, 310] width 104 height 10
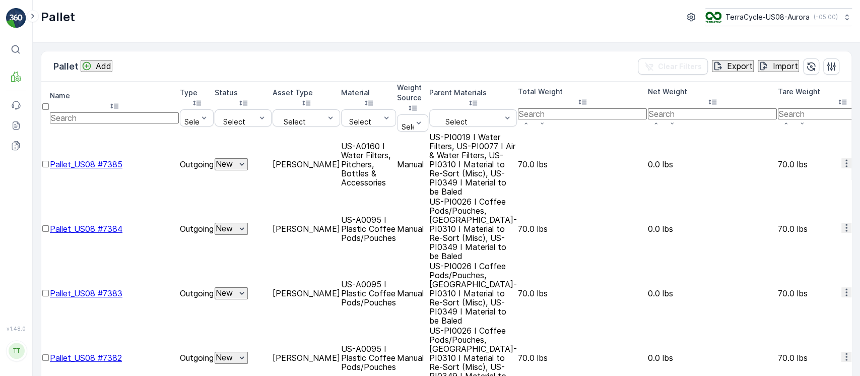
click at [131, 112] on input "text" at bounding box center [114, 117] width 129 height 11
paste input "FD, TC5346, [DATE], #7"
type input "FD, TC5346, [DATE], #7"
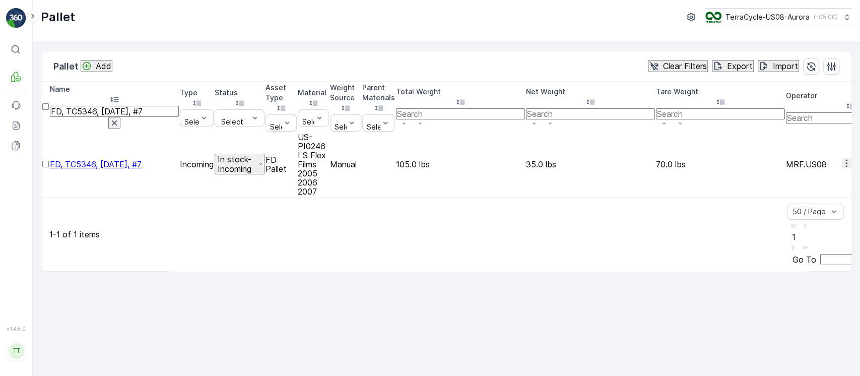
scroll to position [0, 22]
drag, startPoint x: 113, startPoint y: 102, endPoint x: 447, endPoint y: 115, distance: 333.8
type input "FD, TC5346"
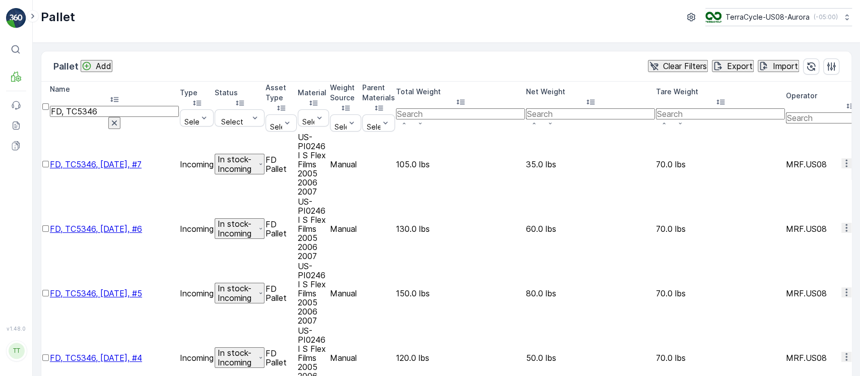
click at [142, 159] on span "FD, TC5346, [DATE], #7" at bounding box center [96, 164] width 92 height 10
drag, startPoint x: 66, startPoint y: 121, endPoint x: 164, endPoint y: 121, distance: 97.8
click at [164, 133] on td "FD, TC5346, 05/23/25, #7" at bounding box center [114, 164] width 129 height 63
copy span "FD, TC5346, 05/23/25, #7"
click at [142, 159] on span "FD, TC5346, 05/23/25, #7" at bounding box center [96, 164] width 92 height 10
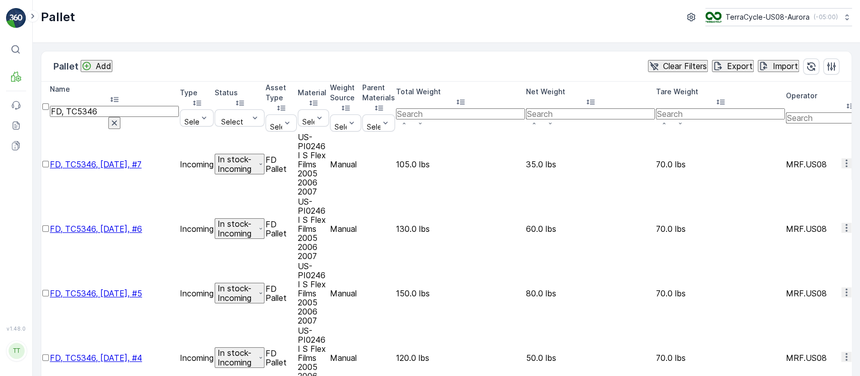
click at [842, 223] on icon "button" at bounding box center [847, 228] width 10 height 10
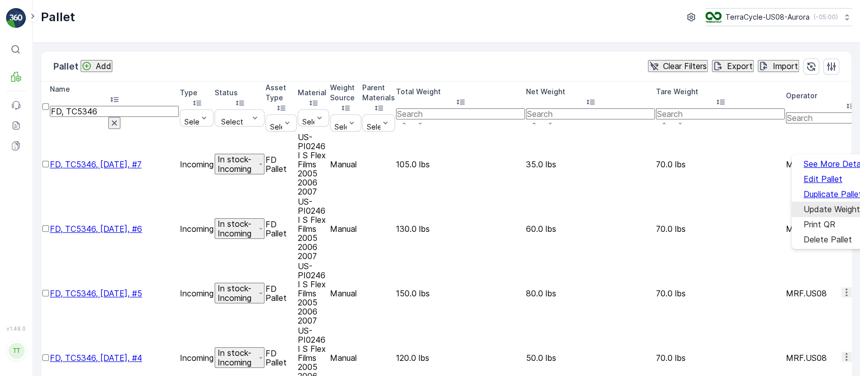
click at [832, 205] on span "Update Weight" at bounding box center [832, 209] width 56 height 9
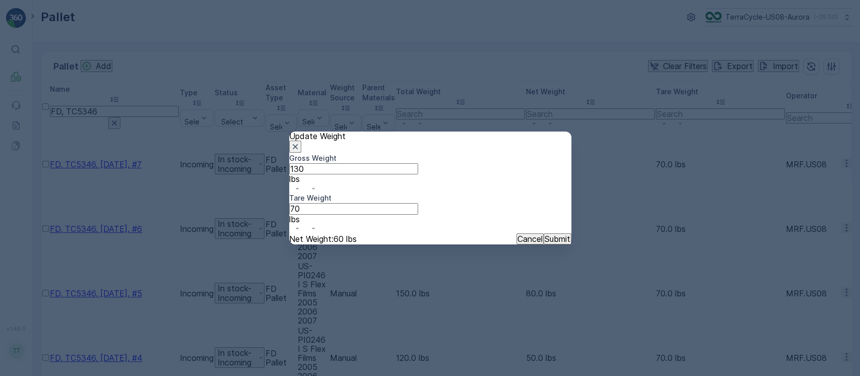
drag, startPoint x: 365, startPoint y: 194, endPoint x: 94, endPoint y: 207, distance: 270.9
click at [94, 207] on div "Update Weight Gross Weight 130 lbs Tare Weight 70 lbs Net Weight : 60 lbs Cance…" at bounding box center [430, 188] width 860 height 376
drag, startPoint x: 484, startPoint y: 191, endPoint x: 244, endPoint y: 191, distance: 239.4
click at [259, 191] on div "Update Weight Gross Weight 130 lbs Tare Weight 70 lbs Net Weight : 60 lbs Cance…" at bounding box center [430, 188] width 860 height 376
drag, startPoint x: 329, startPoint y: 194, endPoint x: 153, endPoint y: 193, distance: 176.4
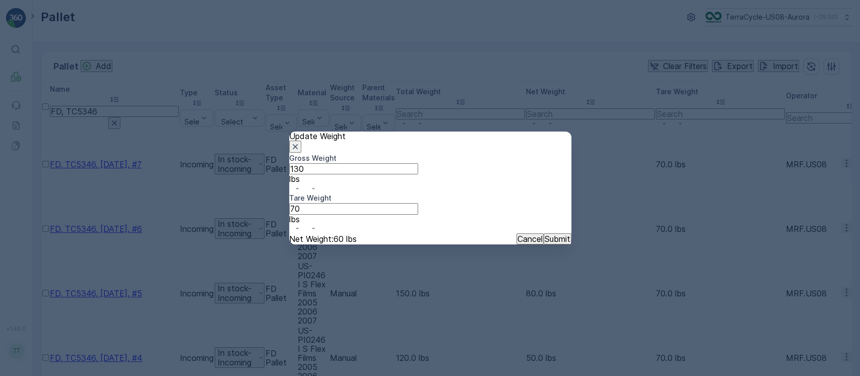
click at [153, 193] on div "Update Weight Gross Weight 130 lbs Tare Weight 70 lbs Net Weight : 60 lbs Cance…" at bounding box center [430, 188] width 860 height 376
paste Weight "7"
type Weight "70"
click at [548, 234] on p "Submit" at bounding box center [558, 238] width 26 height 9
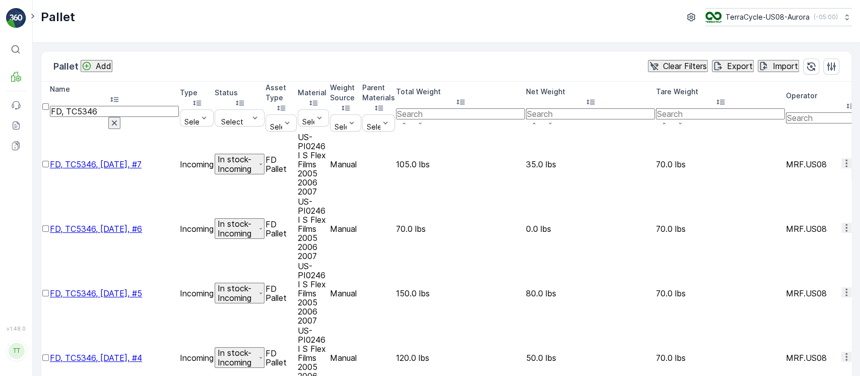
click at [842, 287] on icon "button" at bounding box center [847, 292] width 10 height 10
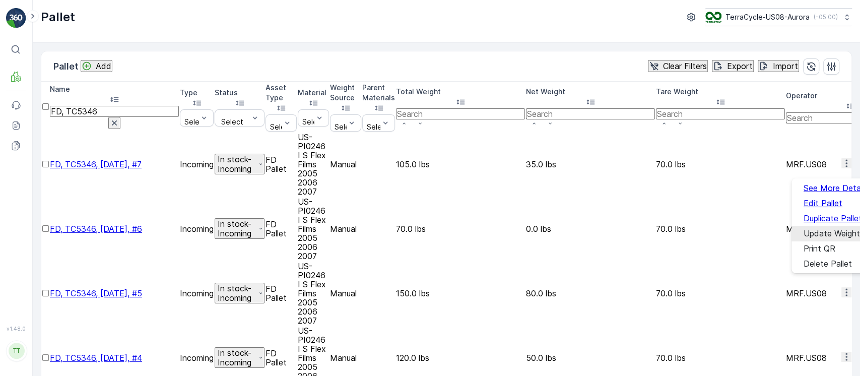
click at [822, 229] on span "Update Weight" at bounding box center [832, 233] width 56 height 9
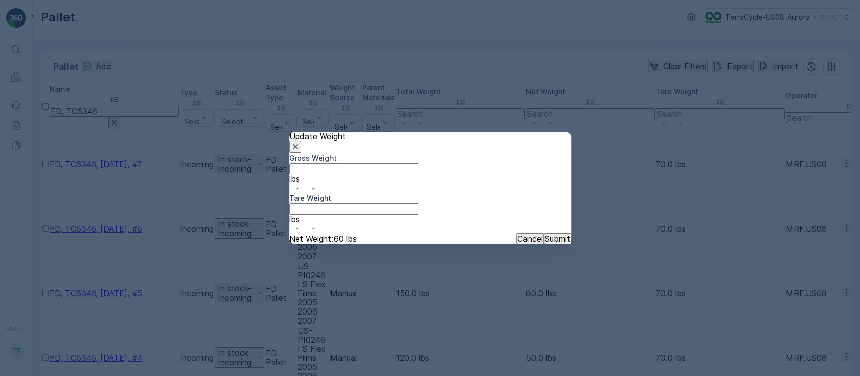
type Weight "150"
type Weight "70"
drag, startPoint x: 309, startPoint y: 197, endPoint x: 194, endPoint y: 203, distance: 115.6
click at [181, 200] on div "Update Weight Gross Weight 150 lbs Tare Weight 70 lbs Net Weight : 80 lbs Cance…" at bounding box center [430, 188] width 860 height 376
paste Weight "7"
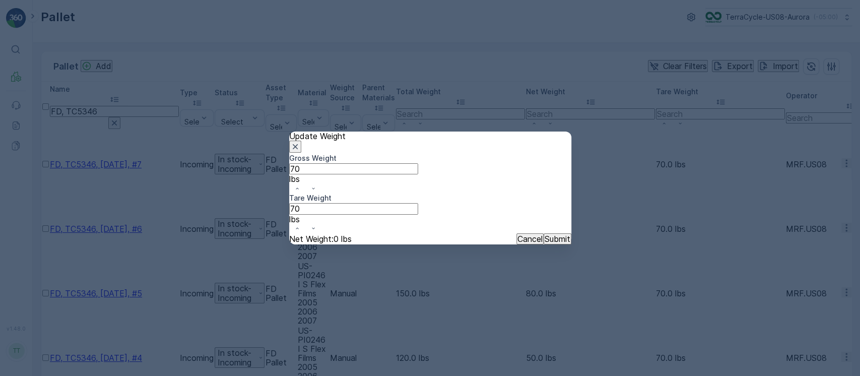
type Weight "70"
click at [548, 235] on p "Submit" at bounding box center [558, 238] width 26 height 9
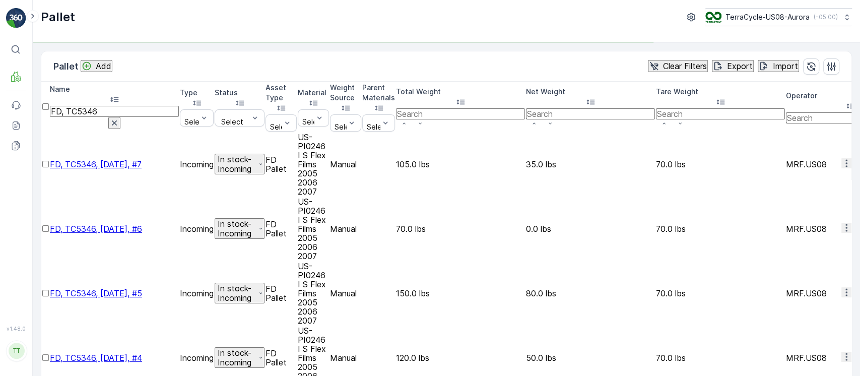
click at [842, 352] on icon "button" at bounding box center [847, 357] width 10 height 10
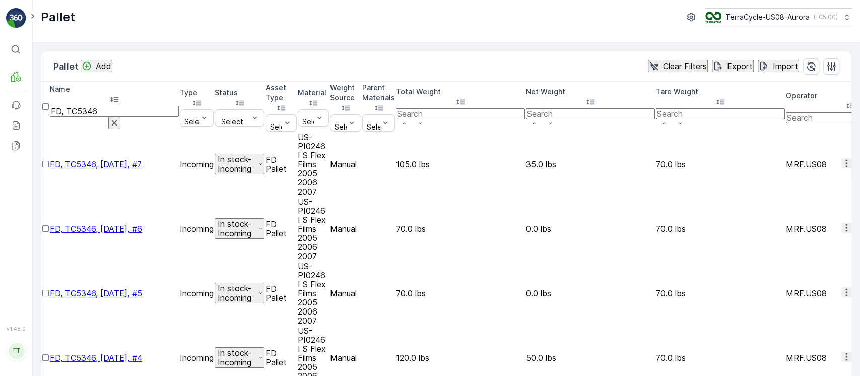
click at [842, 352] on button "button" at bounding box center [847, 357] width 10 height 10
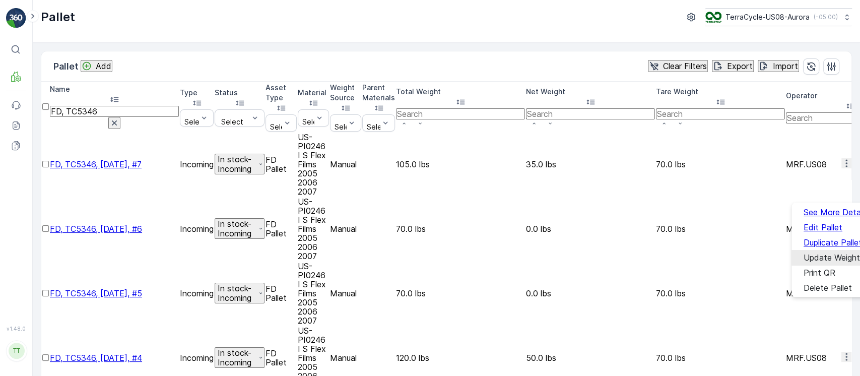
click at [836, 253] on div "Update Weight" at bounding box center [832, 257] width 56 height 9
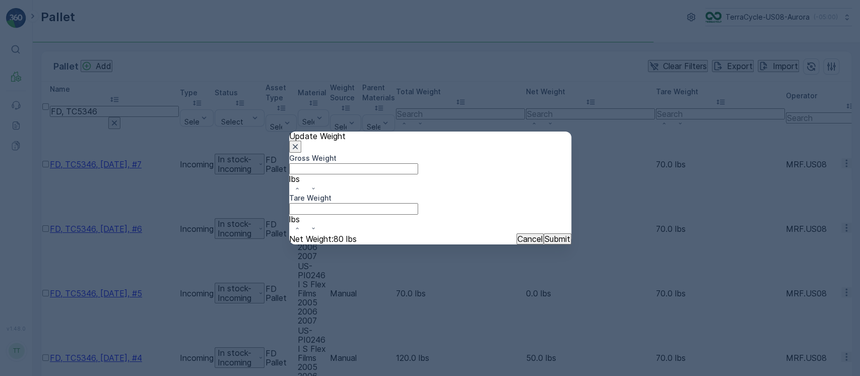
type Weight "120"
type Weight "70"
drag, startPoint x: 371, startPoint y: 199, endPoint x: 189, endPoint y: 198, distance: 181.9
click at [198, 198] on div "Update Weight Gross Weight 120 lbs Tare Weight 70 lbs Net Weight : 50 lbs Cance…" at bounding box center [430, 188] width 860 height 376
paste Weight "7"
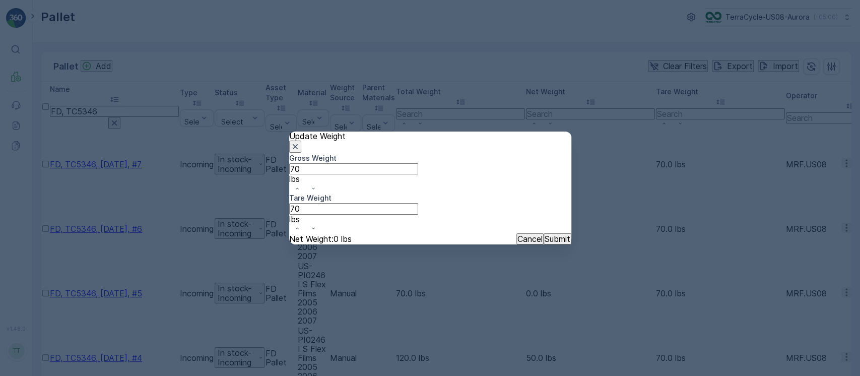
type Weight "70"
click at [545, 236] on p "Submit" at bounding box center [558, 238] width 26 height 9
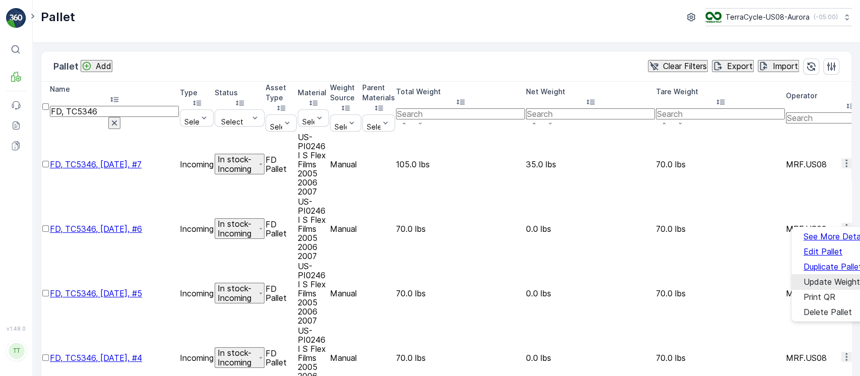
click at [841, 277] on span "Update Weight" at bounding box center [832, 281] width 56 height 9
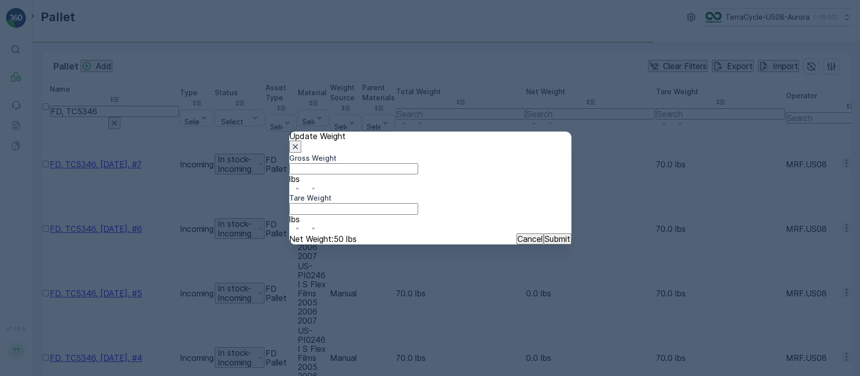
type Weight "130"
type Weight "70"
drag, startPoint x: 212, startPoint y: 192, endPoint x: 189, endPoint y: 192, distance: 22.2
click at [189, 192] on div "Update Weight Gross Weight 130 lbs Tare Weight 70 lbs Net Weight : 60 lbs Cance…" at bounding box center [430, 188] width 860 height 376
paste Weight "7"
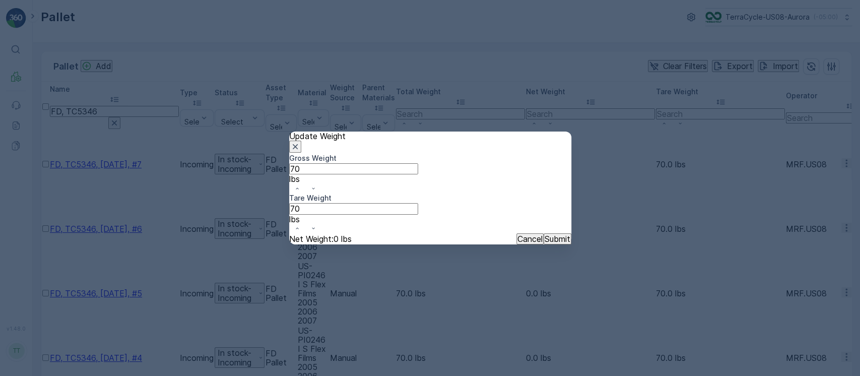
type Weight "70"
click at [545, 234] on p "Submit" at bounding box center [558, 238] width 26 height 9
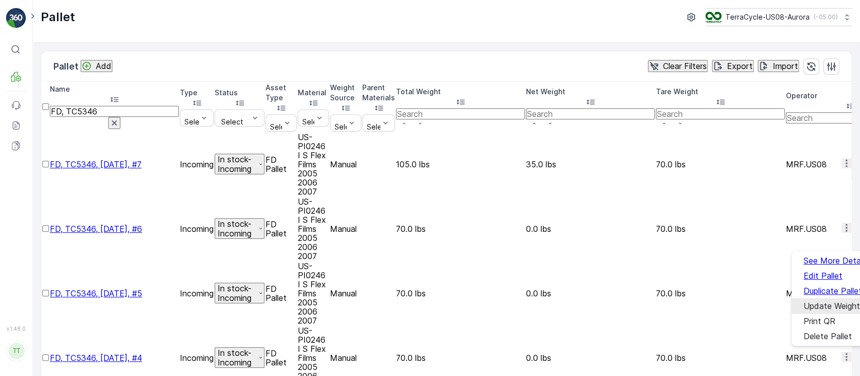
click at [819, 301] on div "Update Weight" at bounding box center [832, 305] width 56 height 9
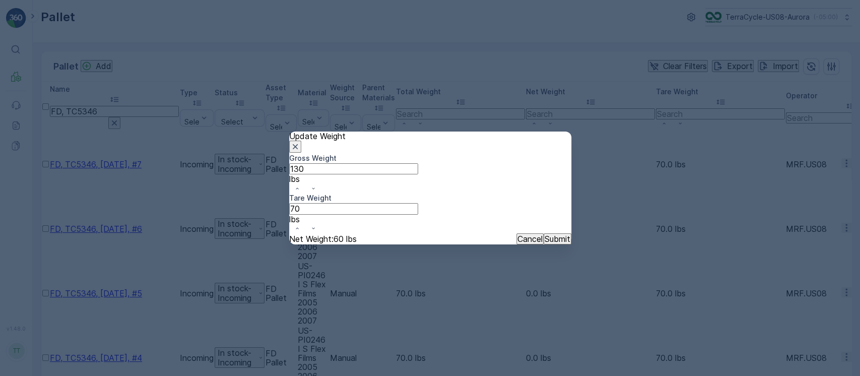
type Weight "130"
type Weight "70"
drag, startPoint x: 231, startPoint y: 191, endPoint x: 217, endPoint y: 196, distance: 15.2
click at [214, 191] on div "Update Weight Gross Weight 130 lbs Tare Weight 70 lbs Net Weight : 60 lbs Cance…" at bounding box center [430, 188] width 860 height 376
paste Weight "7"
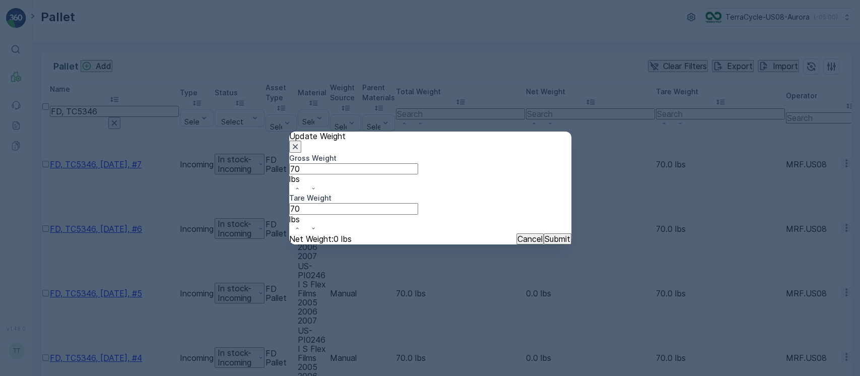
type Weight "70"
click at [549, 234] on p "Submit" at bounding box center [558, 238] width 26 height 9
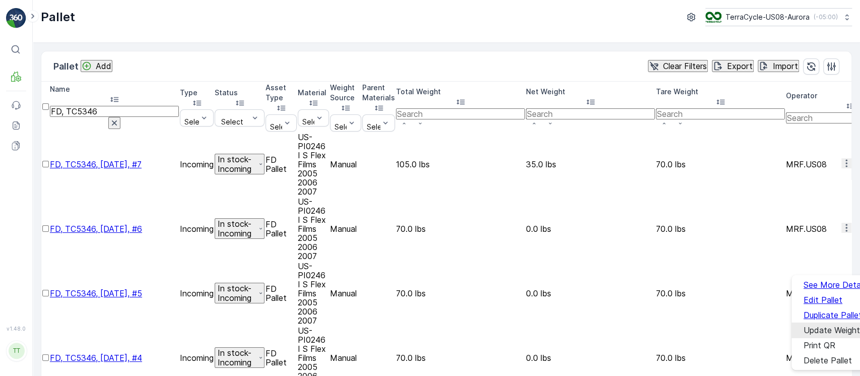
click at [842, 326] on span "Update Weight" at bounding box center [832, 330] width 56 height 9
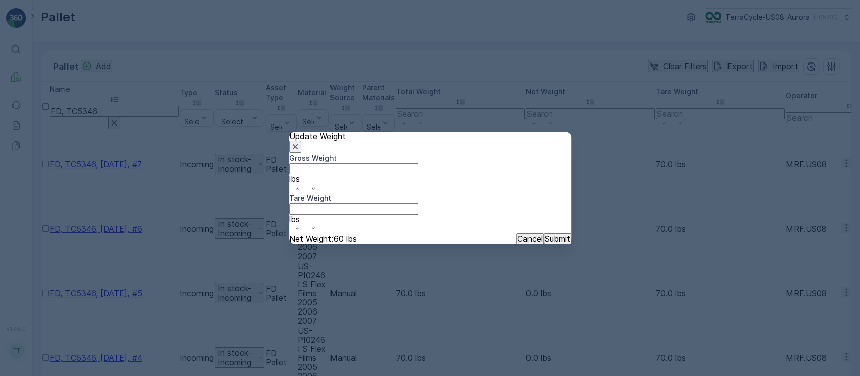
type Weight "145"
type Weight "70"
drag, startPoint x: 368, startPoint y: 195, endPoint x: 36, endPoint y: 190, distance: 332.1
click at [47, 190] on div "Update Weight Gross Weight 145 lbs Tare Weight 70 lbs Net Weight : 75 lbs Cance…" at bounding box center [430, 188] width 860 height 376
paste Weight "70"
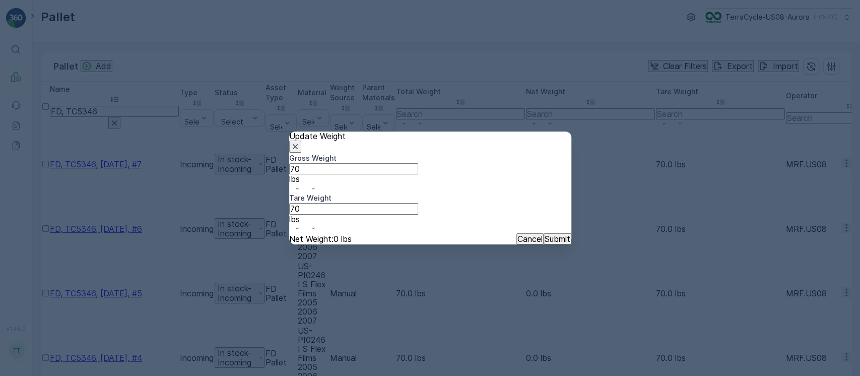
type Weight "70"
click at [545, 234] on p "Submit" at bounding box center [558, 238] width 26 height 9
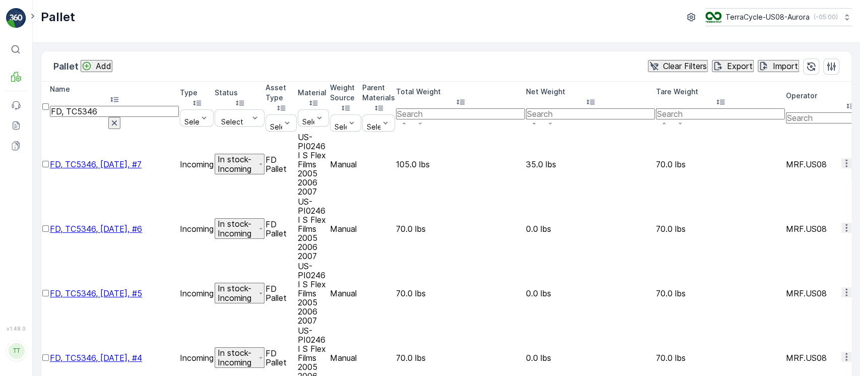
drag, startPoint x: 61, startPoint y: 150, endPoint x: 161, endPoint y: 147, distance: 99.8
copy span "FD, TC5346, 05/23/25, #6"
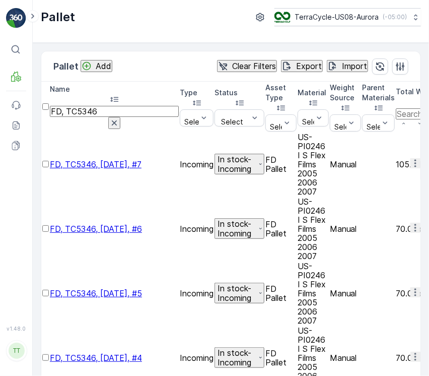
scroll to position [0, 803]
click at [382, 65] on icon "button" at bounding box center [380, 66] width 10 height 10
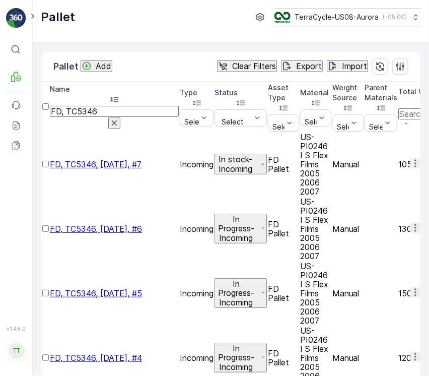
scroll to position [0, 0]
drag, startPoint x: 139, startPoint y: 100, endPoint x: -1, endPoint y: 80, distance: 140.5
click at [0, 80] on html "⌘B MRF Events Reports Documents v 1.48.0 TT TC.GLOBAL clemence.vasseur@terracyc…" at bounding box center [214, 188] width 429 height 376
paste input "TC5382"
type input "TC5382"
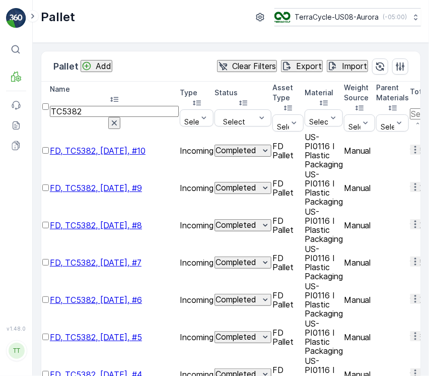
click at [412, 145] on button "button" at bounding box center [416, 150] width 10 height 10
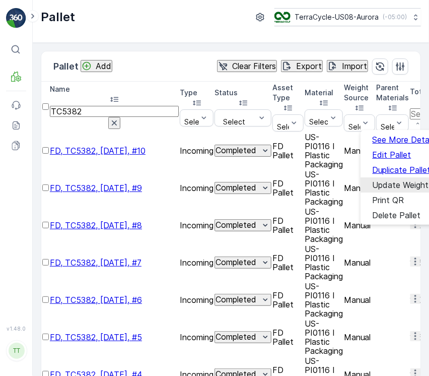
click at [393, 180] on span "Update Weight" at bounding box center [401, 184] width 56 height 9
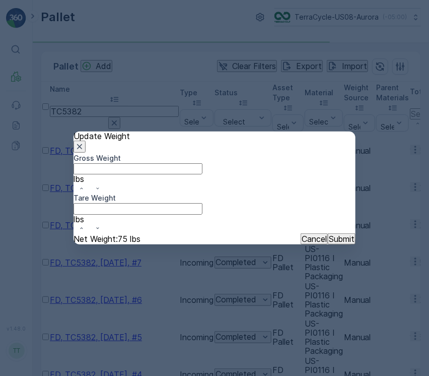
type Weight "165"
type Weight "70"
drag, startPoint x: 252, startPoint y: 194, endPoint x: 86, endPoint y: 194, distance: 166.3
click at [87, 194] on div "Gross Weight 165 lbs Tare Weight 70 lbs" at bounding box center [215, 193] width 282 height 80
drag, startPoint x: 69, startPoint y: 191, endPoint x: -1, endPoint y: 191, distance: 69.0
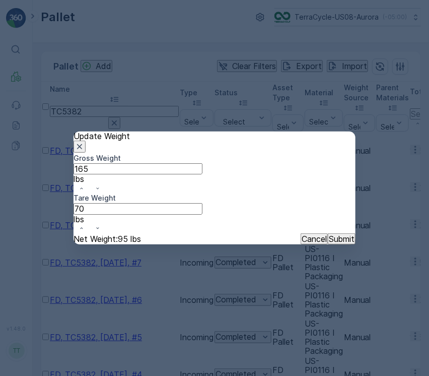
click at [0, 191] on html "⌘B MRF Events Reports Documents v 1.48.0 TT TC.GLOBAL clemence.vasseur@terracyc…" at bounding box center [214, 188] width 429 height 376
paste Weight "70"
type Weight "70"
click at [335, 233] on button "Submit" at bounding box center [342, 238] width 28 height 11
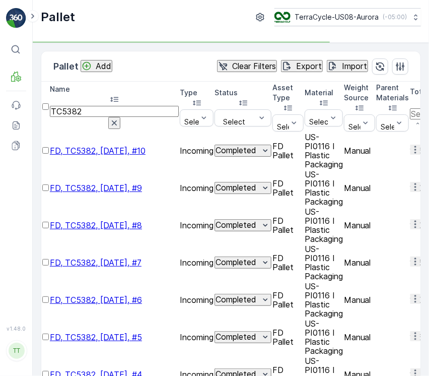
click at [411, 182] on icon "button" at bounding box center [416, 187] width 10 height 10
click at [411, 244] on td at bounding box center [416, 262] width 10 height 36
click at [411, 257] on icon "button" at bounding box center [416, 262] width 10 height 10
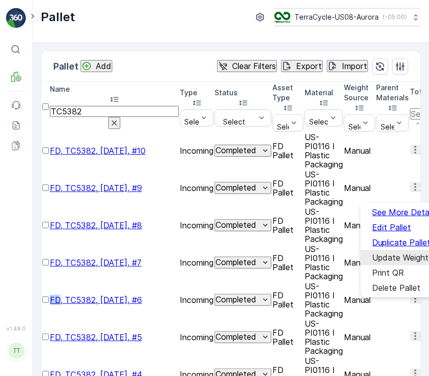
click at [401, 253] on span "Update Weight" at bounding box center [401, 257] width 56 height 9
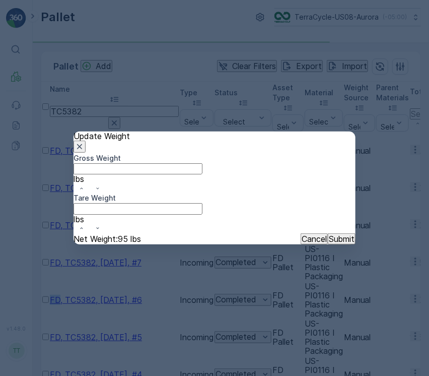
type Weight "185"
type Weight "70"
drag, startPoint x: 154, startPoint y: 193, endPoint x: -1, endPoint y: 193, distance: 154.2
click at [0, 193] on html "⌘B MRF Events Reports Documents v 1.48.0 TT TC.GLOBAL clemence.vasseur@terracyc…" at bounding box center [214, 188] width 429 height 376
paste Weight "70"
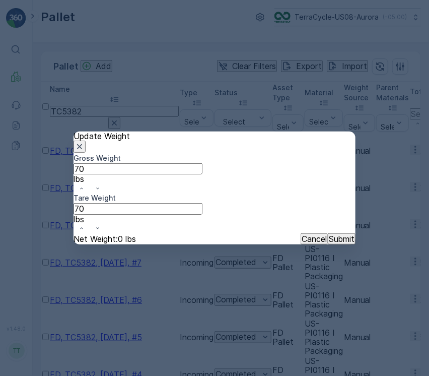
type Weight "70"
click at [328, 233] on button "Submit" at bounding box center [342, 238] width 28 height 11
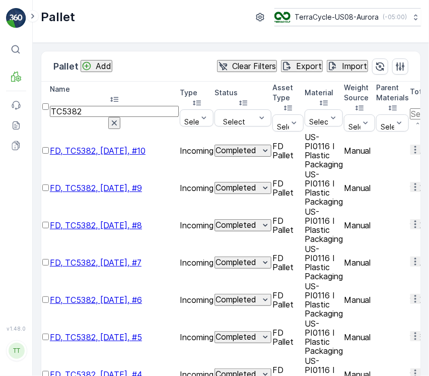
click at [411, 182] on icon "button" at bounding box center [416, 187] width 10 height 10
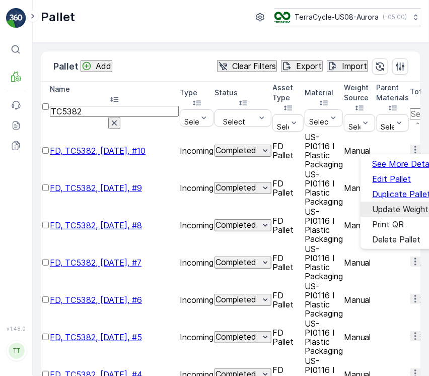
click at [408, 205] on span "Update Weight" at bounding box center [401, 209] width 56 height 9
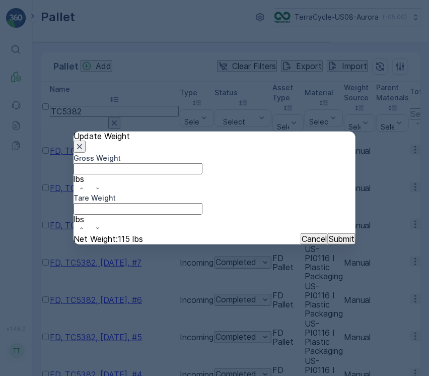
type Weight "150"
type Weight "70"
drag, startPoint x: 136, startPoint y: 194, endPoint x: -1, endPoint y: 209, distance: 137.4
click at [0, 209] on html "⌘B MRF Events Reports Documents v 1.48.0 TT TC.GLOBAL clemence.vasseur@terracyc…" at bounding box center [214, 188] width 429 height 376
paste Weight "7"
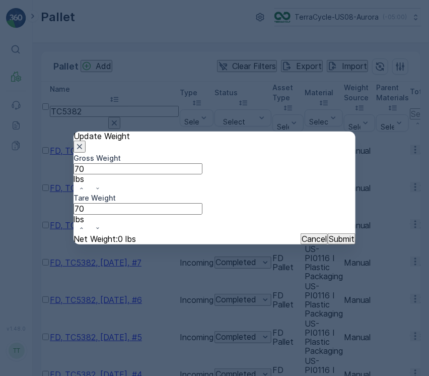
type Weight "70"
click at [328, 233] on button "Submit" at bounding box center [342, 238] width 28 height 11
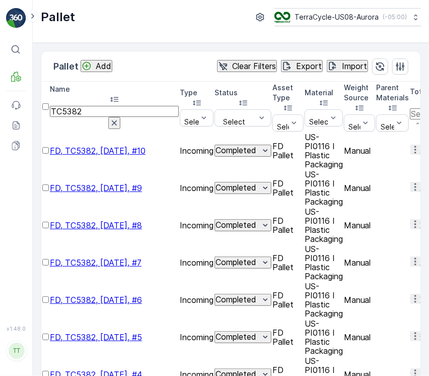
click at [411, 219] on icon "button" at bounding box center [416, 224] width 10 height 10
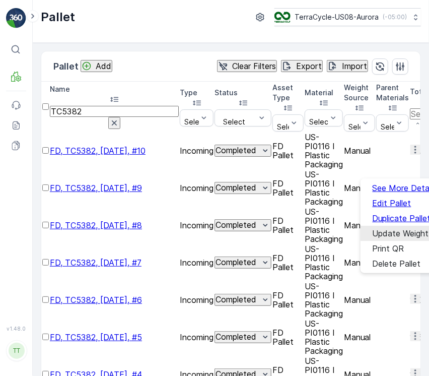
click at [399, 229] on span "Update Weight" at bounding box center [401, 233] width 56 height 9
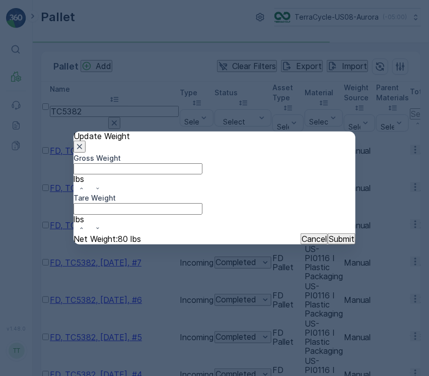
type Weight "180"
type Weight "70"
drag, startPoint x: 141, startPoint y: 197, endPoint x: -1, endPoint y: 196, distance: 141.6
click at [0, 196] on html "⌘B MRF Events Reports Documents v 1.48.0 TT TC.GLOBAL clemence.vasseur@terracyc…" at bounding box center [214, 188] width 429 height 376
paste Weight "7"
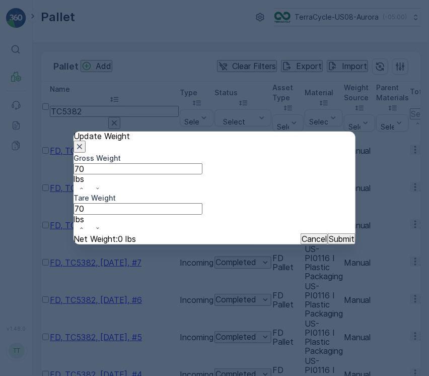
type Weight "70"
click at [328, 233] on button "Submit" at bounding box center [342, 238] width 28 height 11
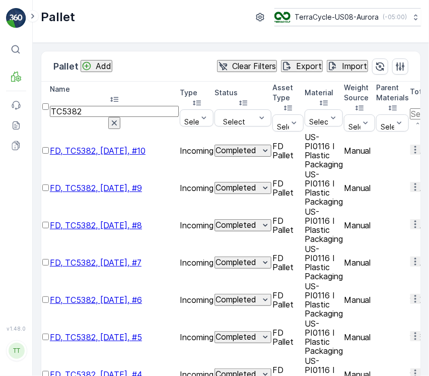
scroll to position [0, 568]
click at [411, 294] on icon "button" at bounding box center [416, 299] width 10 height 10
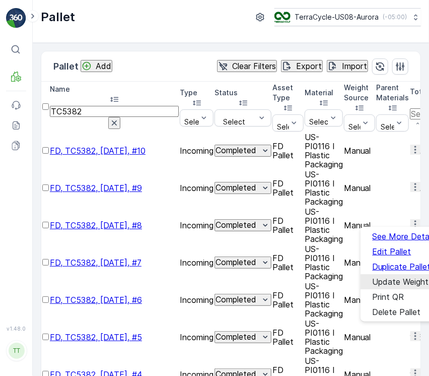
click at [389, 277] on div "Update Weight" at bounding box center [401, 281] width 56 height 9
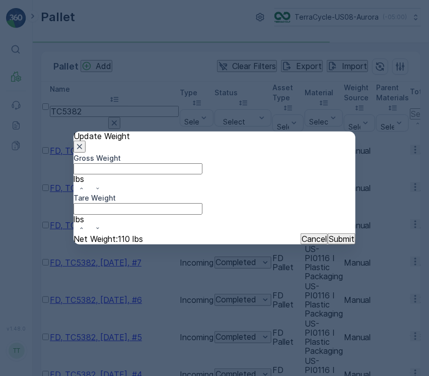
type Weight "170"
type Weight "70"
click at [0, 193] on html "⌘B MRF Events Reports Documents v 1.48.0 TT TC.GLOBAL clemence.vasseur@terracyc…" at bounding box center [214, 188] width 429 height 376
paste Weight "number"
type Weight "70"
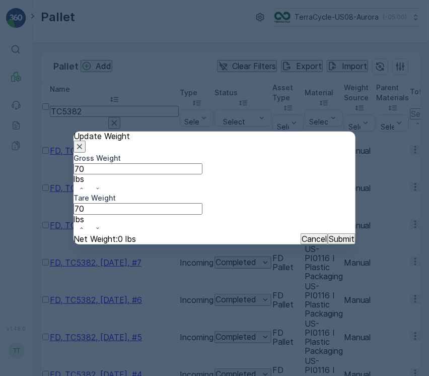
click at [328, 233] on button "Submit" at bounding box center [342, 238] width 28 height 11
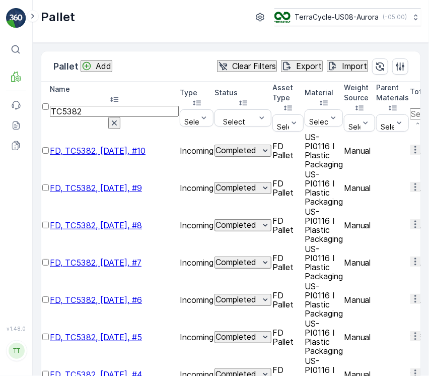
click at [412, 331] on button "button" at bounding box center [416, 336] width 10 height 10
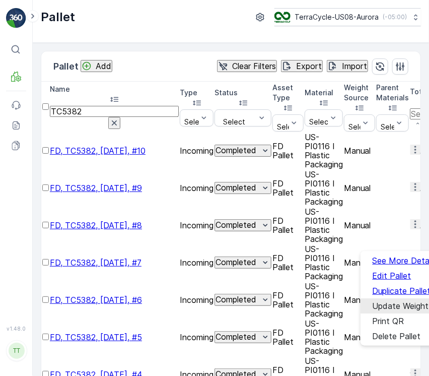
click at [402, 304] on span "Update Weight" at bounding box center [401, 305] width 56 height 9
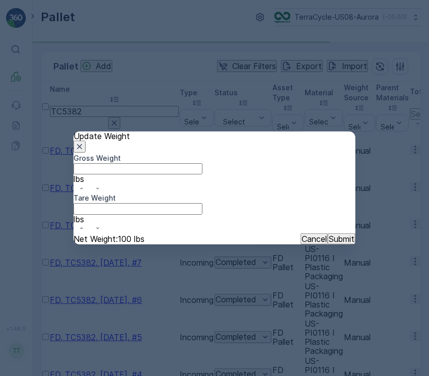
type Weight "175"
type Weight "70"
drag, startPoint x: 143, startPoint y: 194, endPoint x: -1, endPoint y: 194, distance: 143.1
click at [0, 194] on html "⌘B MRF Events Reports Documents v 1.48.0 TT TC.GLOBAL clemence.vasseur@terracyc…" at bounding box center [214, 188] width 429 height 376
paste Weight "70"
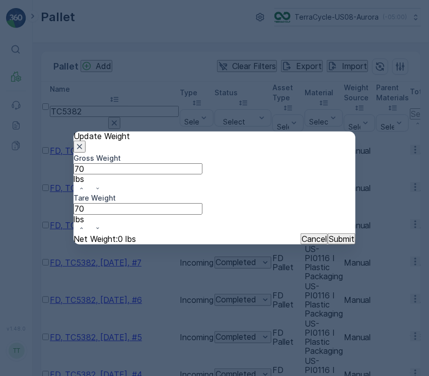
type Weight "70"
click at [328, 233] on button "Submit" at bounding box center [342, 238] width 28 height 11
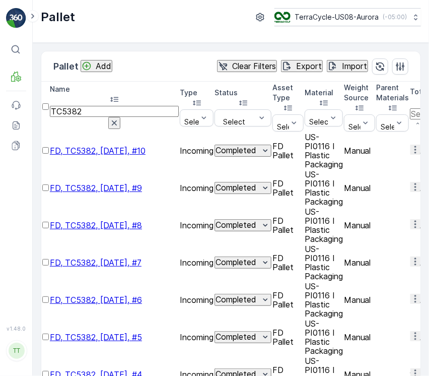
click at [415, 368] on button "button" at bounding box center [416, 373] width 10 height 10
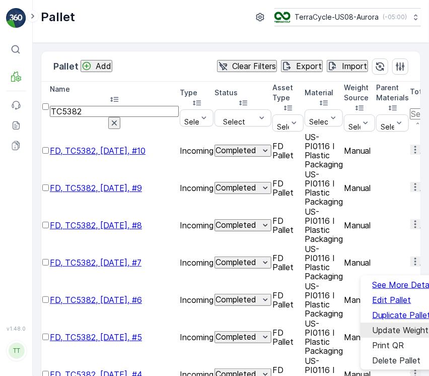
click at [391, 326] on span "Update Weight" at bounding box center [401, 330] width 56 height 9
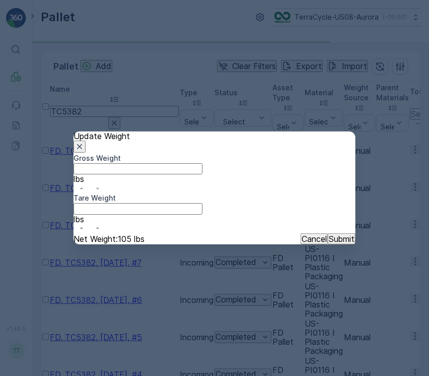
type Weight "185"
type Weight "70"
drag, startPoint x: 145, startPoint y: 196, endPoint x: -1, endPoint y: 189, distance: 145.3
click at [0, 189] on html "⌘B MRF Events Reports Documents v 1.48.0 TT TC.GLOBAL clemence.vasseur@terracyc…" at bounding box center [214, 188] width 429 height 376
paste Weight "70"
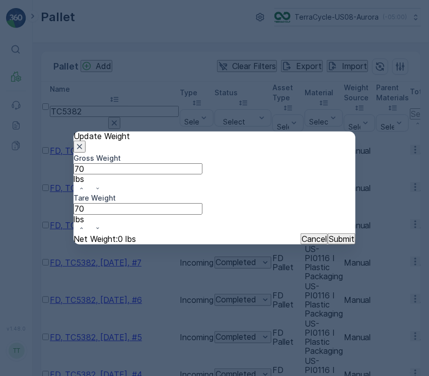
type Weight "70"
click at [328, 233] on button "Submit" at bounding box center [342, 238] width 28 height 11
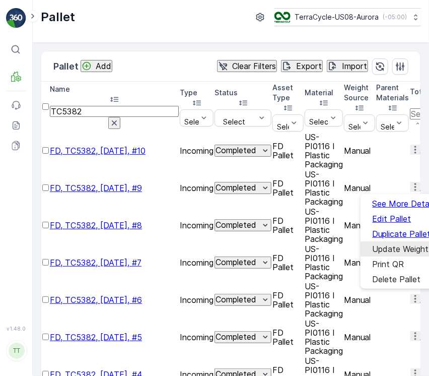
click at [389, 246] on span "Update Weight" at bounding box center [401, 248] width 56 height 9
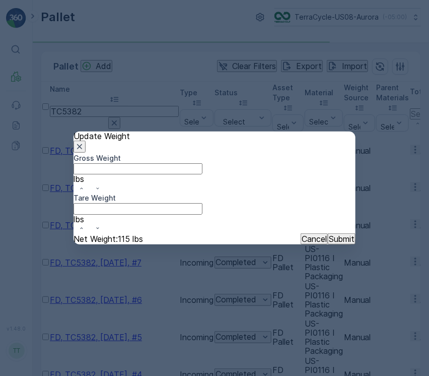
type Weight "185"
type Weight "70"
drag, startPoint x: 147, startPoint y: 194, endPoint x: -1, endPoint y: 179, distance: 148.4
click at [0, 179] on html "⌘B MRF Events Reports Documents v 1.48.0 TT TC.GLOBAL clemence.vasseur@terracyc…" at bounding box center [214, 188] width 429 height 376
paste Weight "70"
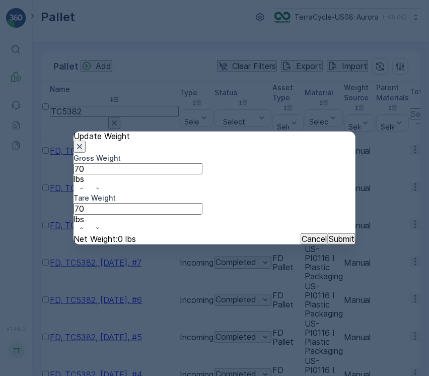
type Weight "70"
click at [328, 233] on button "Submit" at bounding box center [342, 238] width 28 height 11
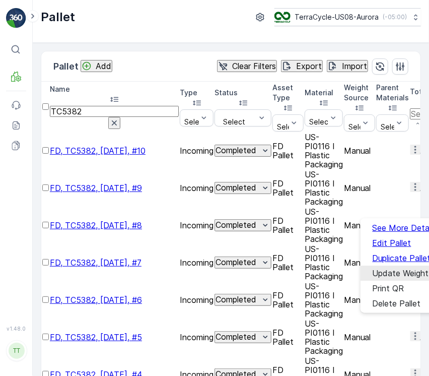
click at [406, 275] on div "Update Weight" at bounding box center [401, 273] width 56 height 9
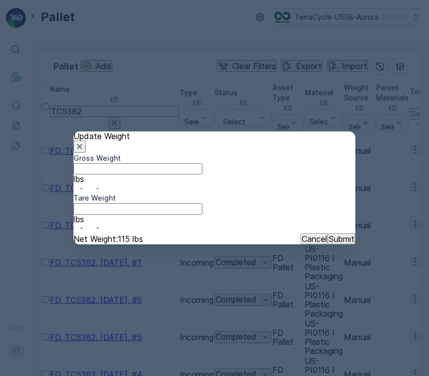
type Weight "170"
type Weight "70"
click at [0, 191] on html "⌘B MRF Events Reports Documents v 1.48.0 TT TC.GLOBAL clemence.vasseur@terracyc…" at bounding box center [214, 188] width 429 height 376
paste Weight "number"
type Weight "70"
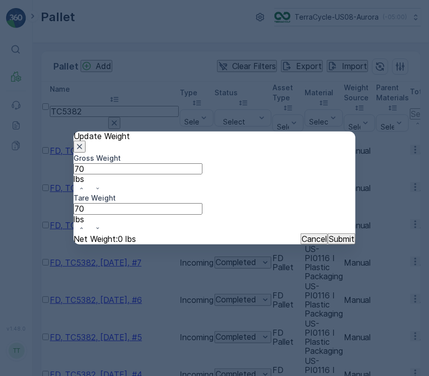
click at [328, 233] on button "Submit" at bounding box center [342, 238] width 28 height 11
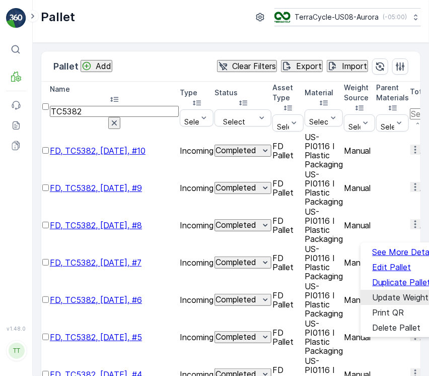
click at [404, 293] on span "Update Weight" at bounding box center [401, 297] width 56 height 9
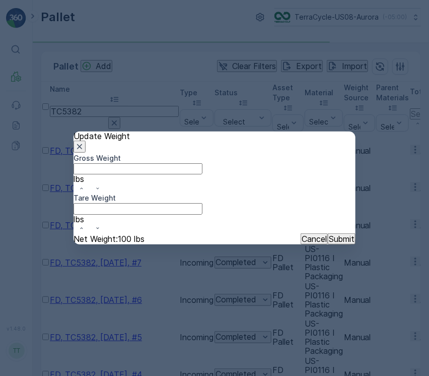
type Weight "170"
type Weight "70"
drag, startPoint x: 130, startPoint y: 191, endPoint x: -1, endPoint y: 151, distance: 136.1
click at [0, 151] on html "⌘B MRF Events Reports Documents v 1.48.0 TT TC.GLOBAL clemence.vasseur@terracyc…" at bounding box center [214, 188] width 429 height 376
paste Weight "number"
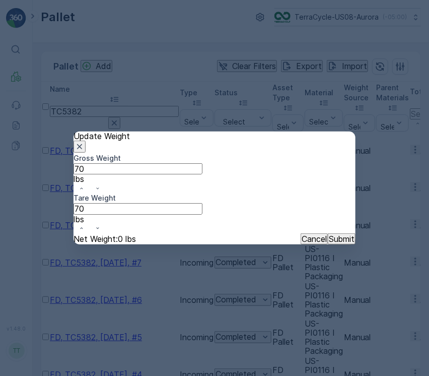
type Weight "70"
click at [328, 233] on button "Submit" at bounding box center [342, 238] width 28 height 11
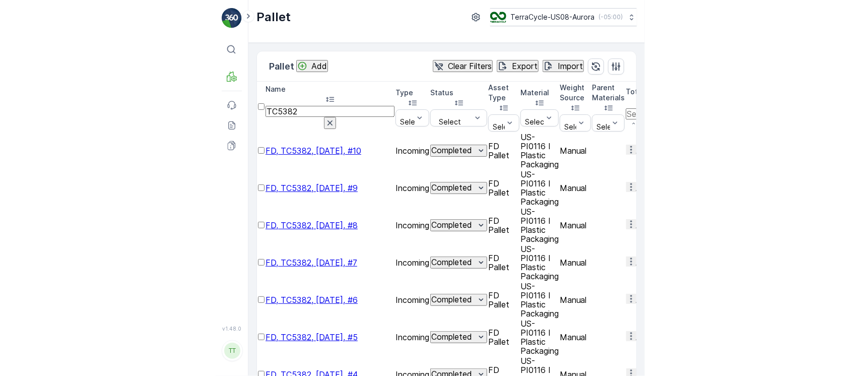
scroll to position [0, 0]
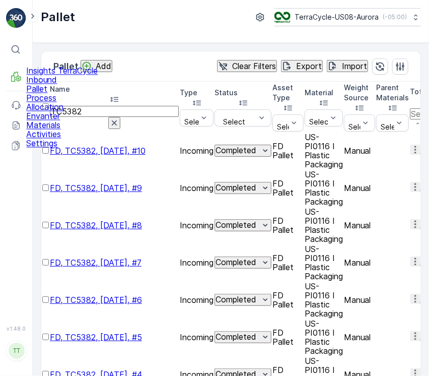
click at [62, 103] on p "Process" at bounding box center [62, 98] width 72 height 9
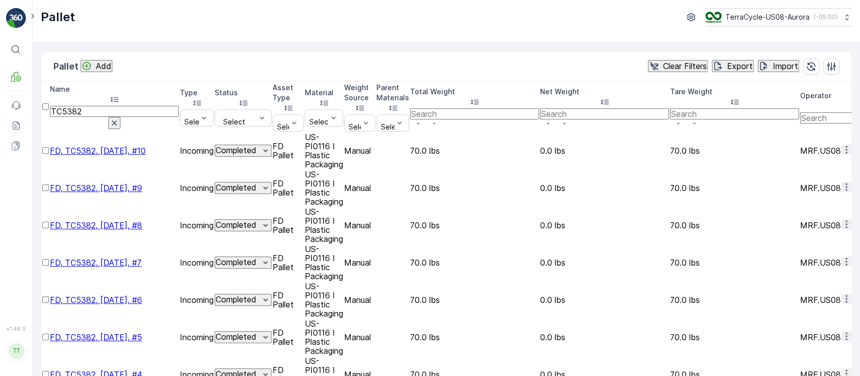
drag, startPoint x: 66, startPoint y: 121, endPoint x: 159, endPoint y: 128, distance: 93.5
click at [159, 133] on td "FD, TC5382, 7/25/25, #10" at bounding box center [114, 151] width 129 height 36
copy span "FD, TC5382, 7/25/25, #10"
click at [105, 66] on p "Add" at bounding box center [104, 65] width 16 height 9
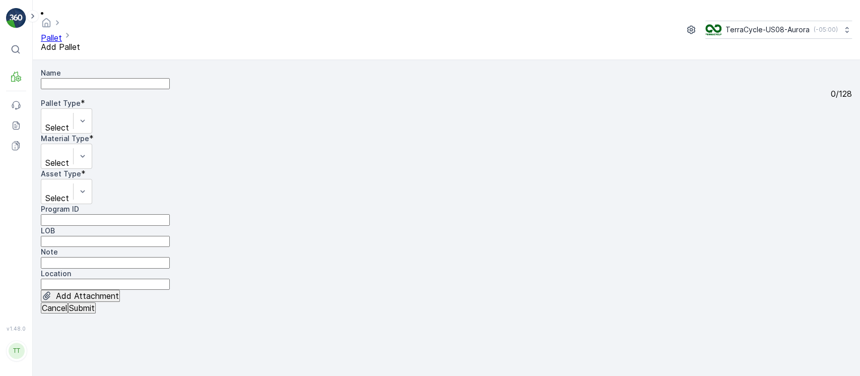
click at [100, 78] on input "Name" at bounding box center [105, 83] width 129 height 11
paste input "FD, TC5382, 7/25/25, #10"
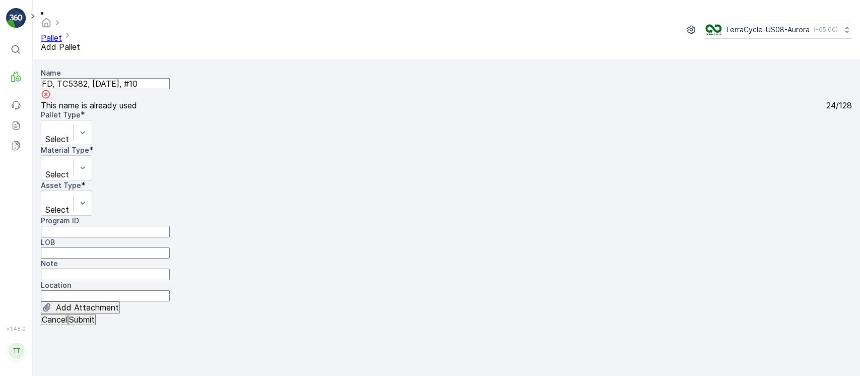
drag, startPoint x: 140, startPoint y: 74, endPoint x: 223, endPoint y: 75, distance: 83.2
click at [223, 78] on div "FD, TC5382, 7/25/25, #10" at bounding box center [446, 89] width 811 height 23
type input "FD, TC5382, 7/25/25, Master"
click at [68, 122] on div at bounding box center [57, 127] width 22 height 11
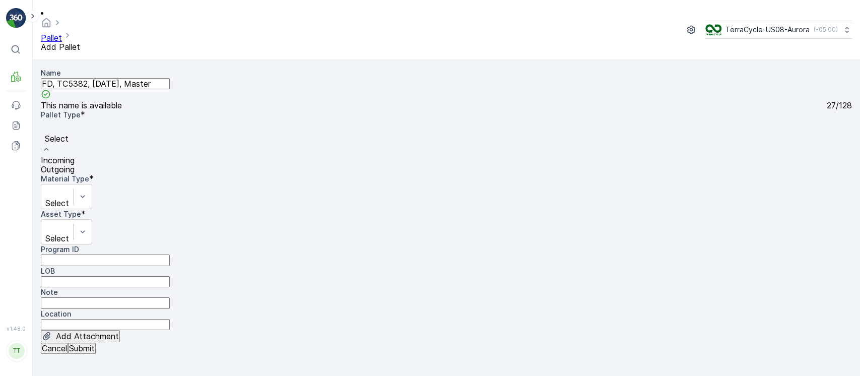
click at [75, 156] on div "Incoming" at bounding box center [58, 160] width 34 height 9
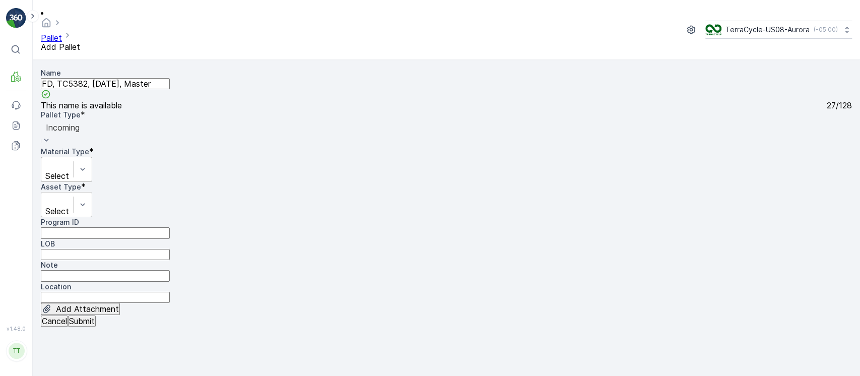
click at [92, 157] on div "Select" at bounding box center [66, 169] width 51 height 25
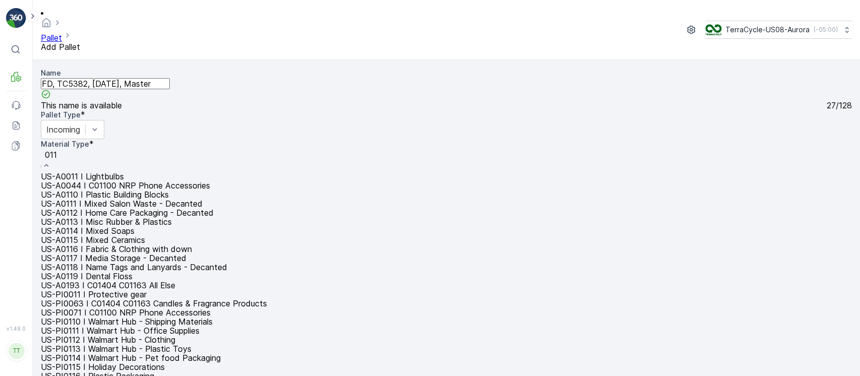
type input "0116"
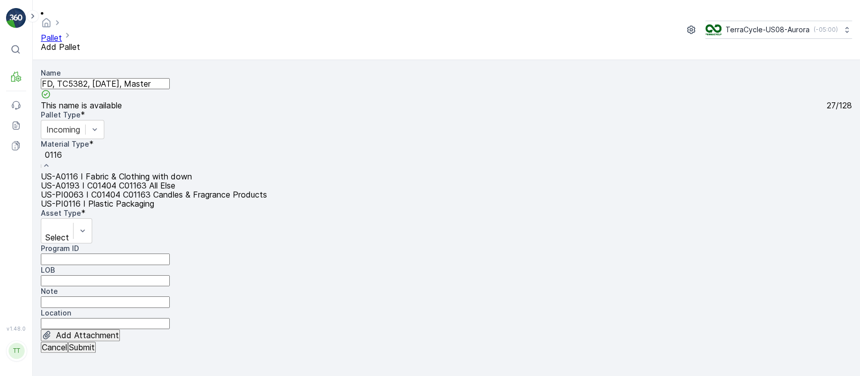
click at [154, 207] on span "US-PI0116 I Plastic Packaging" at bounding box center [97, 204] width 113 height 10
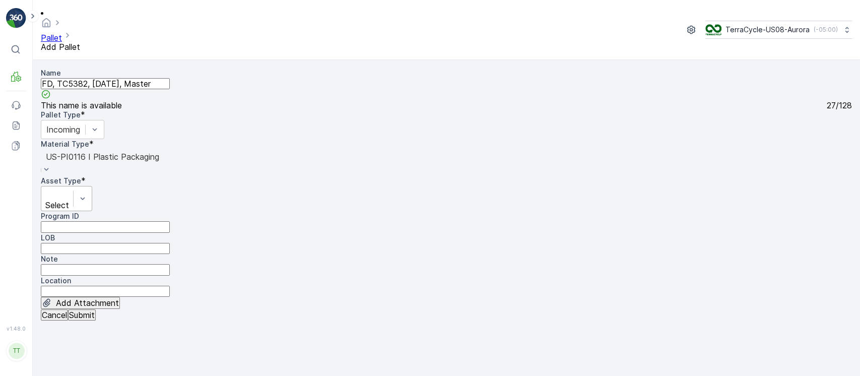
click at [68, 188] on div at bounding box center [57, 193] width 22 height 11
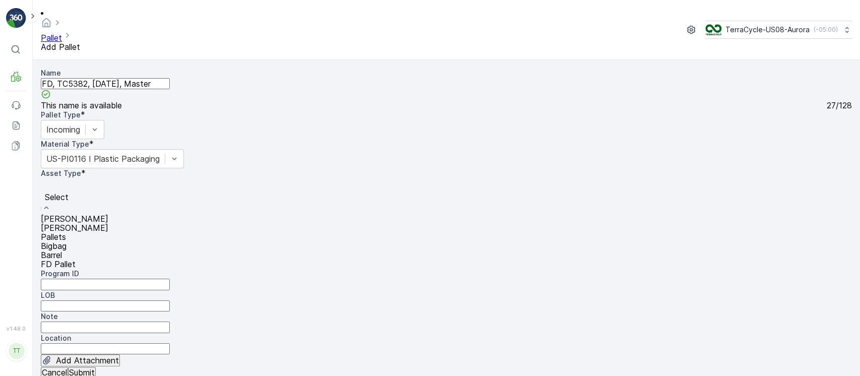
click at [66, 232] on span "Pallets" at bounding box center [53, 237] width 25 height 10
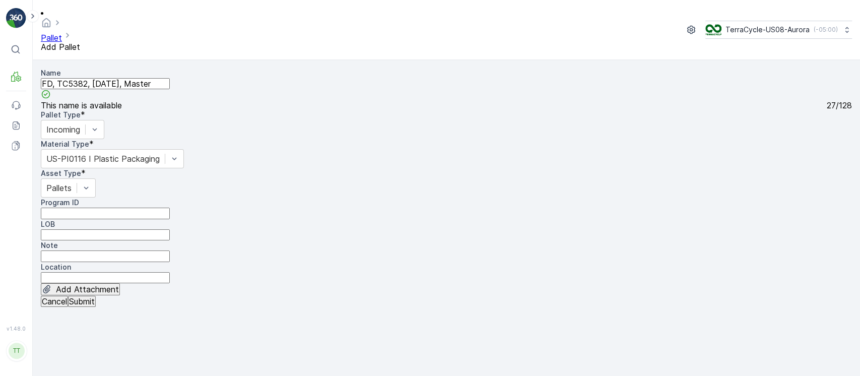
click at [95, 306] on p "Submit" at bounding box center [82, 301] width 26 height 9
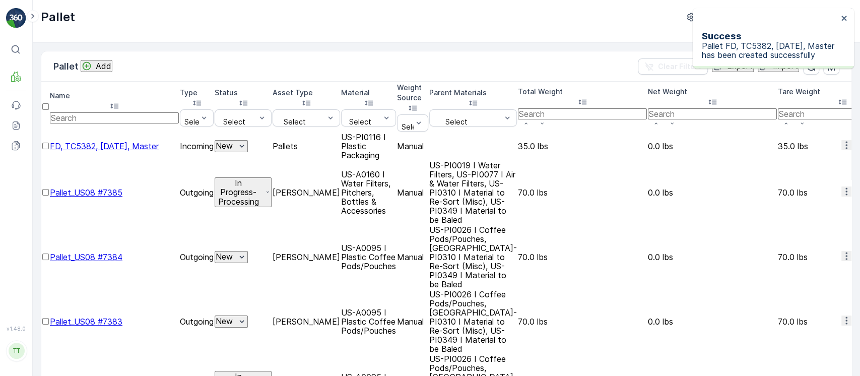
drag, startPoint x: 67, startPoint y: 123, endPoint x: 106, endPoint y: 132, distance: 40.3
click at [106, 133] on td "FD, TC5382, 7/25/25, Master" at bounding box center [114, 146] width 129 height 27
copy span "FD, TC5382, 7/25/25, Master"
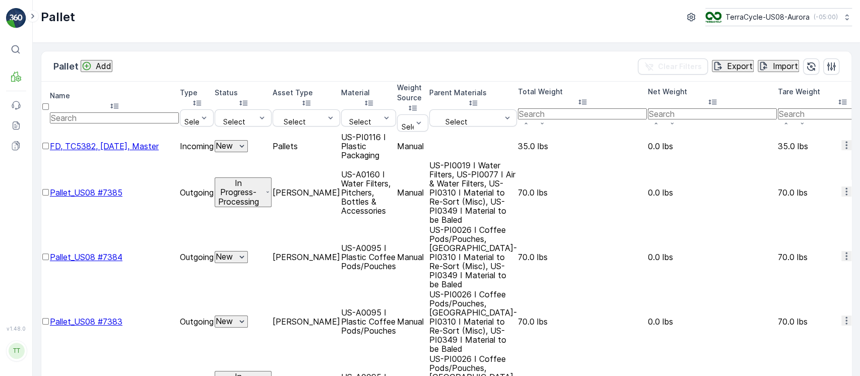
click at [842, 140] on icon "button" at bounding box center [847, 145] width 10 height 10
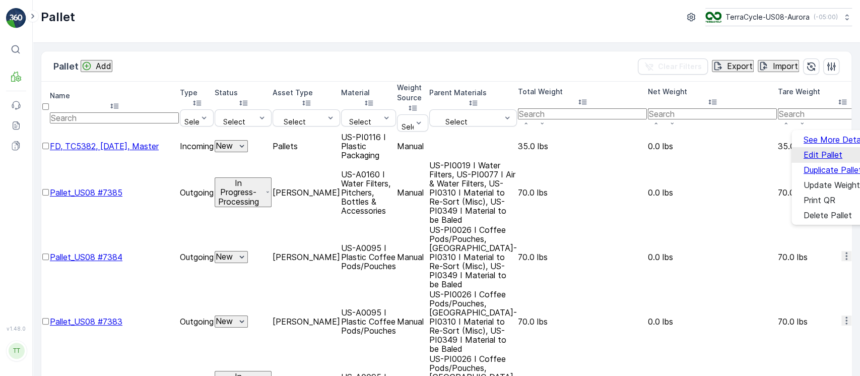
click at [827, 150] on span "Edit Pallet" at bounding box center [823, 154] width 39 height 9
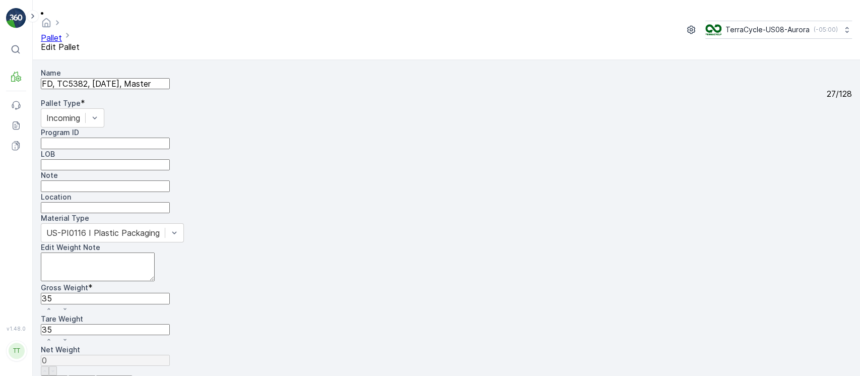
click at [564, 213] on div "Material Type US-PI0116 I Plastic Packaging Edit Weight Note Gross Weight * 35 …" at bounding box center [446, 294] width 811 height 162
click at [160, 227] on div at bounding box center [102, 232] width 113 height 11
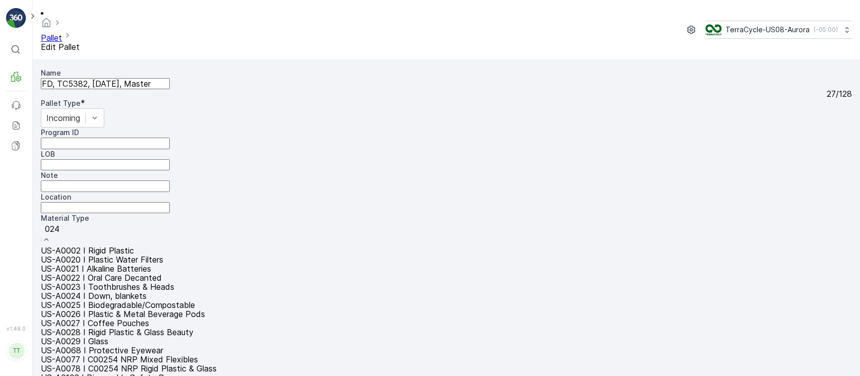
type input "0246"
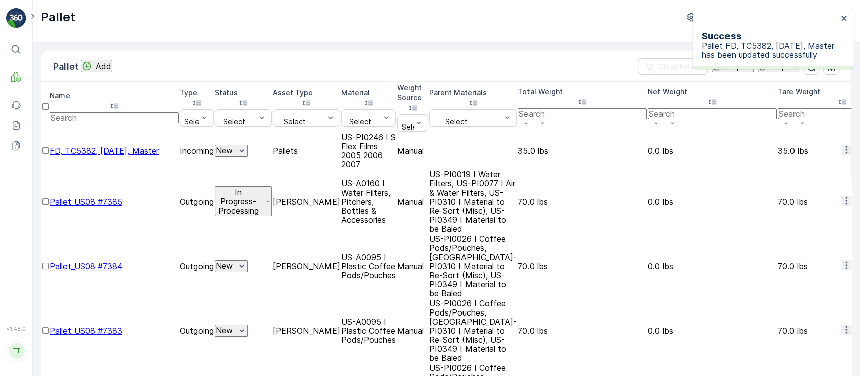
drag, startPoint x: 69, startPoint y: 117, endPoint x: 96, endPoint y: 126, distance: 28.0
click at [96, 133] on td "FD, TC5382, 7/25/25, Master" at bounding box center [114, 151] width 129 height 36
copy span "FD, TC5382, 7/25/25, Master"
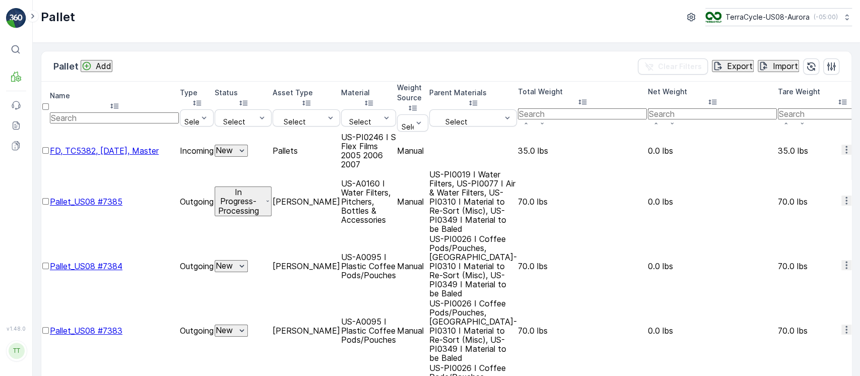
copy span "FD, TC5382, 7/25/25, Master"
click at [91, 146] on span "FD, TC5382, 7/25/25, Master" at bounding box center [104, 151] width 109 height 10
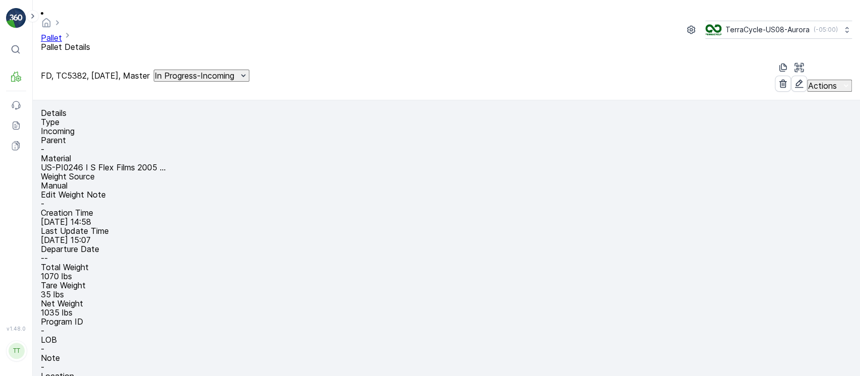
scroll to position [67, 0]
click at [220, 70] on div "FD, TC5382, 7/25/25, Master In Progress-Incoming" at bounding box center [145, 76] width 209 height 12
click at [222, 71] on p "In Progress-Incoming" at bounding box center [195, 75] width 80 height 9
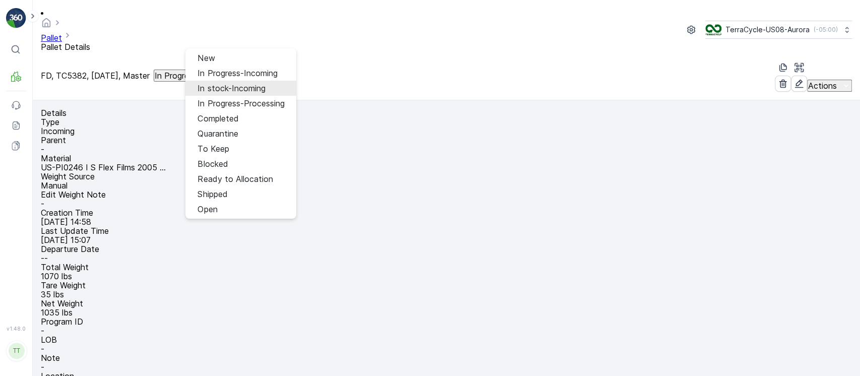
click at [227, 84] on span "In stock-Incoming" at bounding box center [232, 88] width 68 height 9
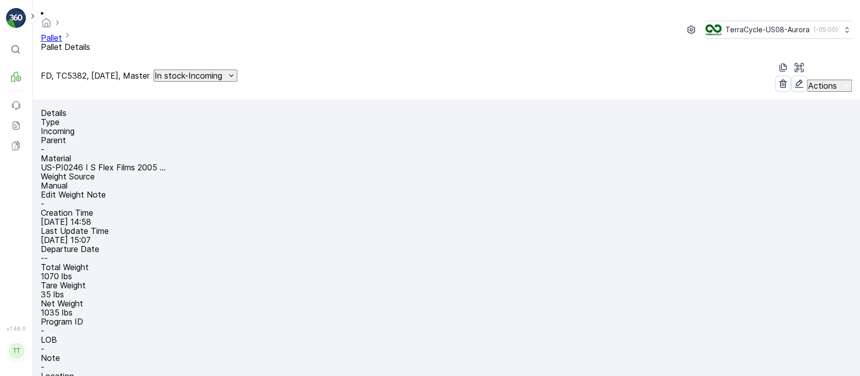
click at [120, 71] on p "FD, TC5382, 7/25/25, Master" at bounding box center [95, 75] width 109 height 9
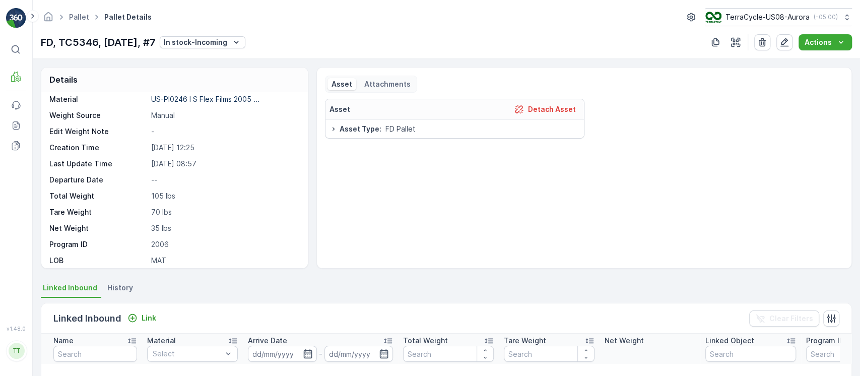
scroll to position [67, 0]
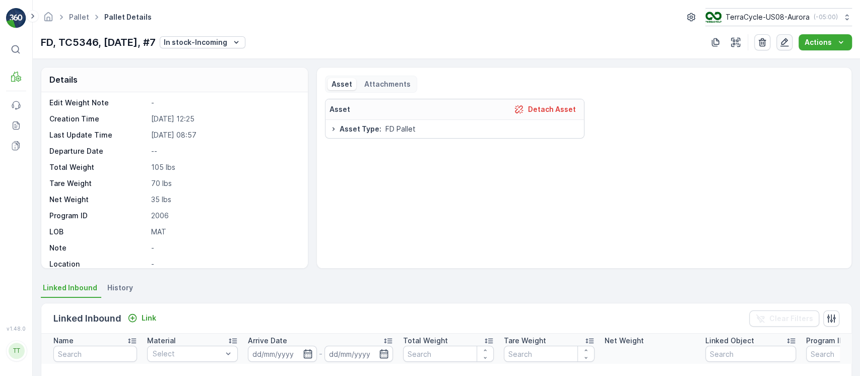
click at [787, 43] on icon "button" at bounding box center [785, 42] width 10 height 10
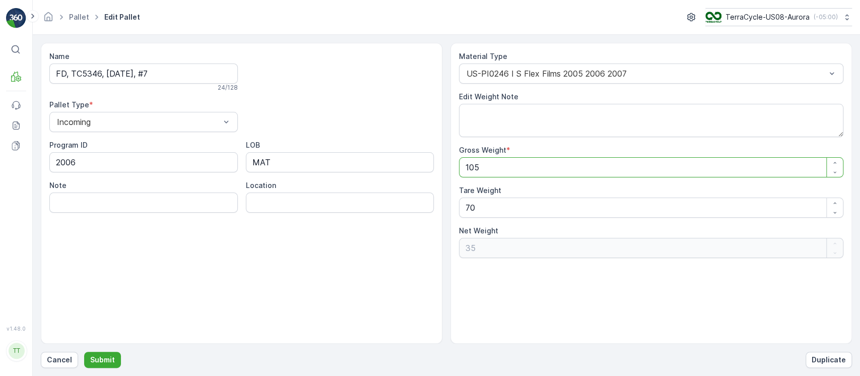
drag, startPoint x: 530, startPoint y: 167, endPoint x: 280, endPoint y: 187, distance: 250.8
click at [280, 187] on div "Name FD, TC5346, 05/23/25, #7 24 / 128 Pallet Type * Incoming Program ID 2006 L…" at bounding box center [446, 193] width 811 height 301
type Weight "7"
type Weight "-63"
type Weight "70"
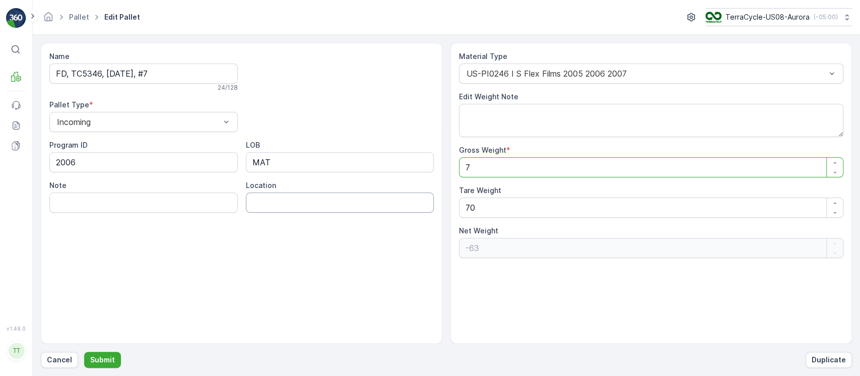
type Weight "0"
type Weight "70"
click at [105, 359] on p "Submit" at bounding box center [102, 360] width 25 height 10
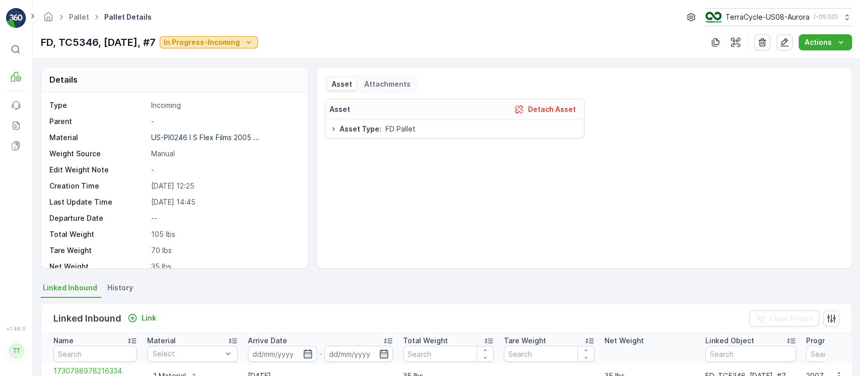
click at [210, 41] on p "In Progress-Incoming" at bounding box center [202, 42] width 76 height 10
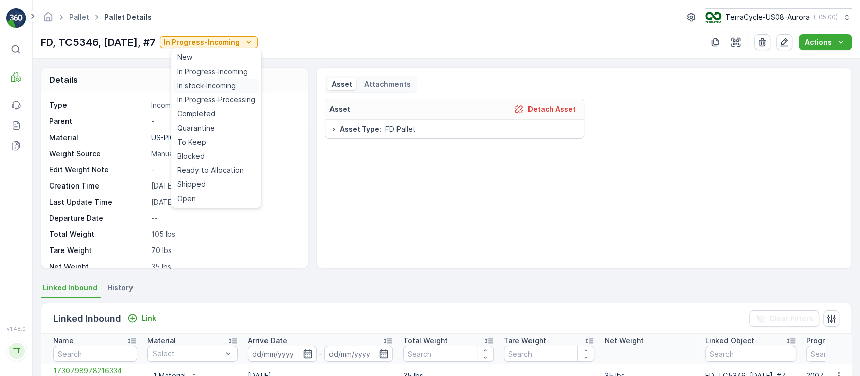
click at [211, 88] on span "In stock-Incoming" at bounding box center [206, 86] width 58 height 10
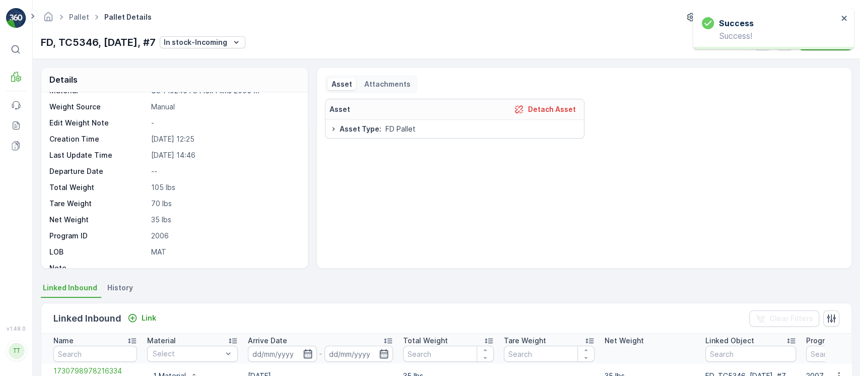
scroll to position [67, 0]
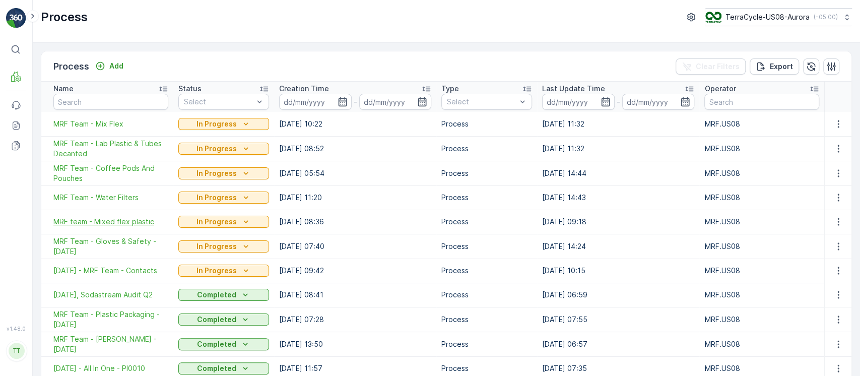
click at [121, 221] on span "MRF team - Mixed flex plastic" at bounding box center [110, 222] width 115 height 10
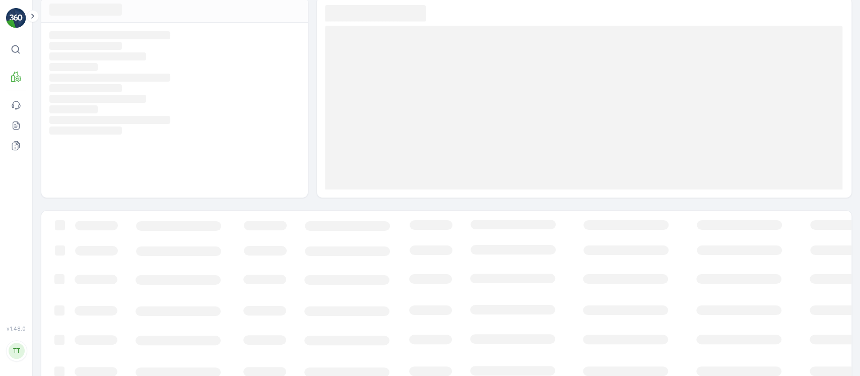
scroll to position [67, 0]
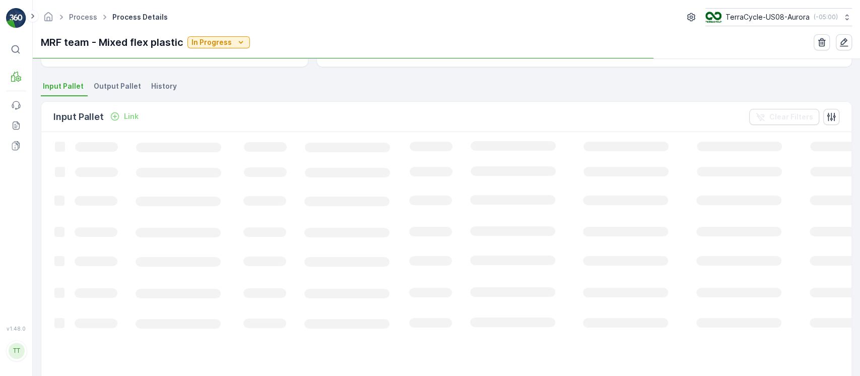
scroll to position [202, 0]
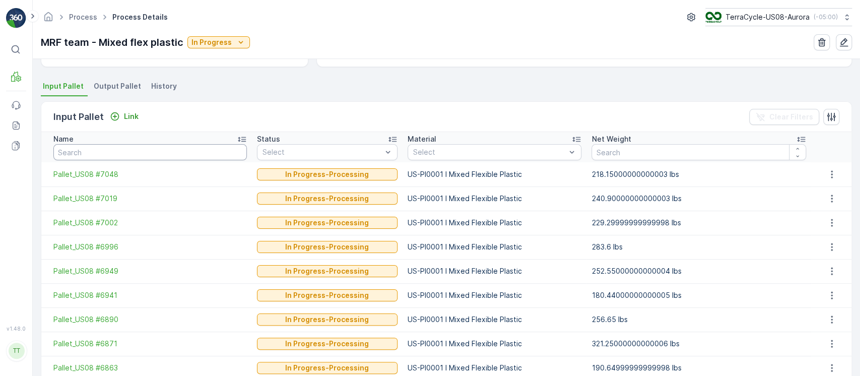
click at [132, 152] on input "text" at bounding box center [150, 152] width 194 height 16
paste input "FD, TC5382, [DATE], #10"
type input "FD, TC5382, [DATE], #10"
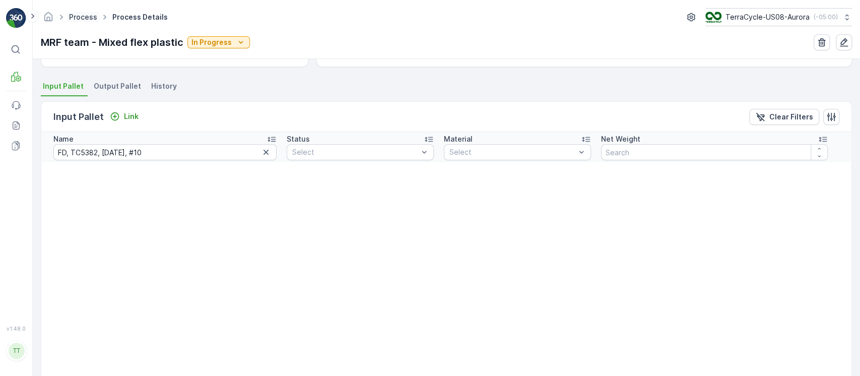
click at [80, 14] on link "Process" at bounding box center [83, 17] width 28 height 9
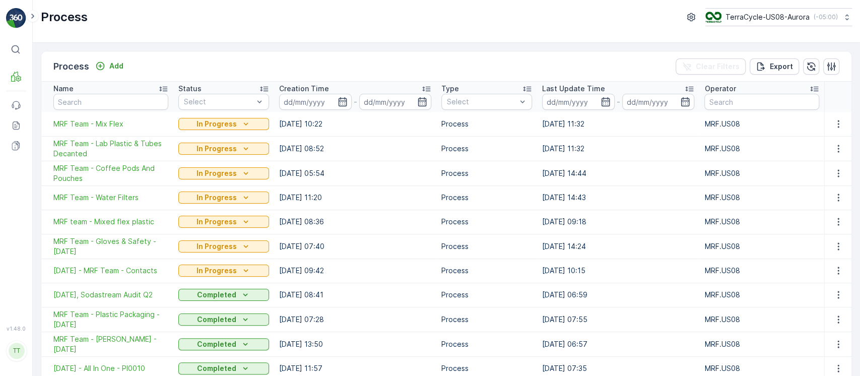
click at [356, 53] on div "Process Add Clear Filters Export" at bounding box center [446, 66] width 810 height 30
click at [429, 59] on button "button" at bounding box center [831, 66] width 16 height 16
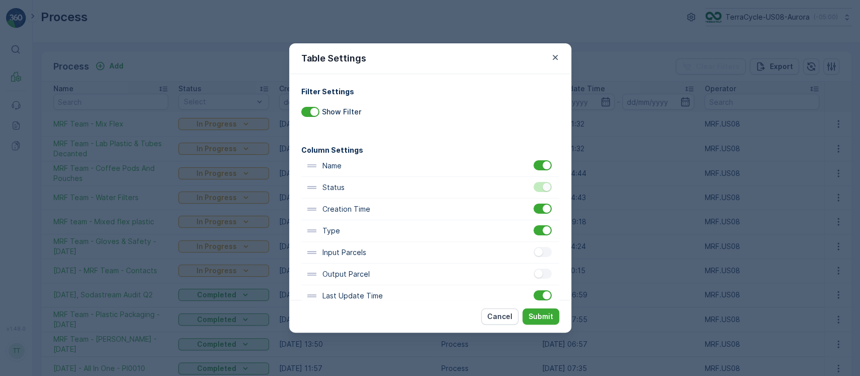
click at [429, 259] on div "Input Parcels" at bounding box center [430, 253] width 258 height 22
click at [429, 254] on div at bounding box center [543, 252] width 18 height 10
click at [429, 247] on input "checkbox" at bounding box center [534, 247] width 0 height 0
click at [429, 250] on div at bounding box center [547, 252] width 8 height 8
click at [429, 247] on input "checkbox" at bounding box center [534, 247] width 0 height 0
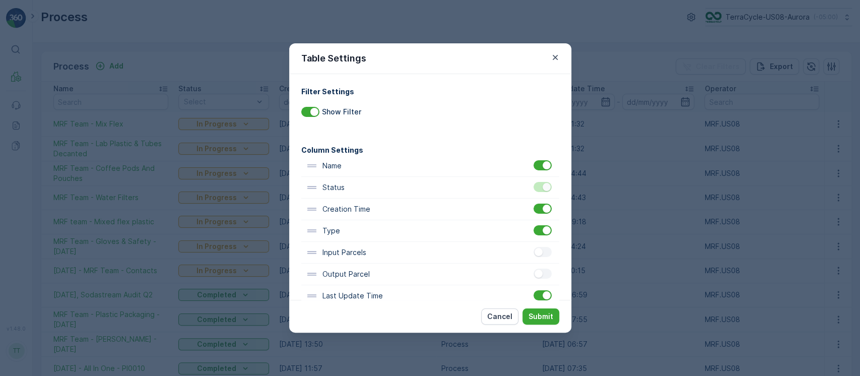
click at [429, 257] on div at bounding box center [544, 252] width 21 height 11
click at [429, 253] on div at bounding box center [543, 252] width 18 height 10
click at [429, 247] on input "checkbox" at bounding box center [534, 247] width 0 height 0
click at [429, 317] on p "Submit" at bounding box center [541, 316] width 25 height 10
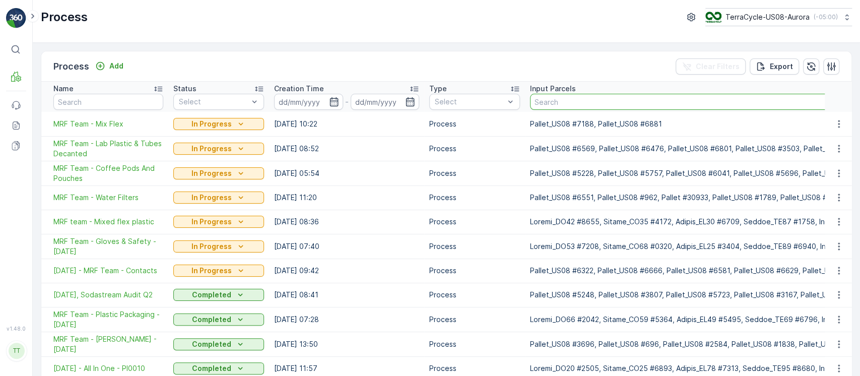
paste input "TC5382"
type input "TC5382"
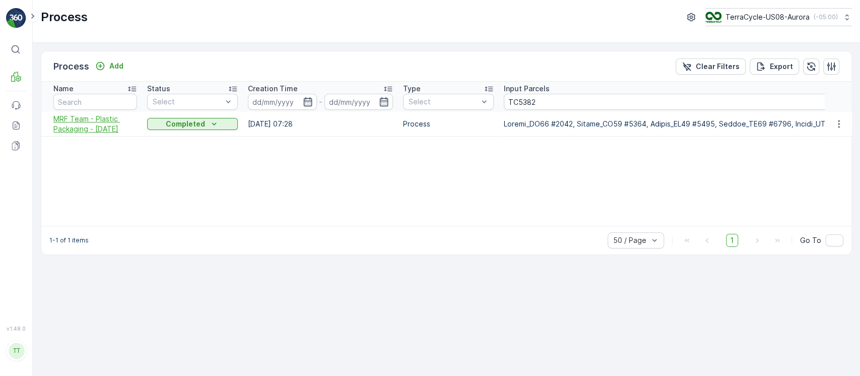
drag, startPoint x: 47, startPoint y: 119, endPoint x: 125, endPoint y: 132, distance: 79.6
click at [125, 132] on td "MRF Team - Plastic Packaging - [DATE]" at bounding box center [91, 124] width 101 height 25
copy span "MRF Team - Plastic Packaging - [DATE]"
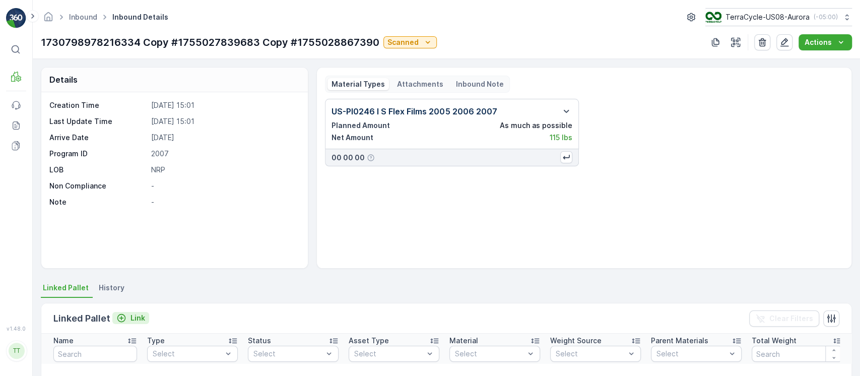
click at [133, 312] on button "Link" at bounding box center [130, 318] width 37 height 12
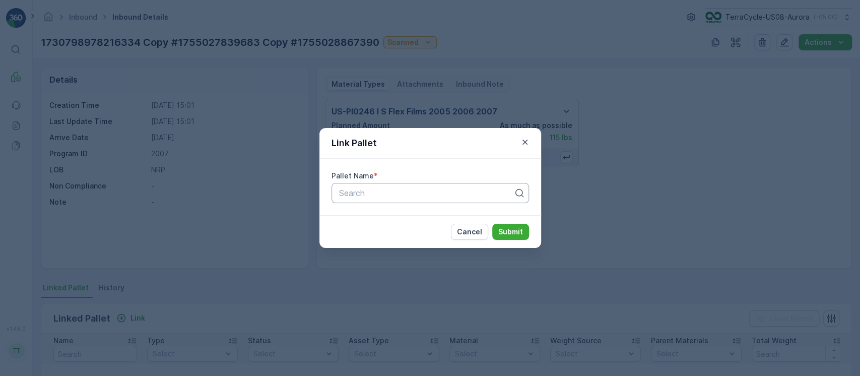
click at [355, 189] on div at bounding box center [426, 192] width 176 height 9
paste input "FD, TC5382, [DATE], Master"
type input "FD, TC5382, [DATE], Master"
click at [510, 232] on p "Submit" at bounding box center [510, 232] width 25 height 10
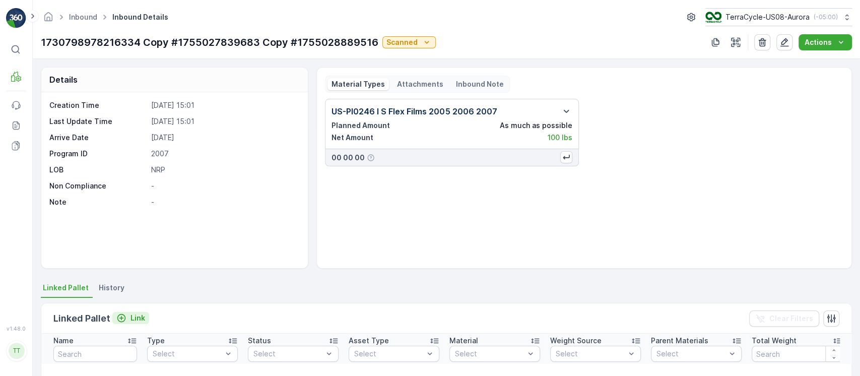
click at [131, 321] on p "Link" at bounding box center [138, 318] width 15 height 10
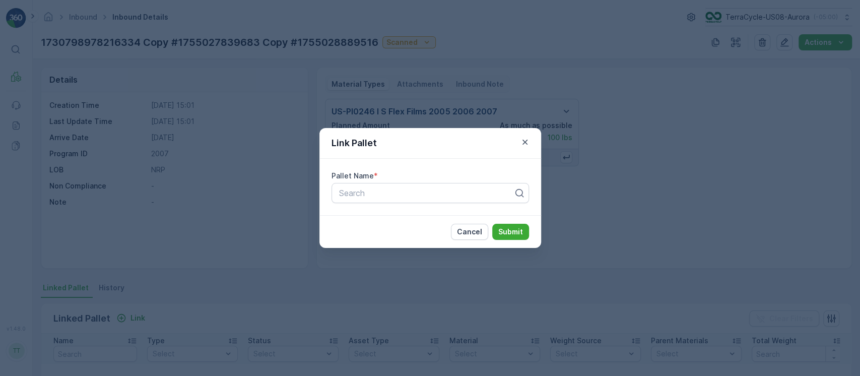
click at [387, 206] on div "Pallet Name * Search" at bounding box center [430, 187] width 222 height 56
click at [387, 201] on div "Search" at bounding box center [431, 193] width 198 height 20
paste input "FD, TC5382, [DATE], Master"
type input "FD, TC5382, [DATE], Master"
click at [508, 231] on p "Submit" at bounding box center [510, 232] width 25 height 10
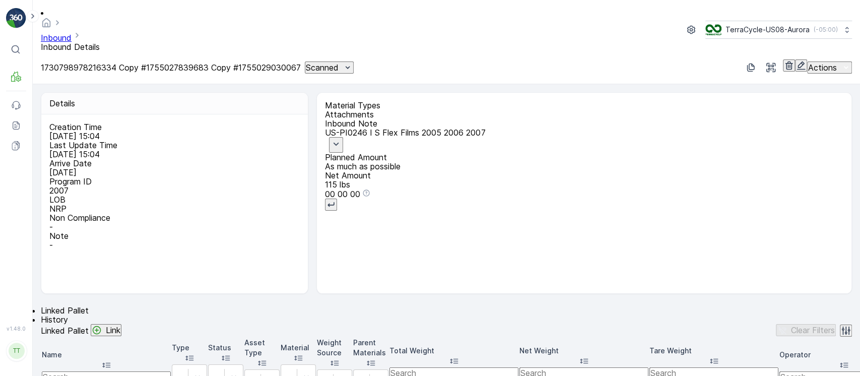
scroll to position [67, 0]
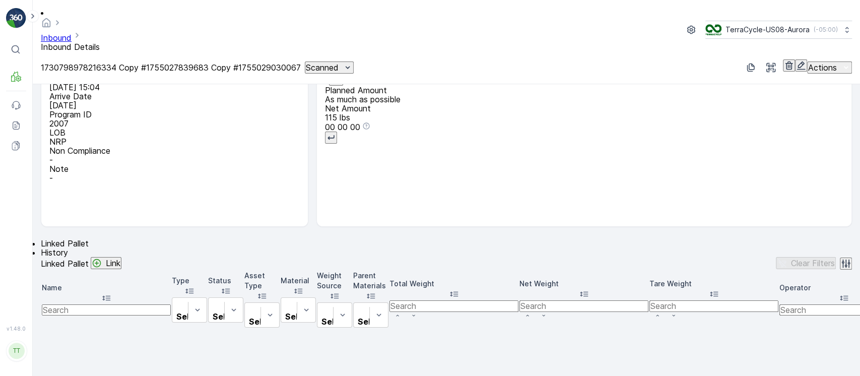
click at [120, 259] on p "Link" at bounding box center [113, 263] width 15 height 9
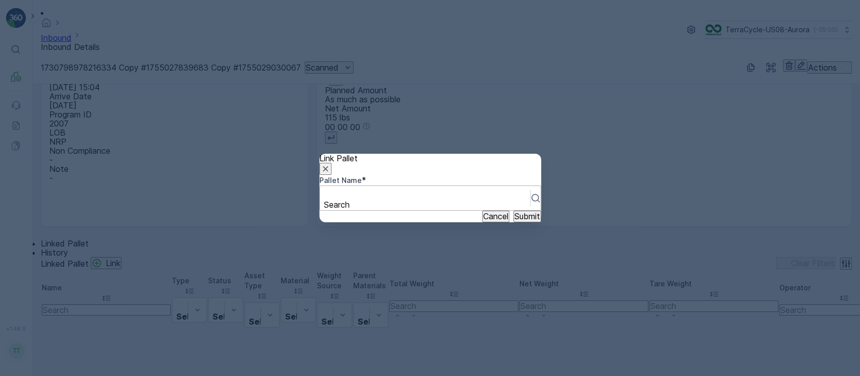
click at [378, 193] on div at bounding box center [425, 193] width 200 height 11
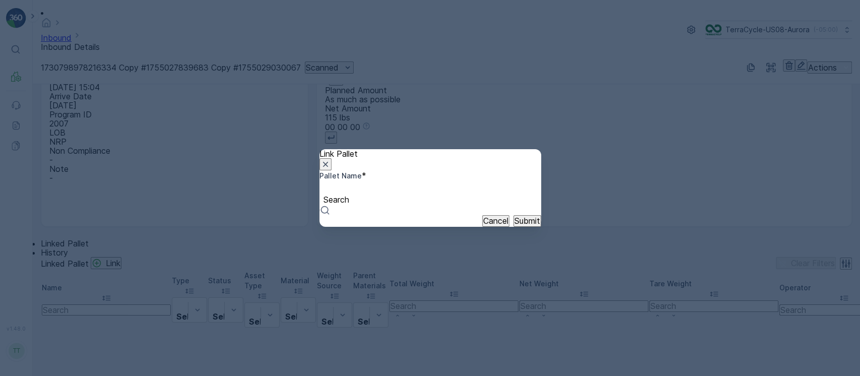
paste input "FD, TC5382, [DATE], Master"
type input "FD, TC5382, [DATE], Master"
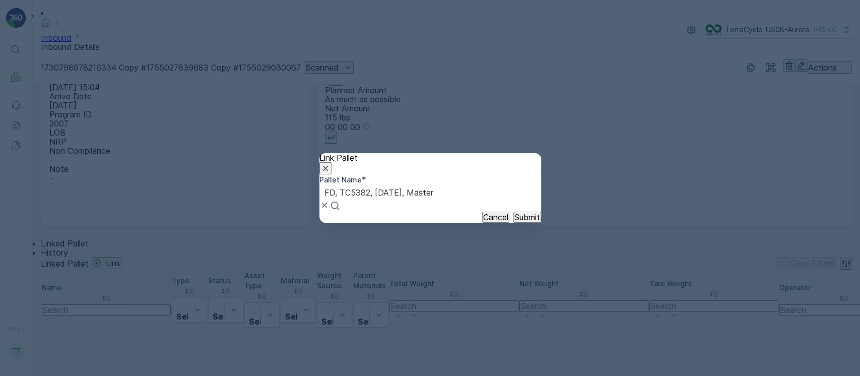
click at [515, 222] on p "Submit" at bounding box center [528, 217] width 26 height 9
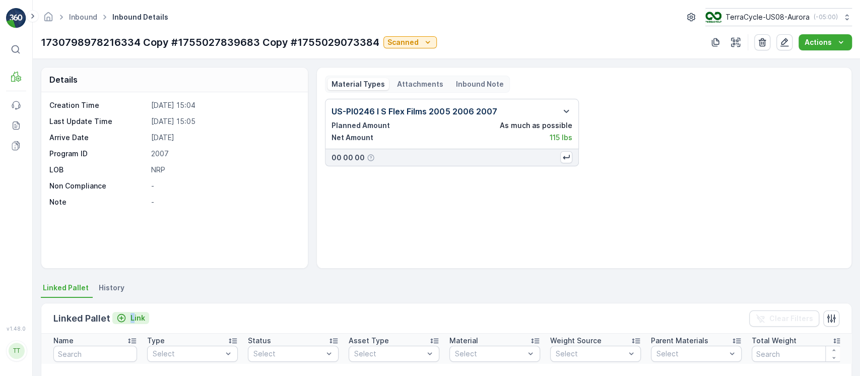
click at [133, 313] on div "Linked Pallet Link" at bounding box center [101, 318] width 96 height 14
click at [133, 313] on p "Link" at bounding box center [138, 318] width 15 height 10
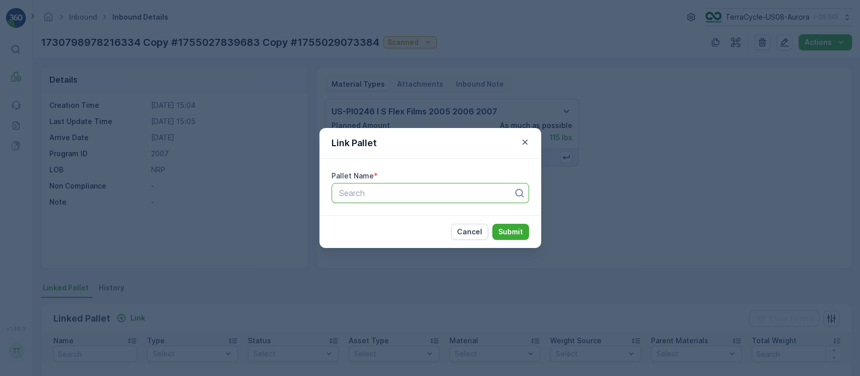
click at [387, 196] on div at bounding box center [426, 192] width 176 height 9
paste input "FD, TC5382, [DATE], Master"
type input "FD, TC5382, [DATE], Master"
click at [513, 228] on p "Submit" at bounding box center [510, 232] width 25 height 10
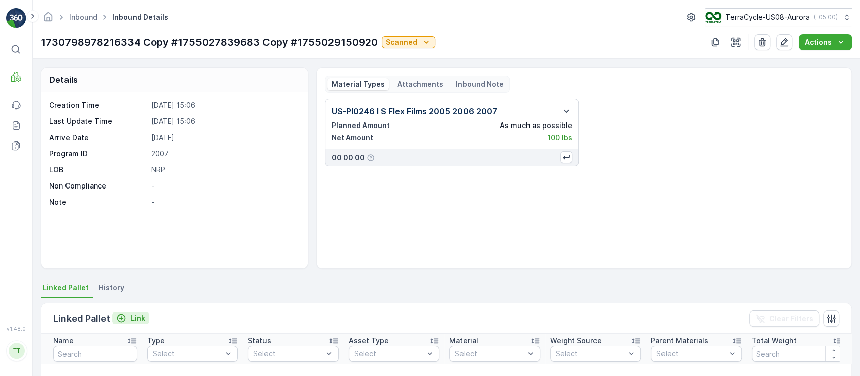
click at [143, 315] on p "Link" at bounding box center [138, 318] width 15 height 10
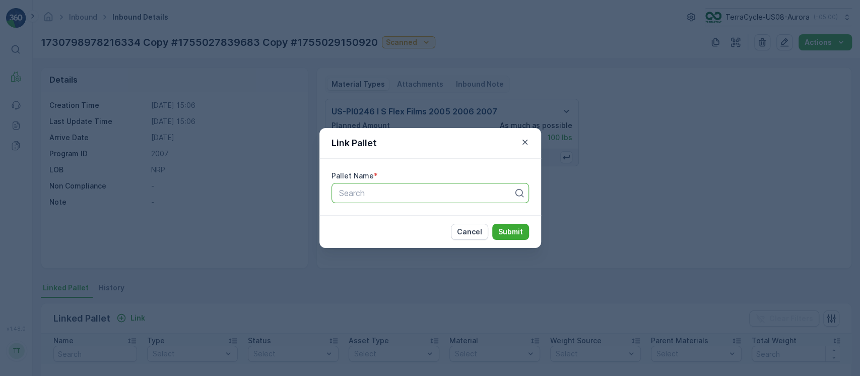
click at [391, 196] on div at bounding box center [426, 192] width 176 height 9
paste input "100"
type input "100"
paste input "FD, TC5382, [DATE], Master"
type input "FD, TC5382, [DATE], Master"
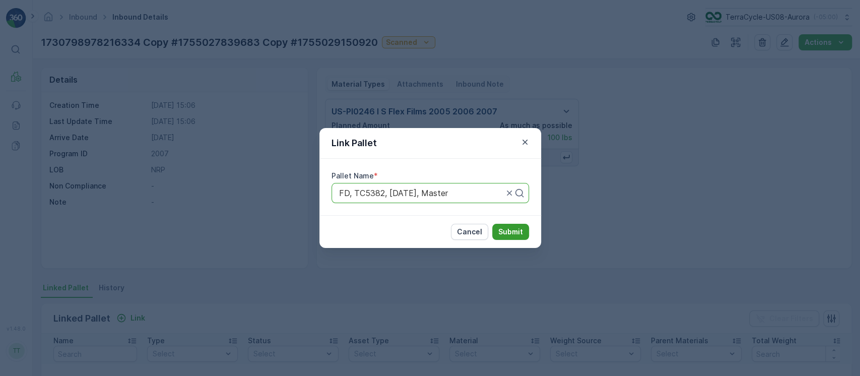
click at [506, 228] on p "Submit" at bounding box center [510, 232] width 25 height 10
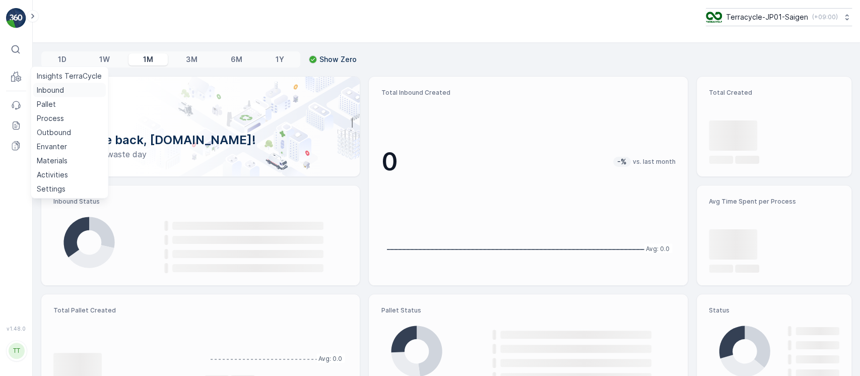
click at [40, 88] on p "Inbound" at bounding box center [50, 90] width 27 height 10
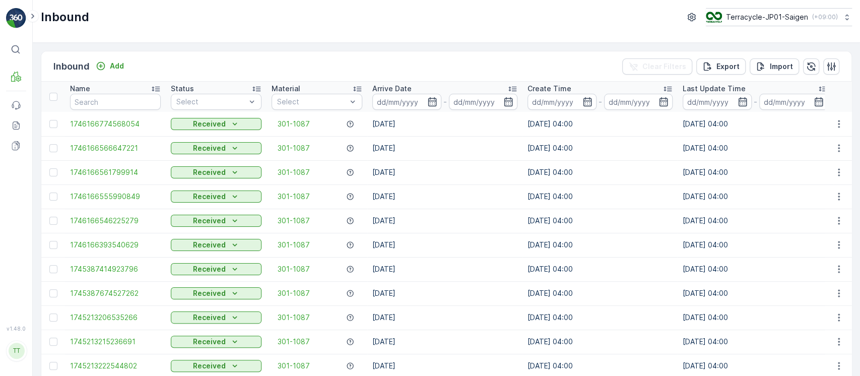
click at [468, 86] on div "Arrive Date" at bounding box center [444, 89] width 145 height 10
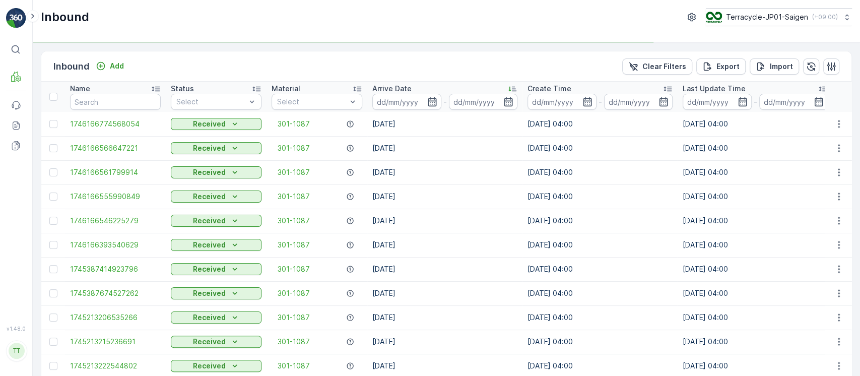
click at [468, 86] on div "Arrive Date" at bounding box center [444, 89] width 145 height 10
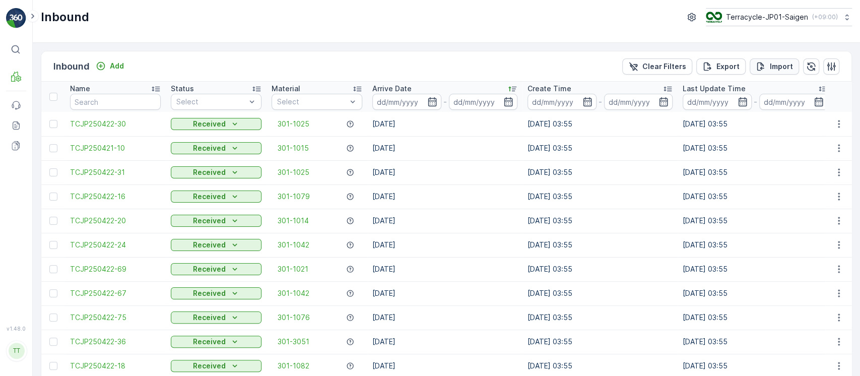
click at [774, 71] on p "Import" at bounding box center [781, 66] width 23 height 10
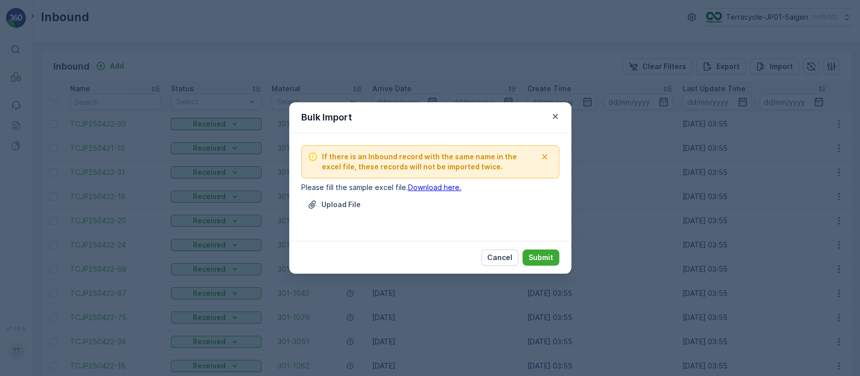
click at [438, 184] on link "Download here." at bounding box center [434, 187] width 53 height 9
click at [554, 118] on icon "button" at bounding box center [555, 116] width 10 height 10
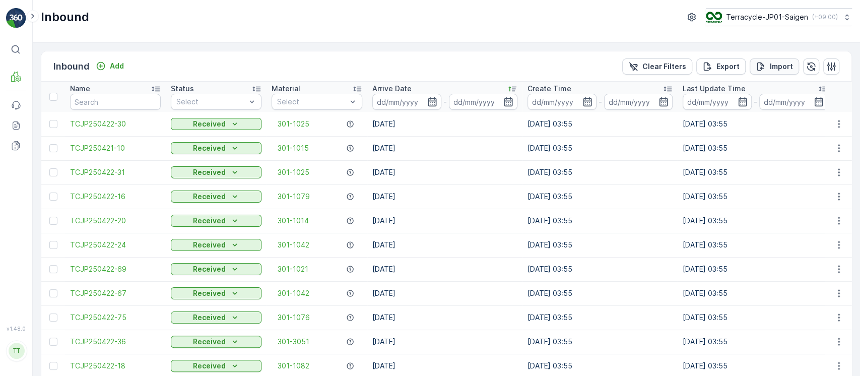
click at [758, 72] on button "Import" at bounding box center [774, 66] width 49 height 16
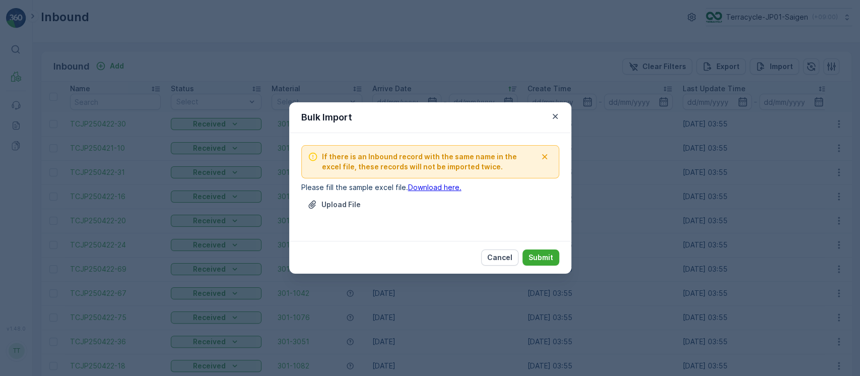
click at [423, 184] on link "Download here." at bounding box center [434, 187] width 53 height 9
click at [510, 258] on p "Cancel" at bounding box center [499, 257] width 25 height 10
